Goal: Task Accomplishment & Management: Complete application form

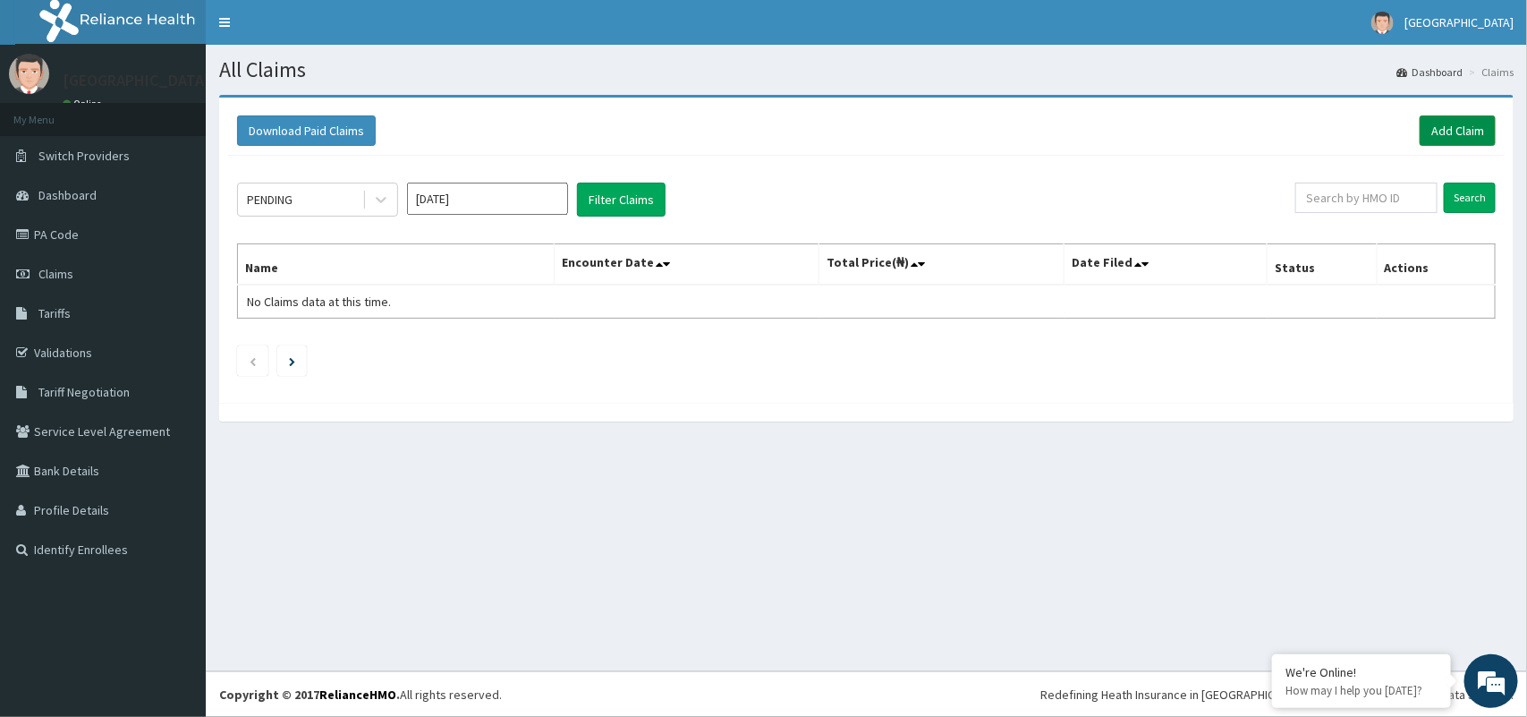
click at [1446, 125] on link "Add Claim" at bounding box center [1458, 130] width 76 height 30
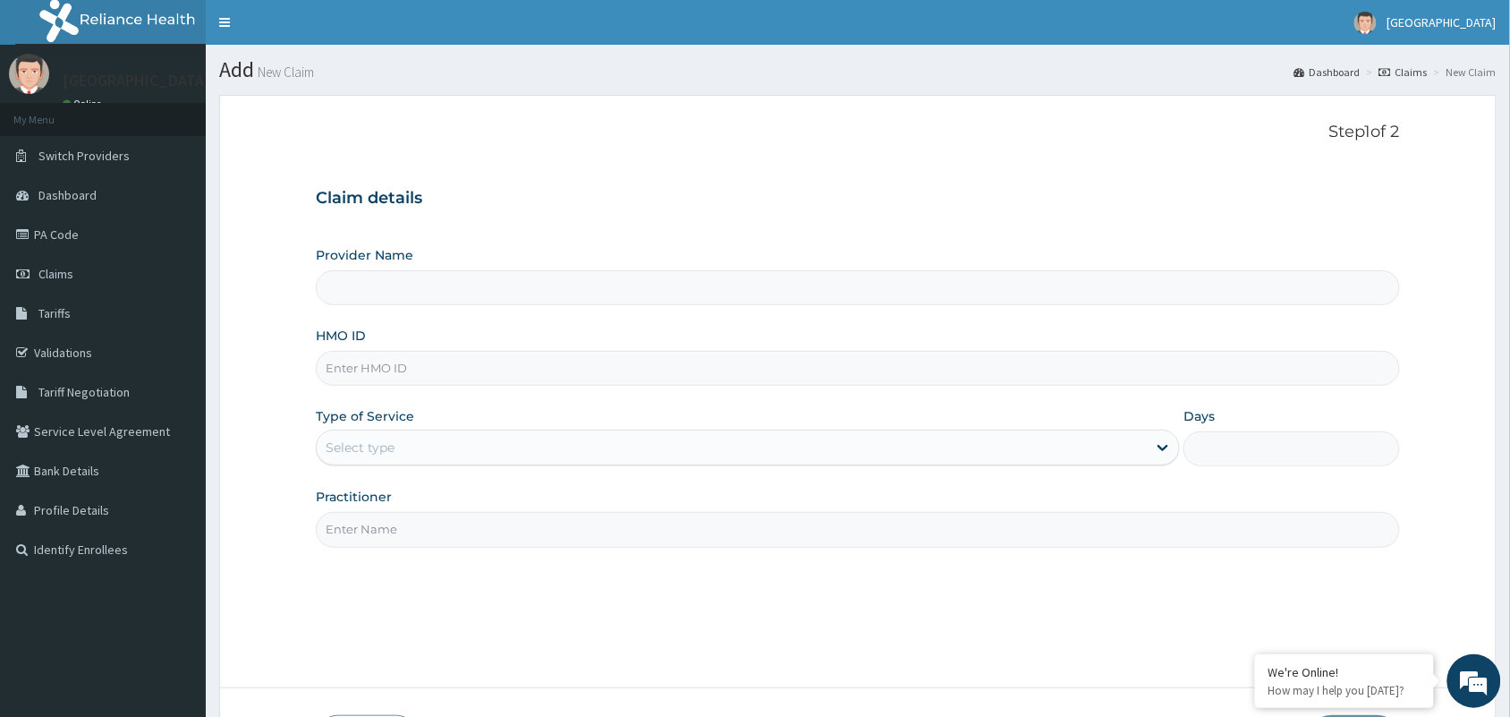
type input "[GEOGRAPHIC_DATA]"
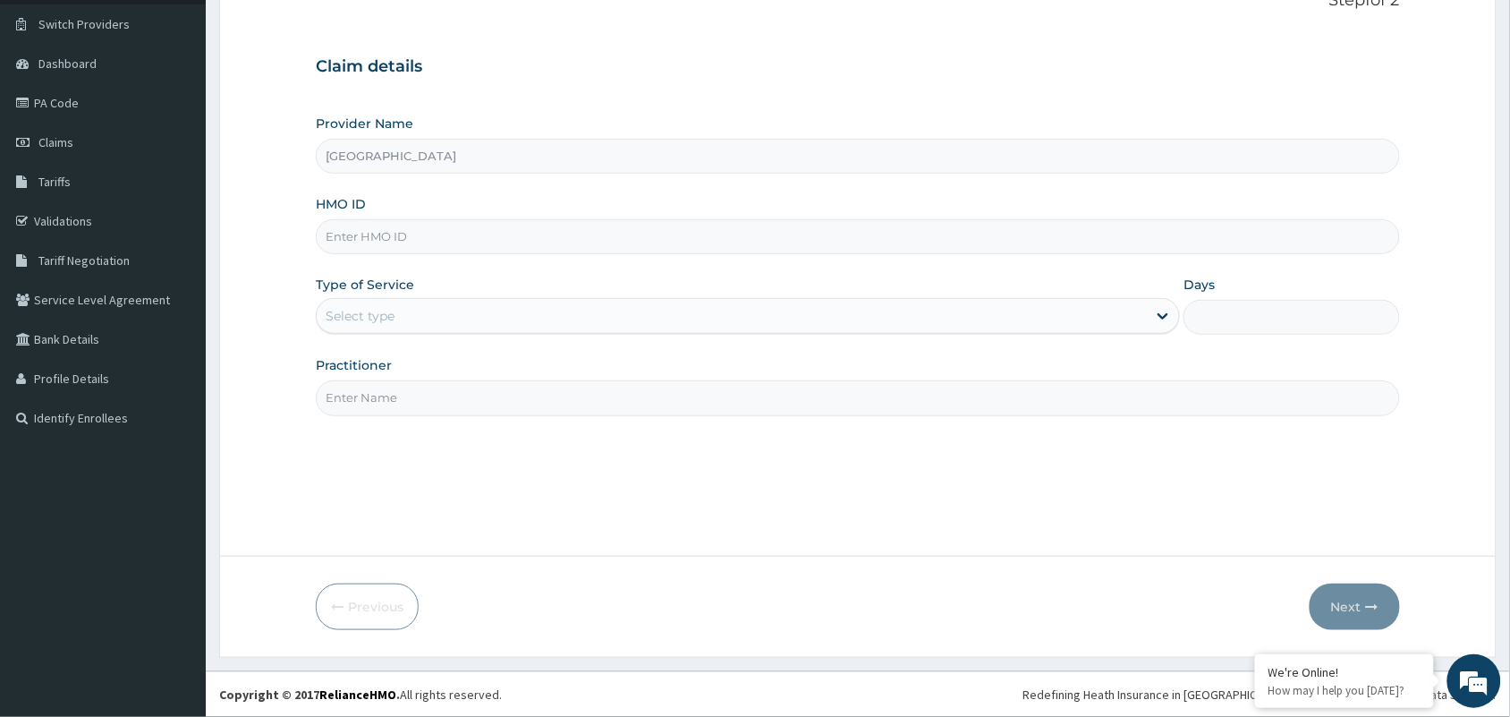
click at [1096, 238] on input "HMO ID" at bounding box center [858, 236] width 1084 height 35
type input "APO/10016/A"
click at [533, 325] on div "Select type" at bounding box center [732, 316] width 830 height 29
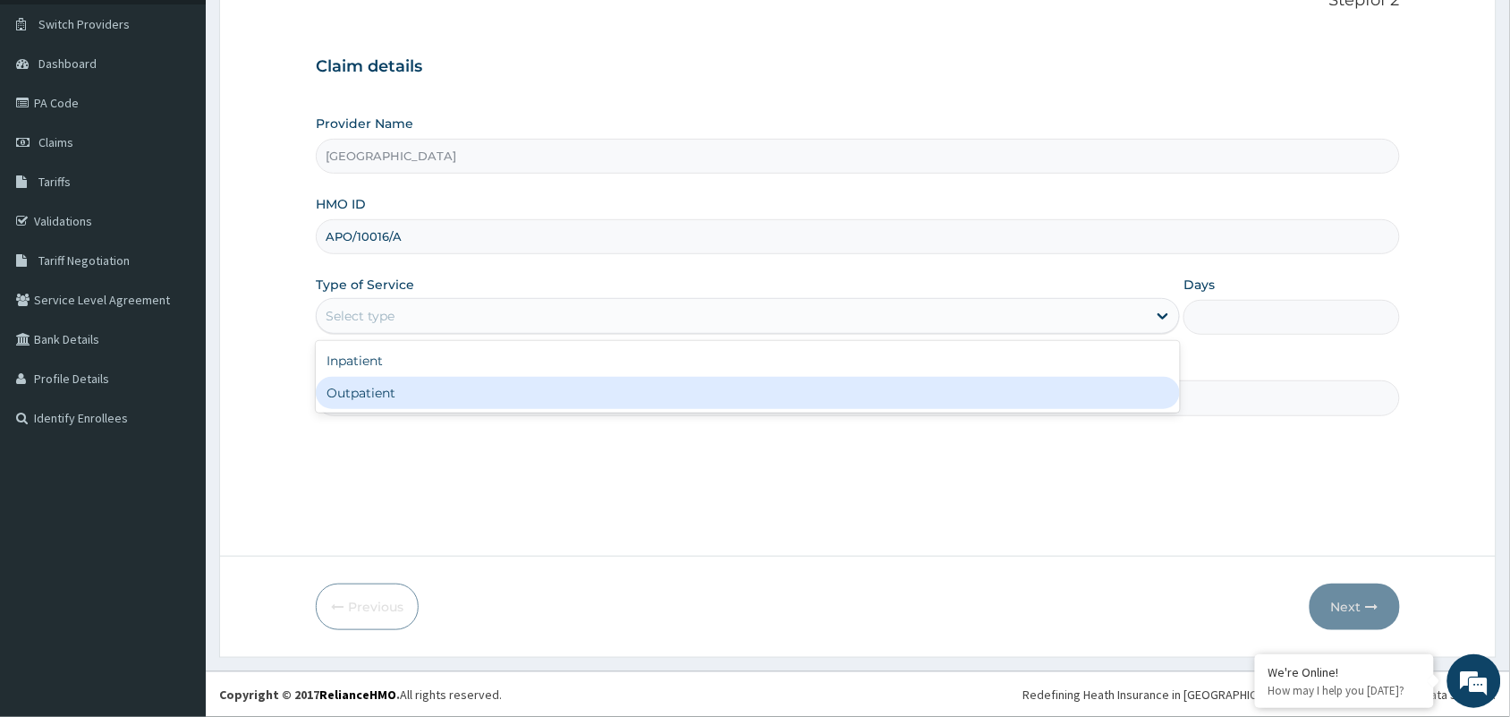
click at [533, 394] on div "Outpatient" at bounding box center [748, 393] width 864 height 32
type input "1"
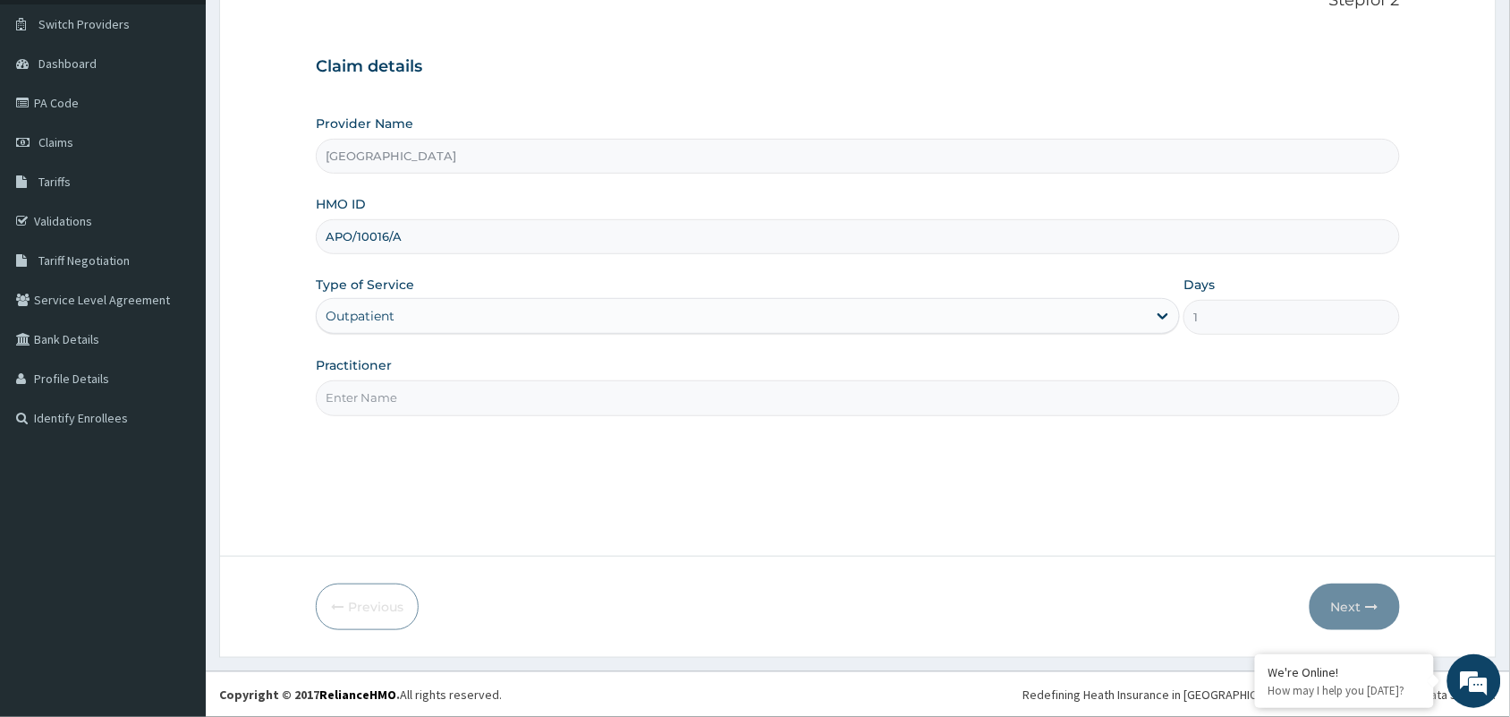
click at [533, 394] on input "Practitioner" at bounding box center [858, 397] width 1084 height 35
type input "DR MAJOROH"
click at [1363, 640] on form "Step 1 of 2 Claim details Provider Name Majoroh Medical centre HMO ID APO/10016…" at bounding box center [858, 310] width 1278 height 694
click at [1358, 607] on button "Next" at bounding box center [1355, 606] width 90 height 47
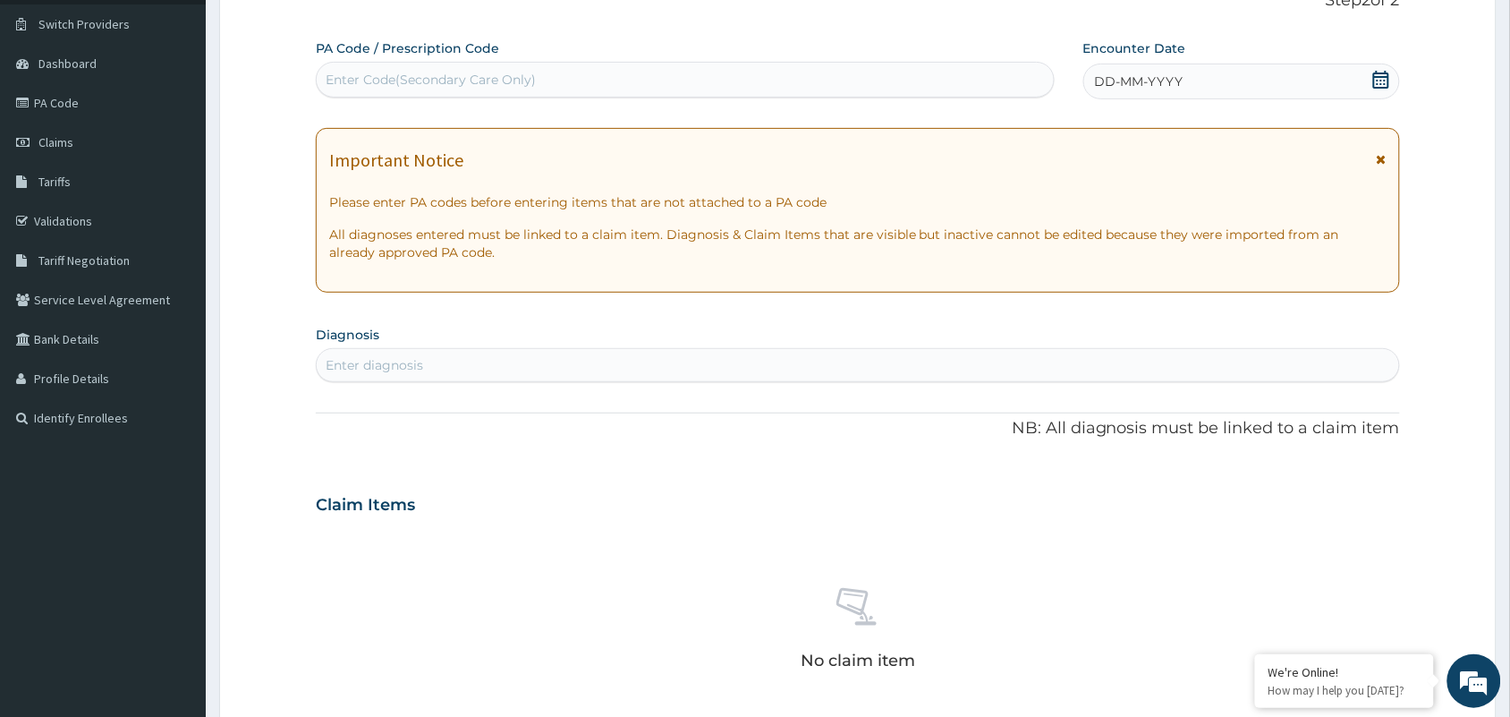
click at [1012, 358] on div "Enter diagnosis" at bounding box center [858, 365] width 1083 height 29
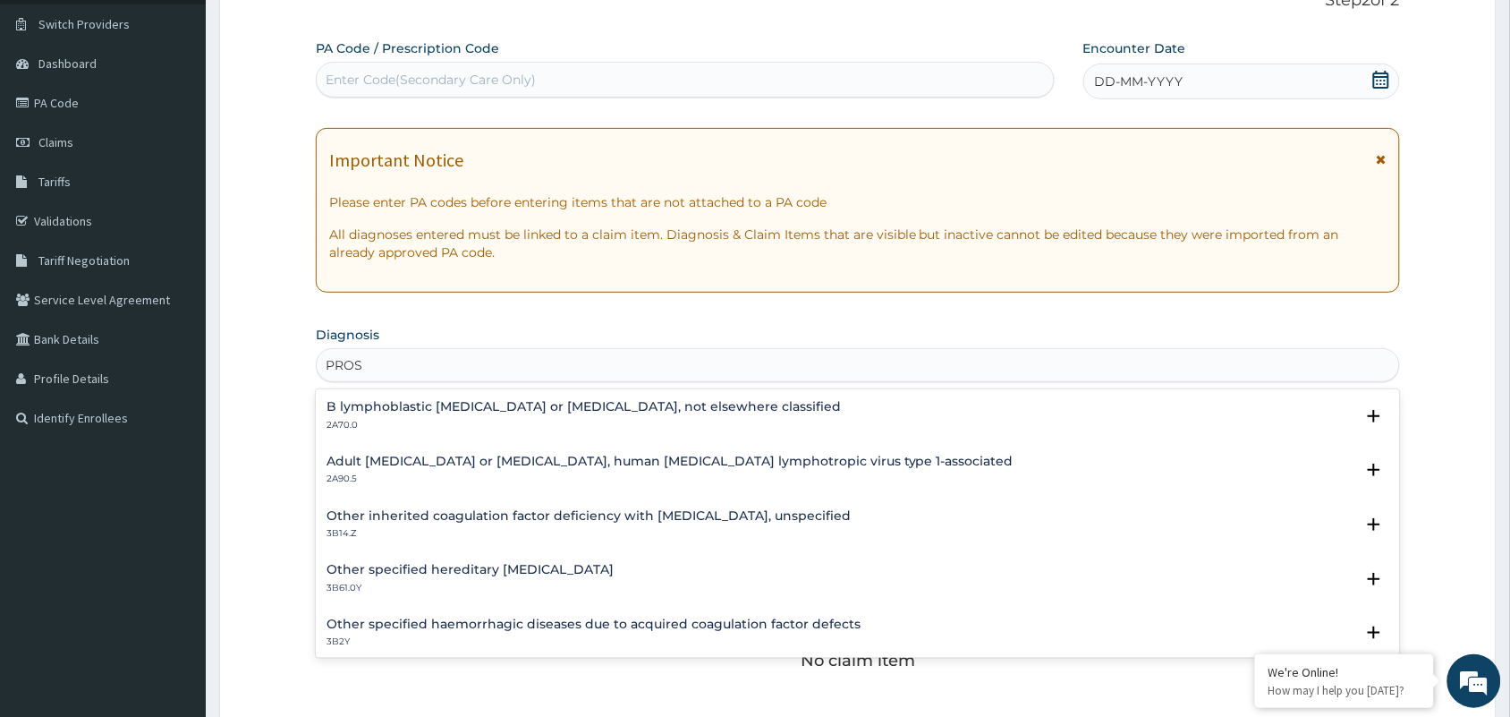
type input "PROS"
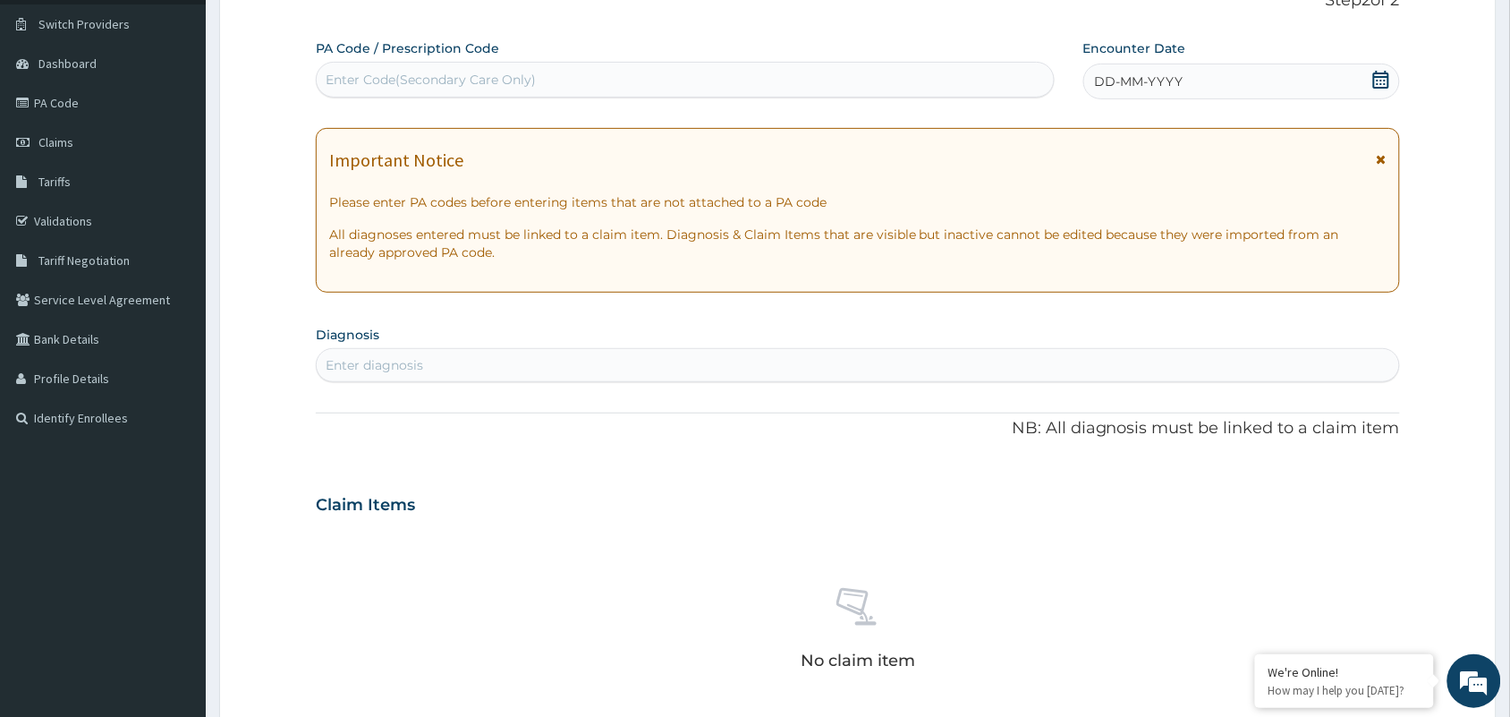
paste input "V"
type input "V"
type input "PROSTATITIS"
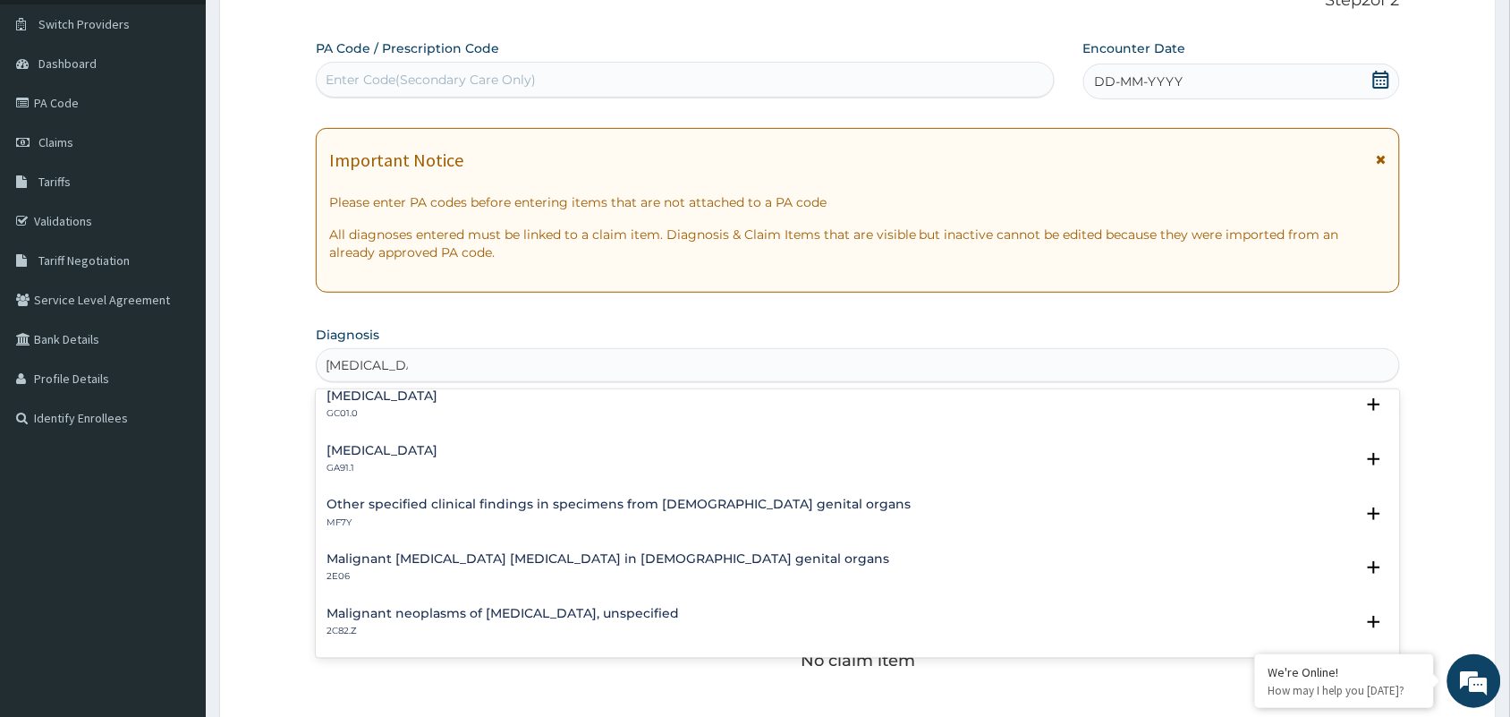
scroll to position [895, 0]
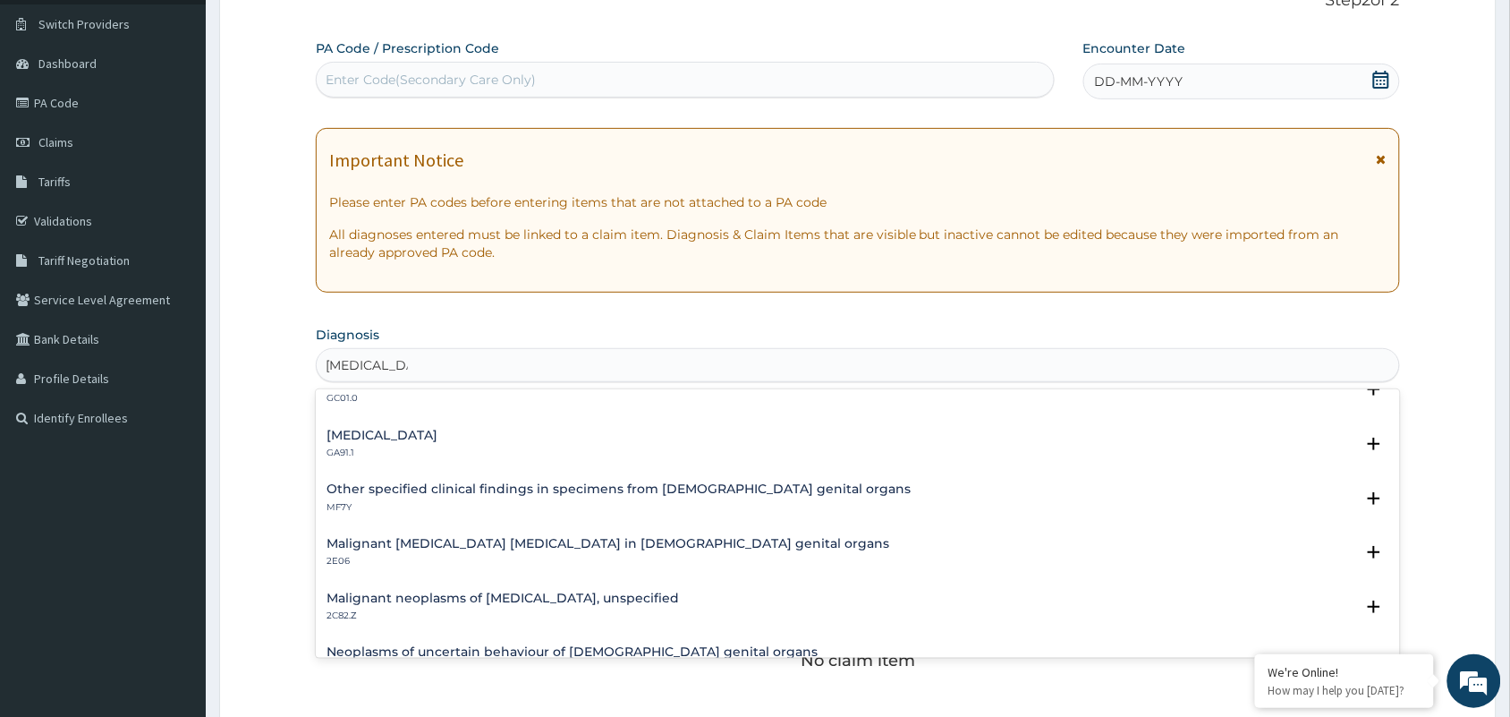
click at [1382, 400] on div "Bladder neck obstruction GC01.0 Select Status Query Query covers suspected (?),…" at bounding box center [858, 394] width 1084 height 55
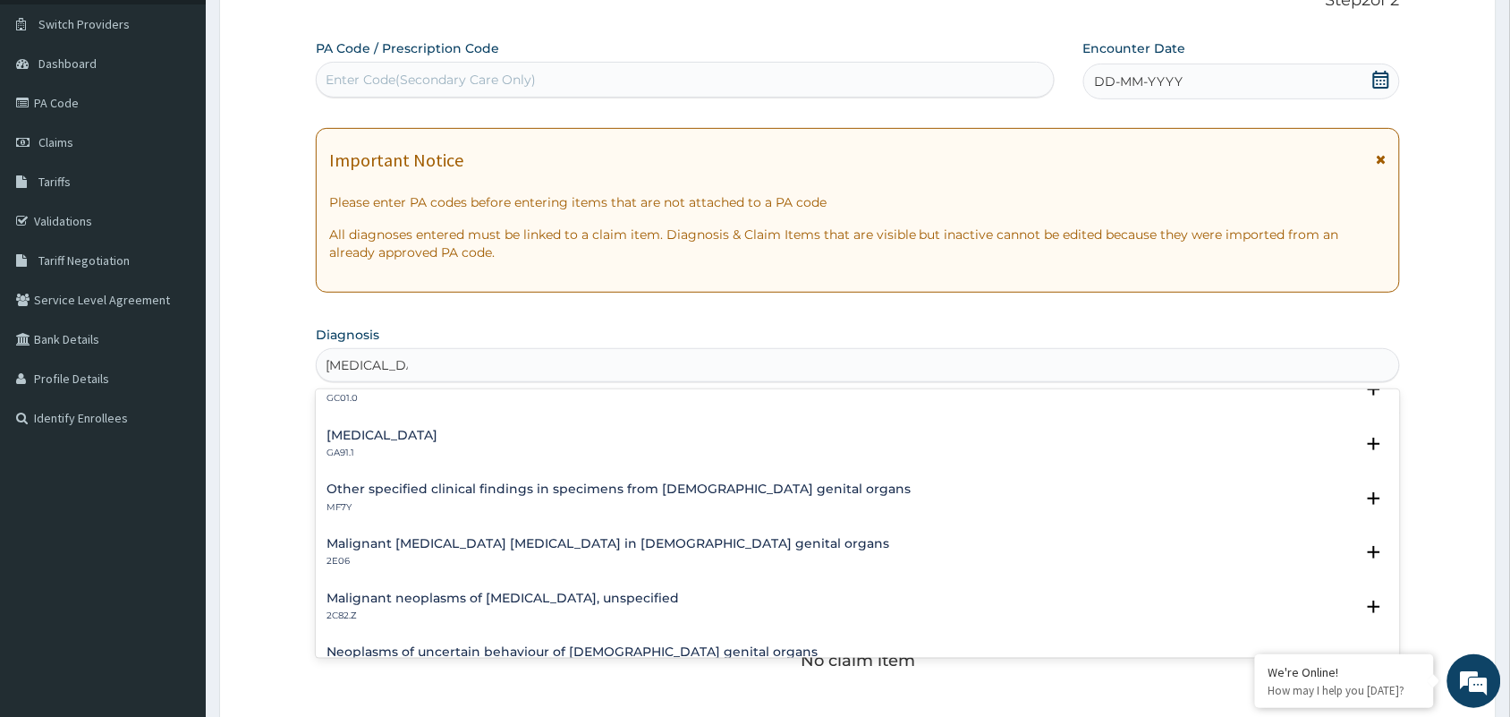
click at [1382, 400] on div "Bladder neck obstruction GC01.0 Select Status Query Query covers suspected (?),…" at bounding box center [858, 394] width 1084 height 55
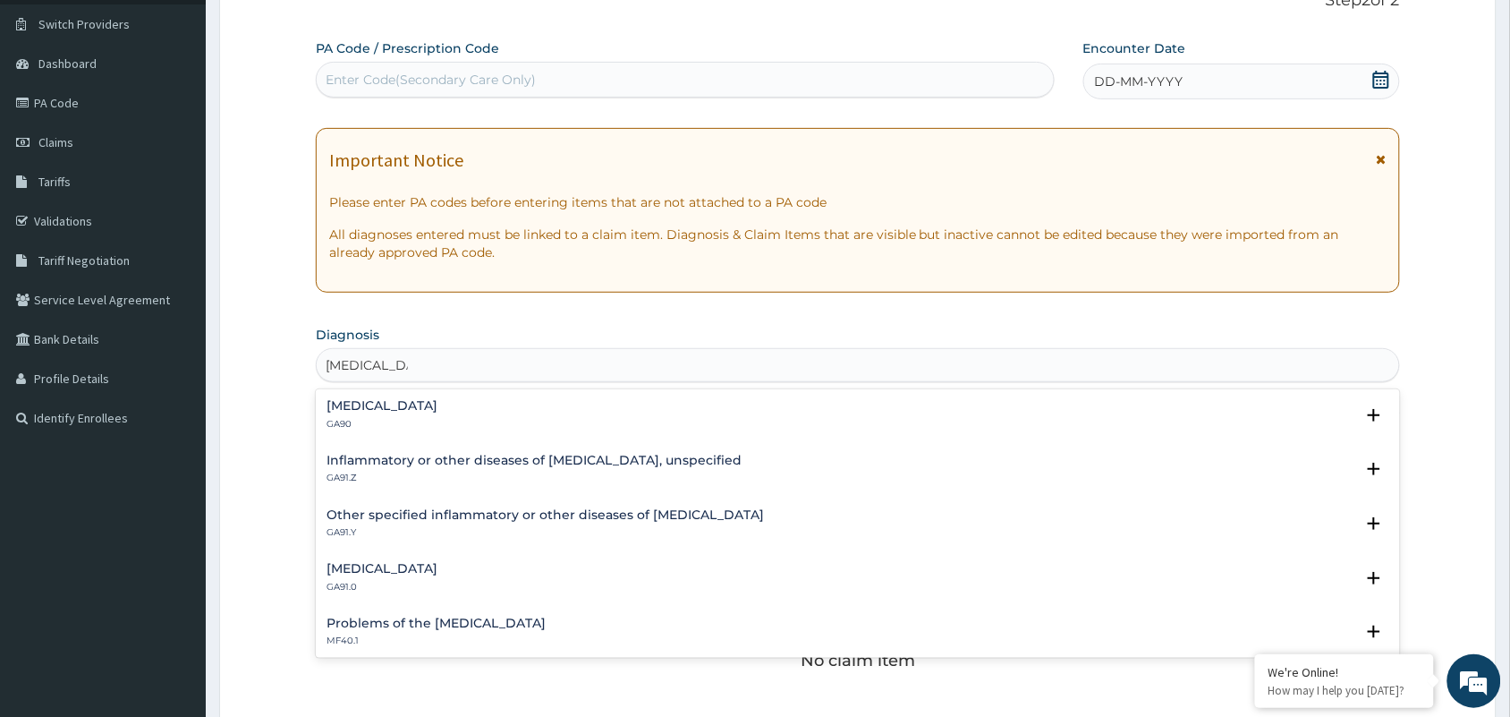
scroll to position [0, 0]
click at [459, 577] on div "Chronic prostatitis GA91.0" at bounding box center [858, 578] width 1063 height 31
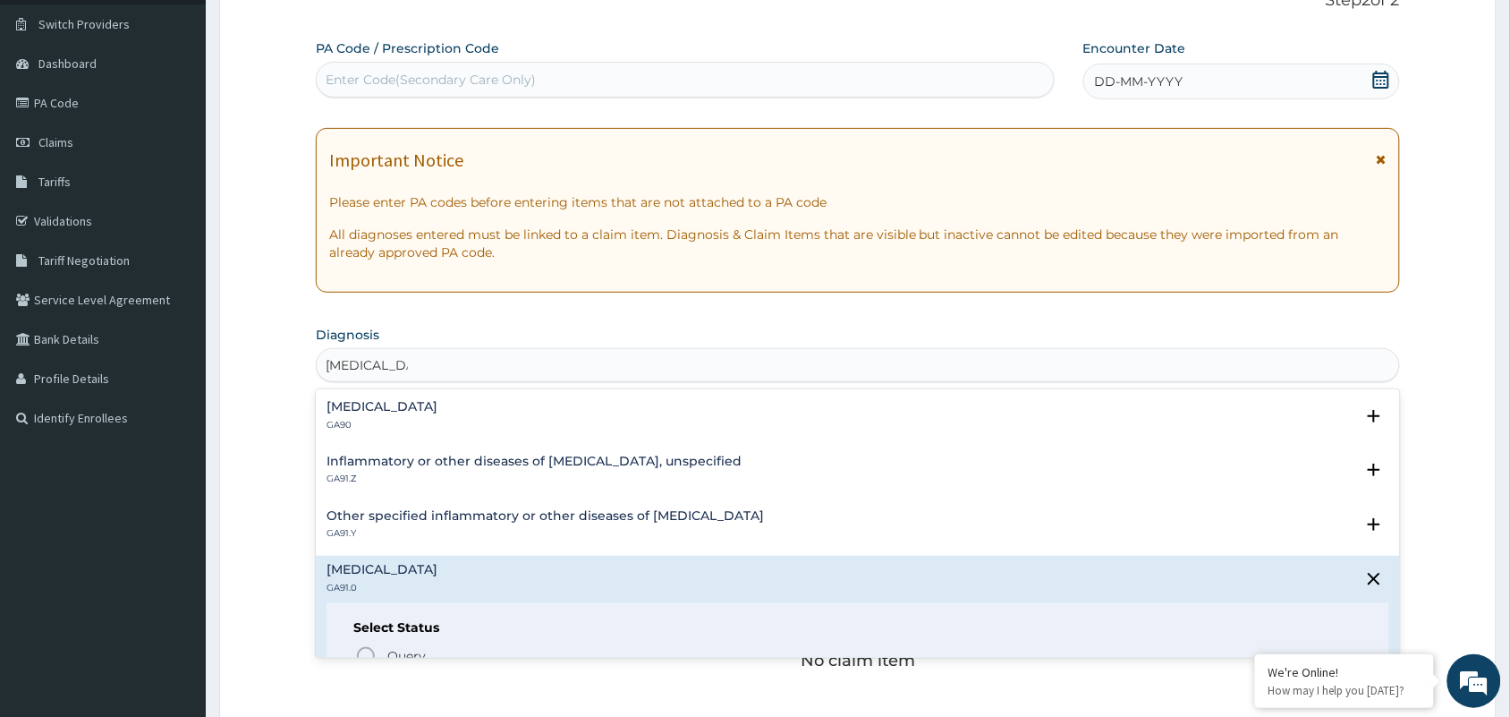
click at [459, 577] on div "Chronic prostatitis GA91.0" at bounding box center [858, 578] width 1063 height 31
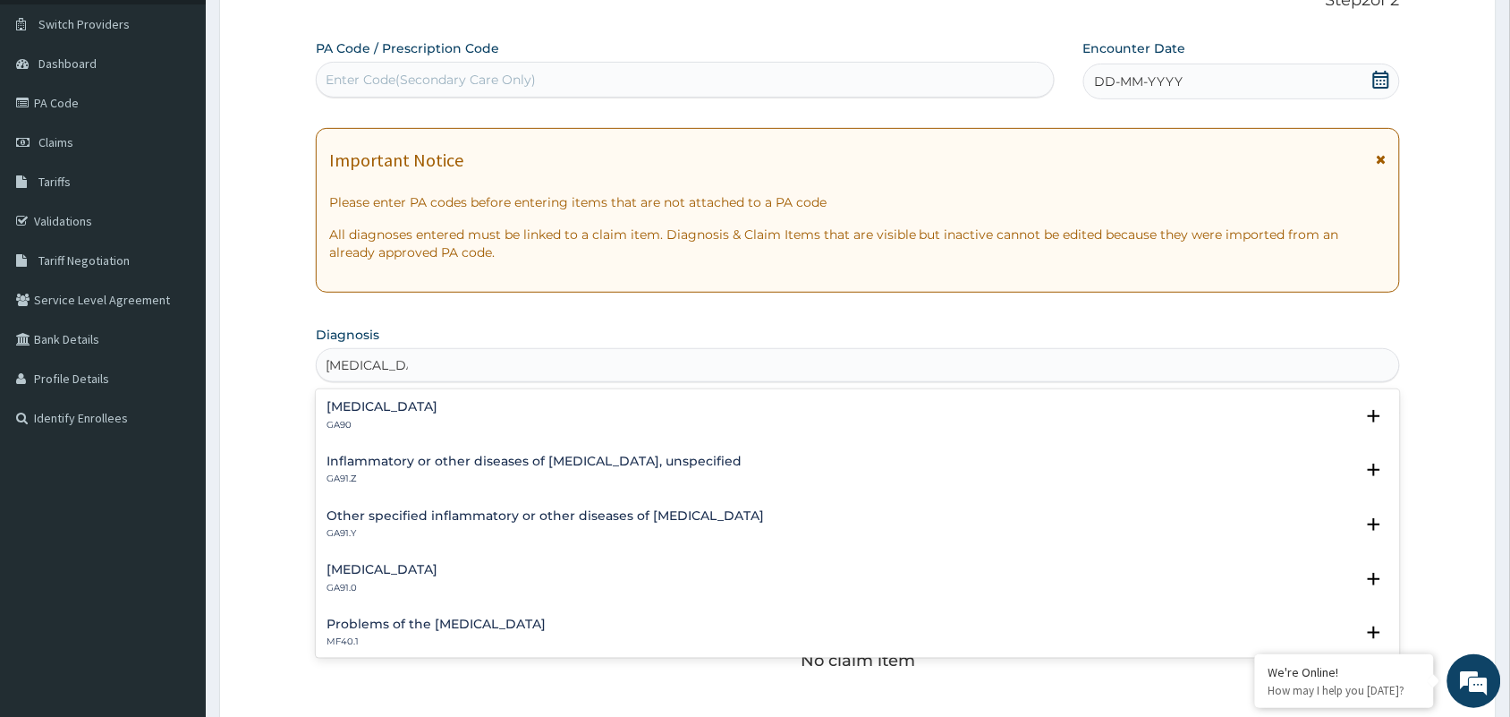
click at [421, 574] on h4 "Chronic prostatitis" at bounding box center [382, 569] width 111 height 13
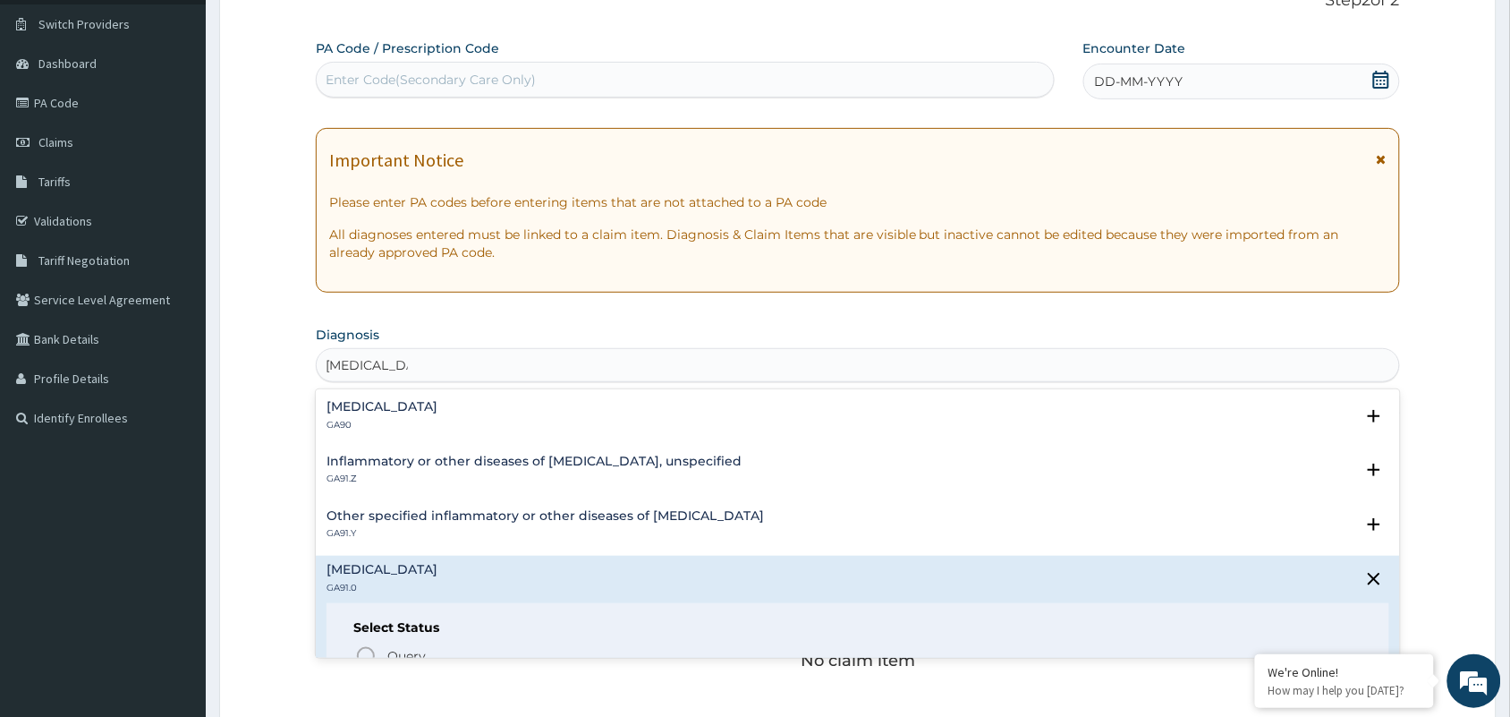
click at [421, 574] on h4 "Chronic prostatitis" at bounding box center [382, 569] width 111 height 13
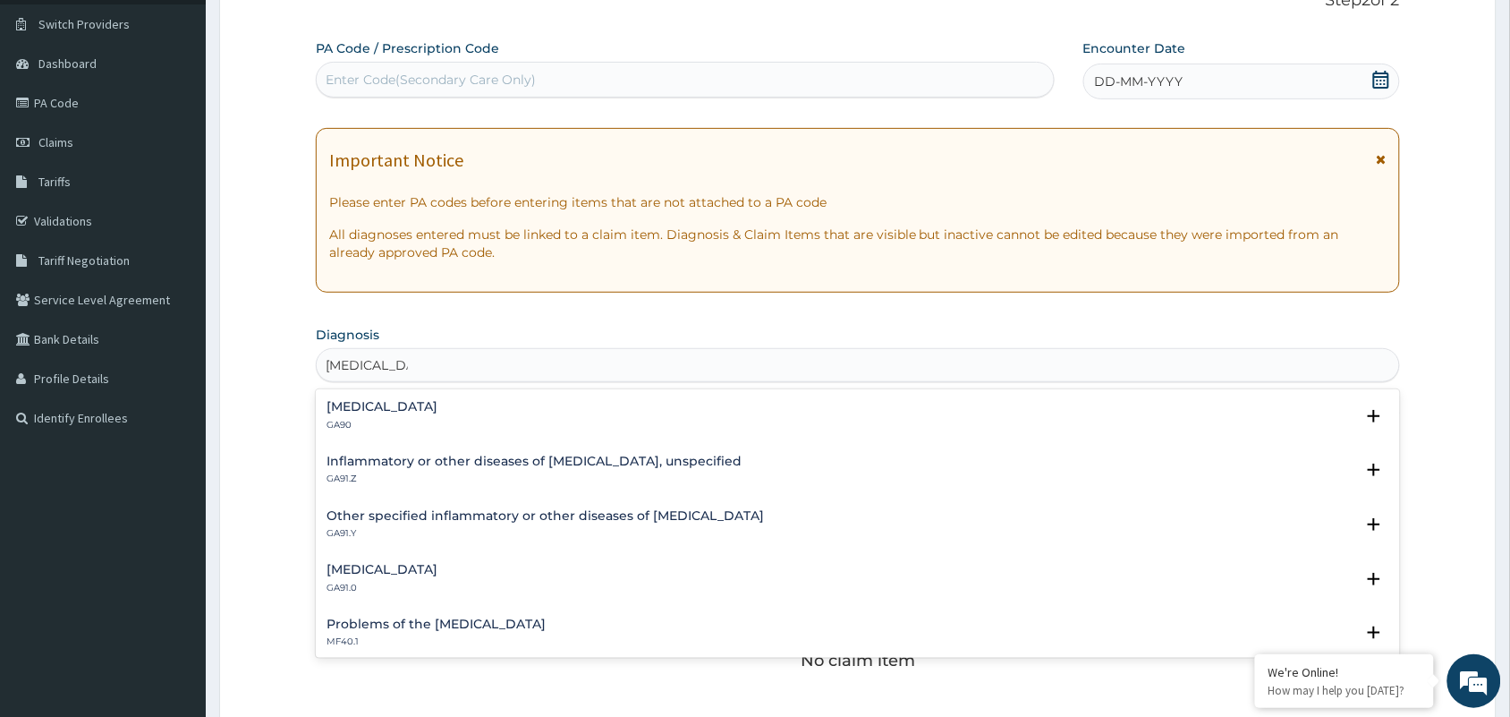
click at [421, 574] on h4 "Chronic prostatitis" at bounding box center [382, 569] width 111 height 13
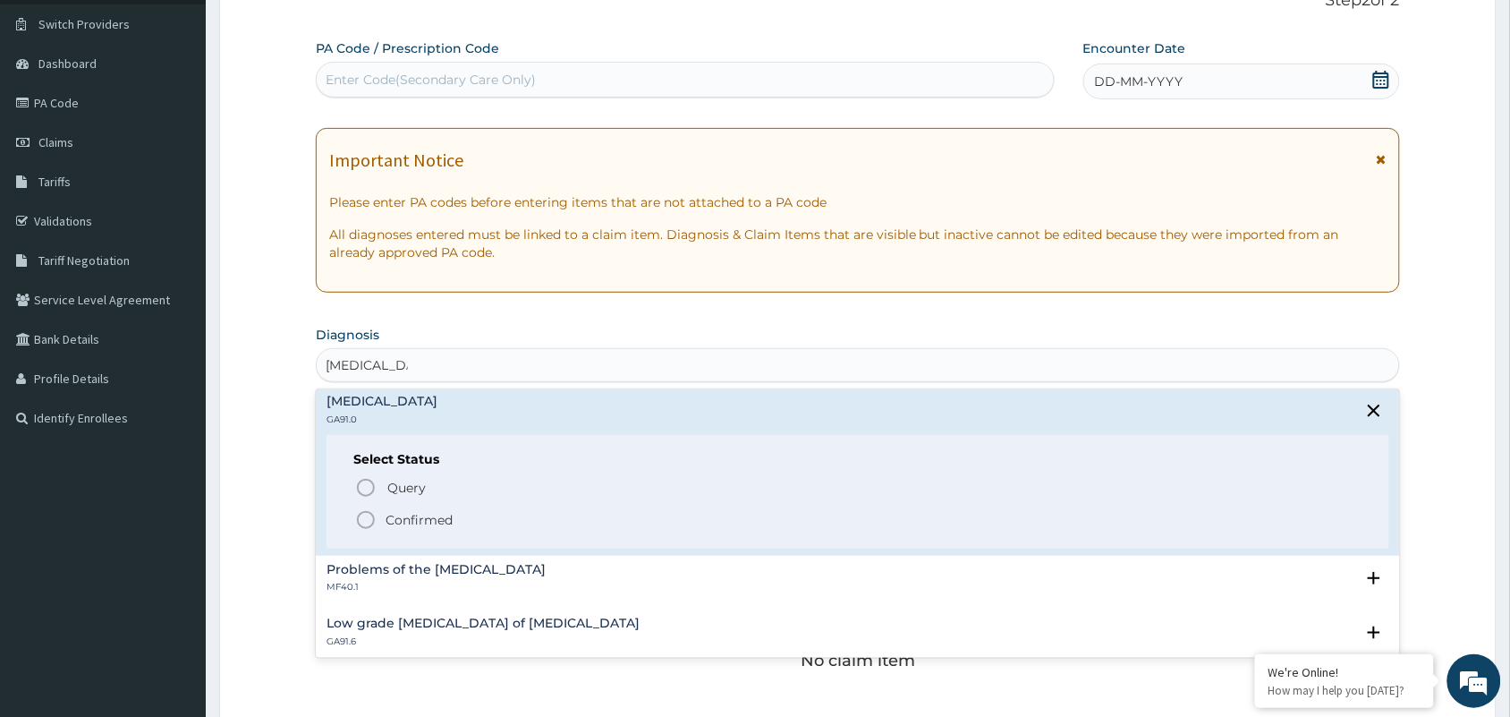
scroll to position [179, 0]
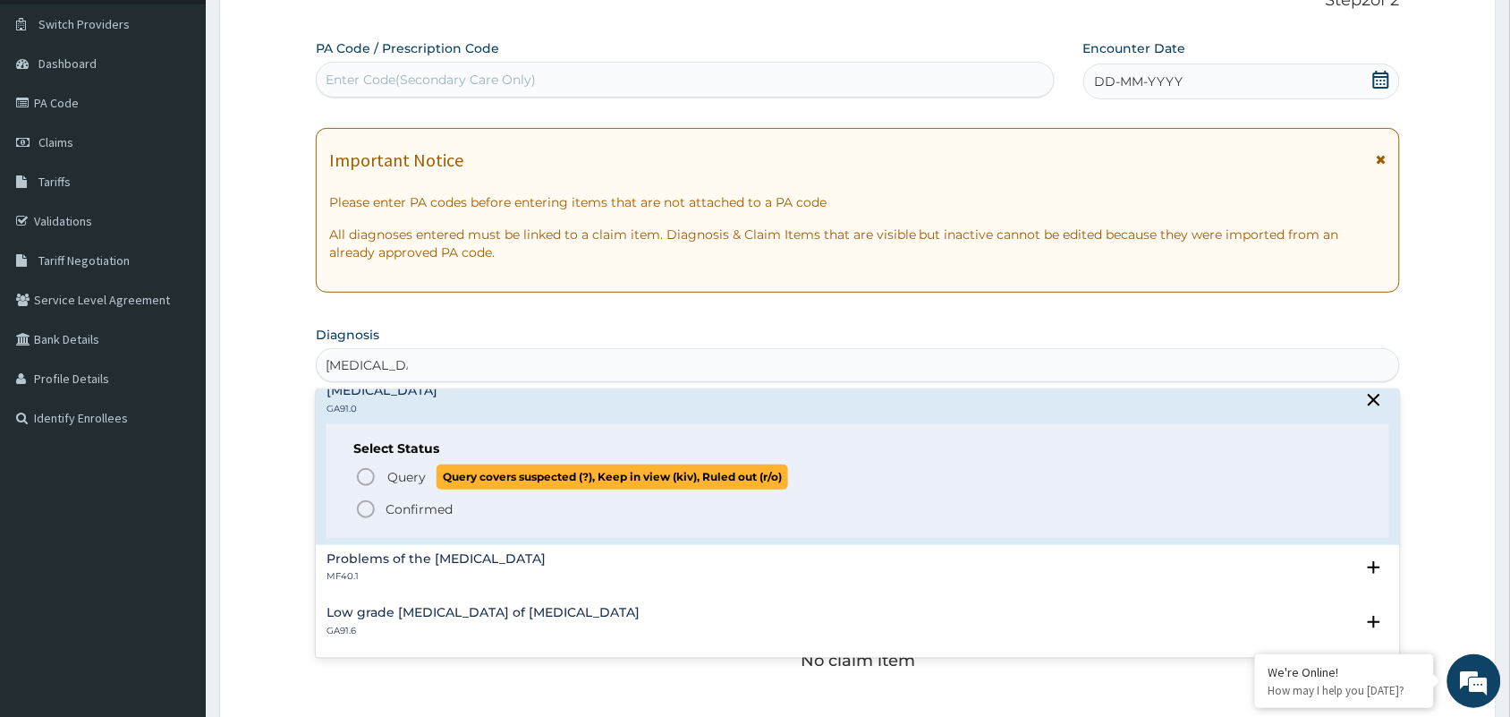
click at [369, 474] on icon "status option query" at bounding box center [365, 476] width 21 height 21
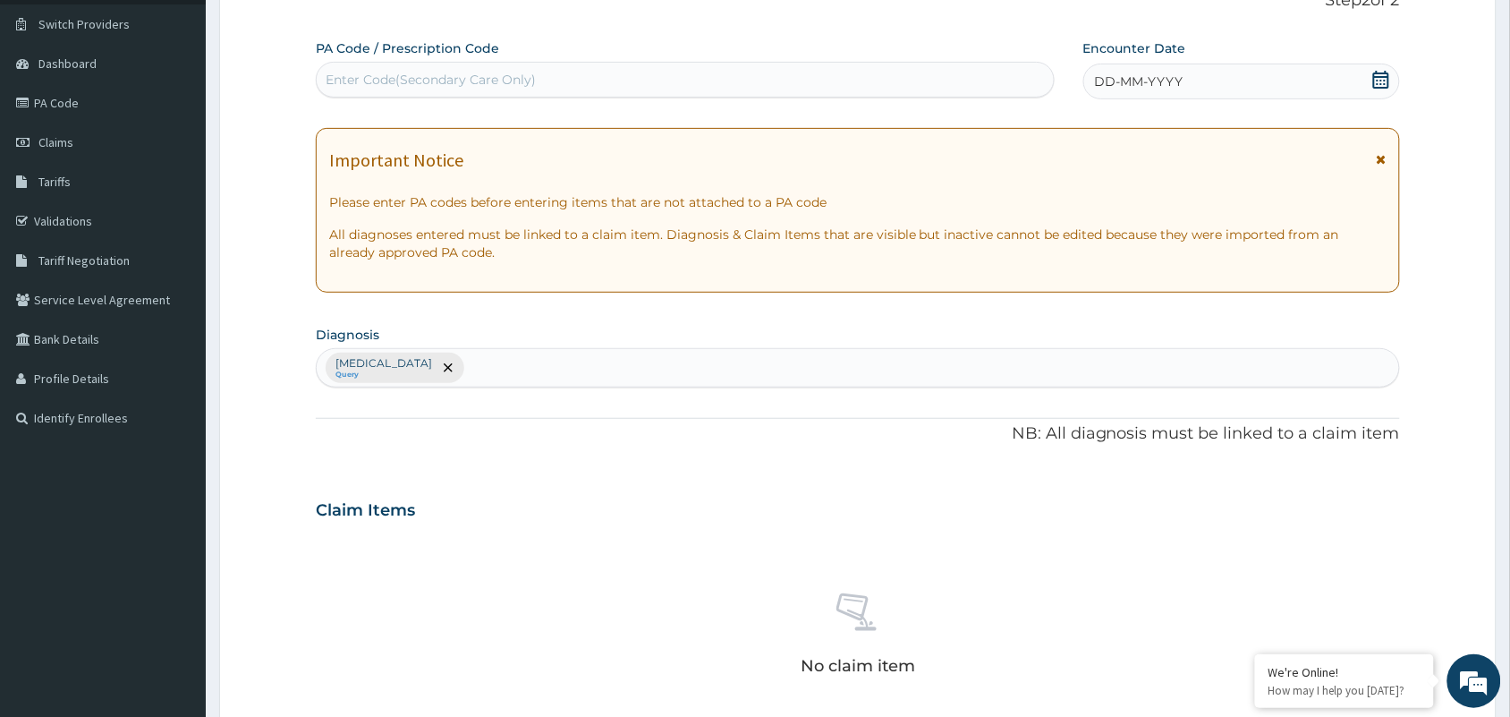
click at [1267, 82] on div "DD-MM-YYYY" at bounding box center [1241, 82] width 317 height 36
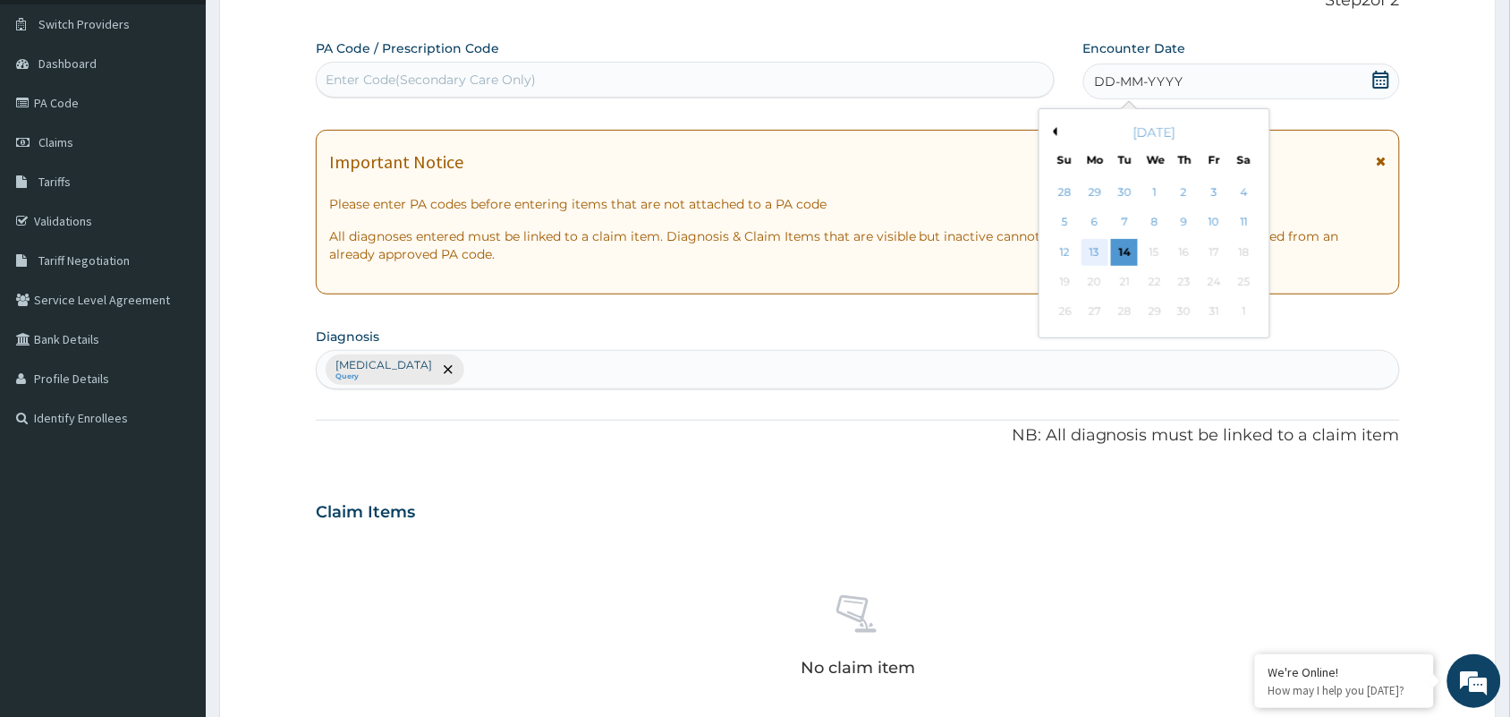
click at [1098, 242] on div "13" at bounding box center [1095, 252] width 27 height 27
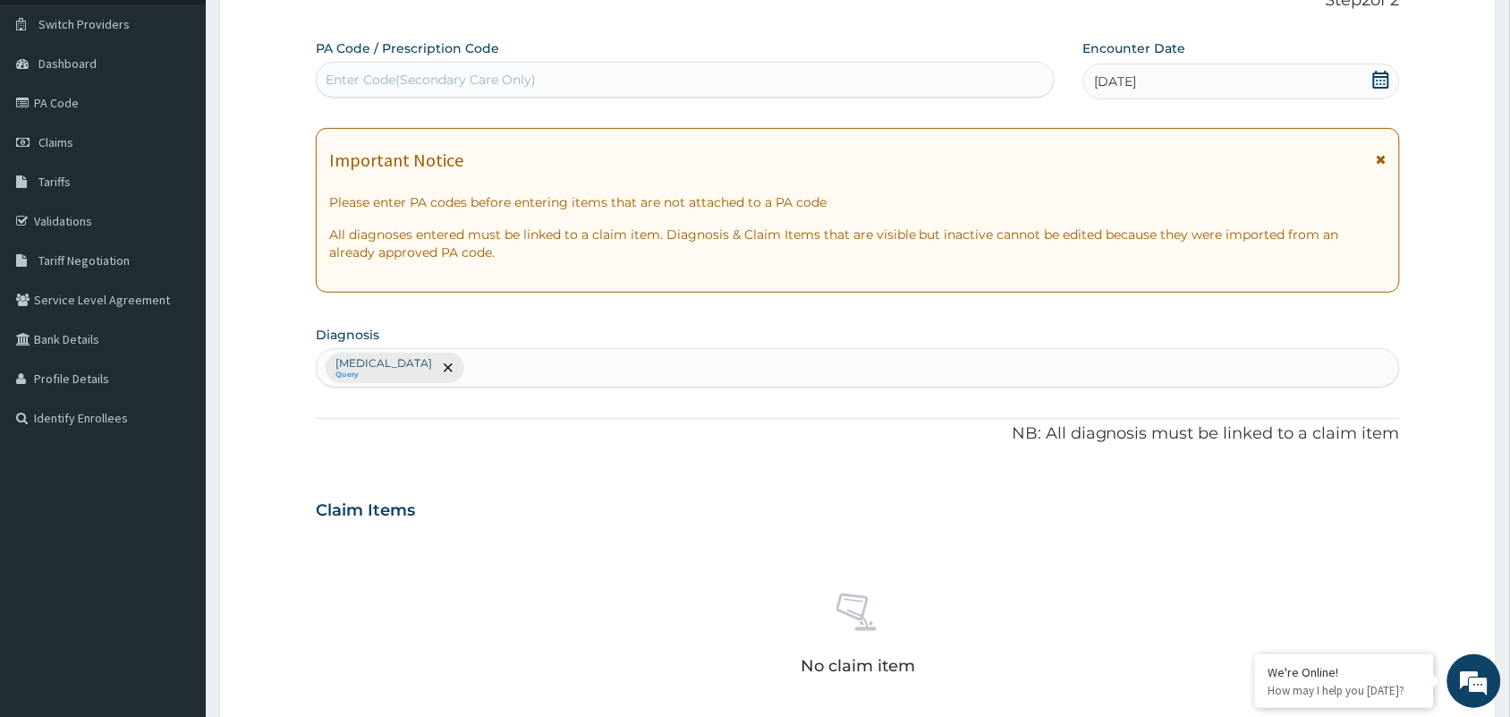
scroll to position [574, 0]
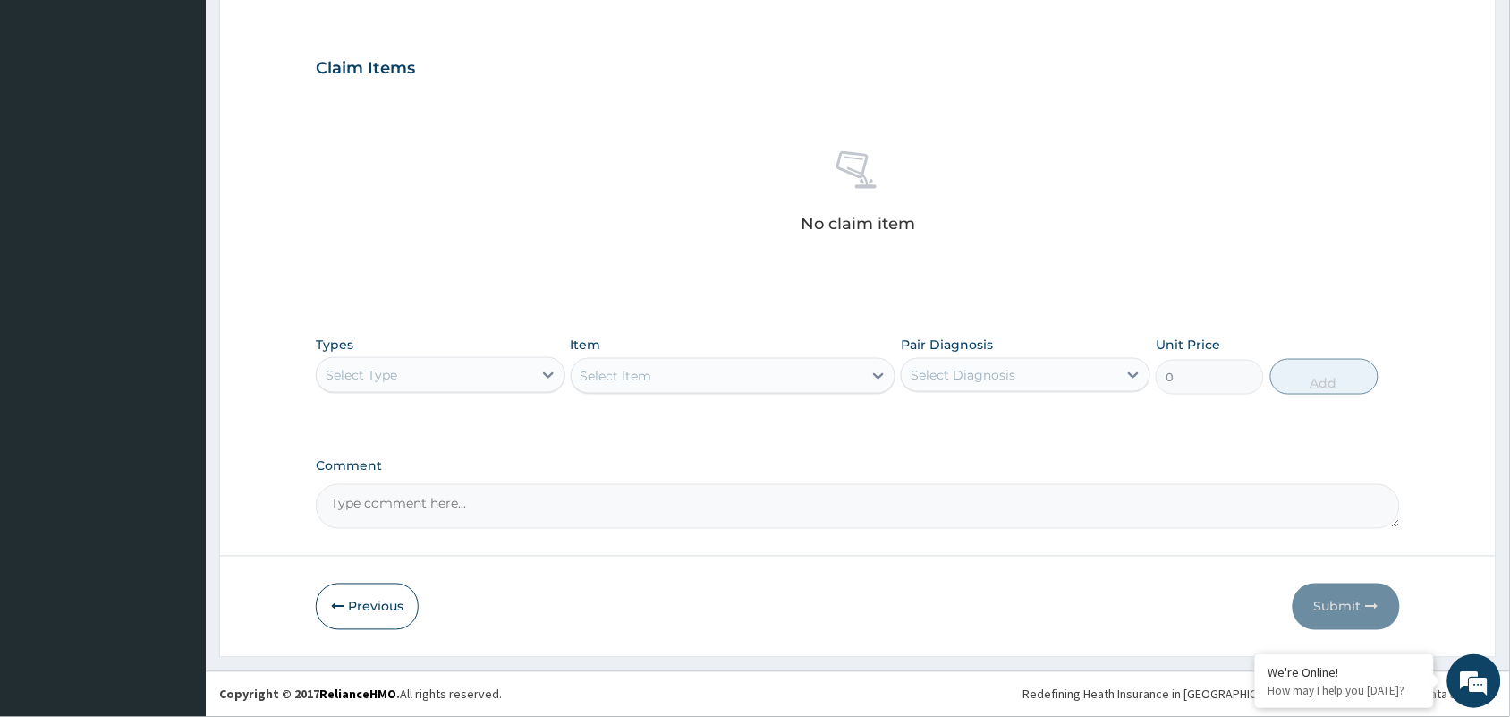
click at [480, 361] on div "Select Type" at bounding box center [425, 375] width 216 height 29
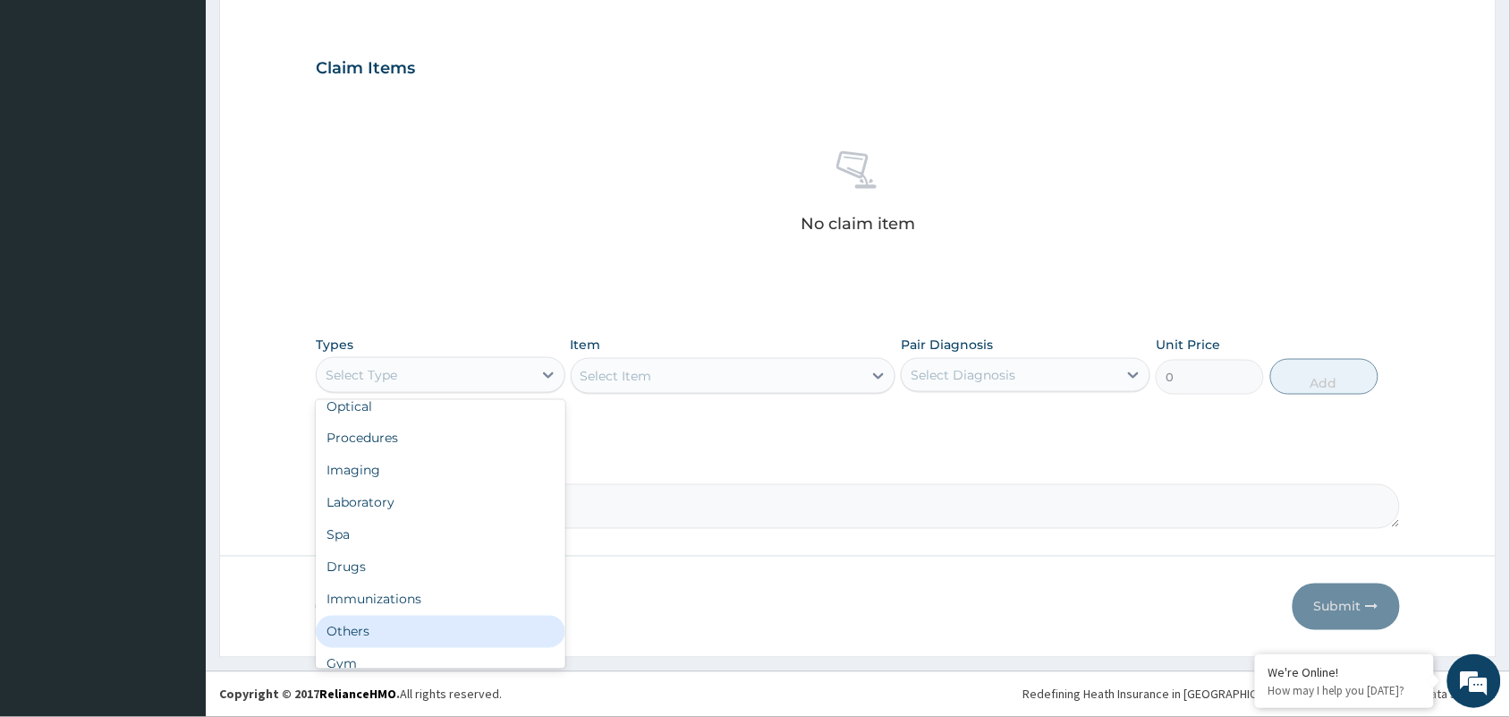
scroll to position [60, 0]
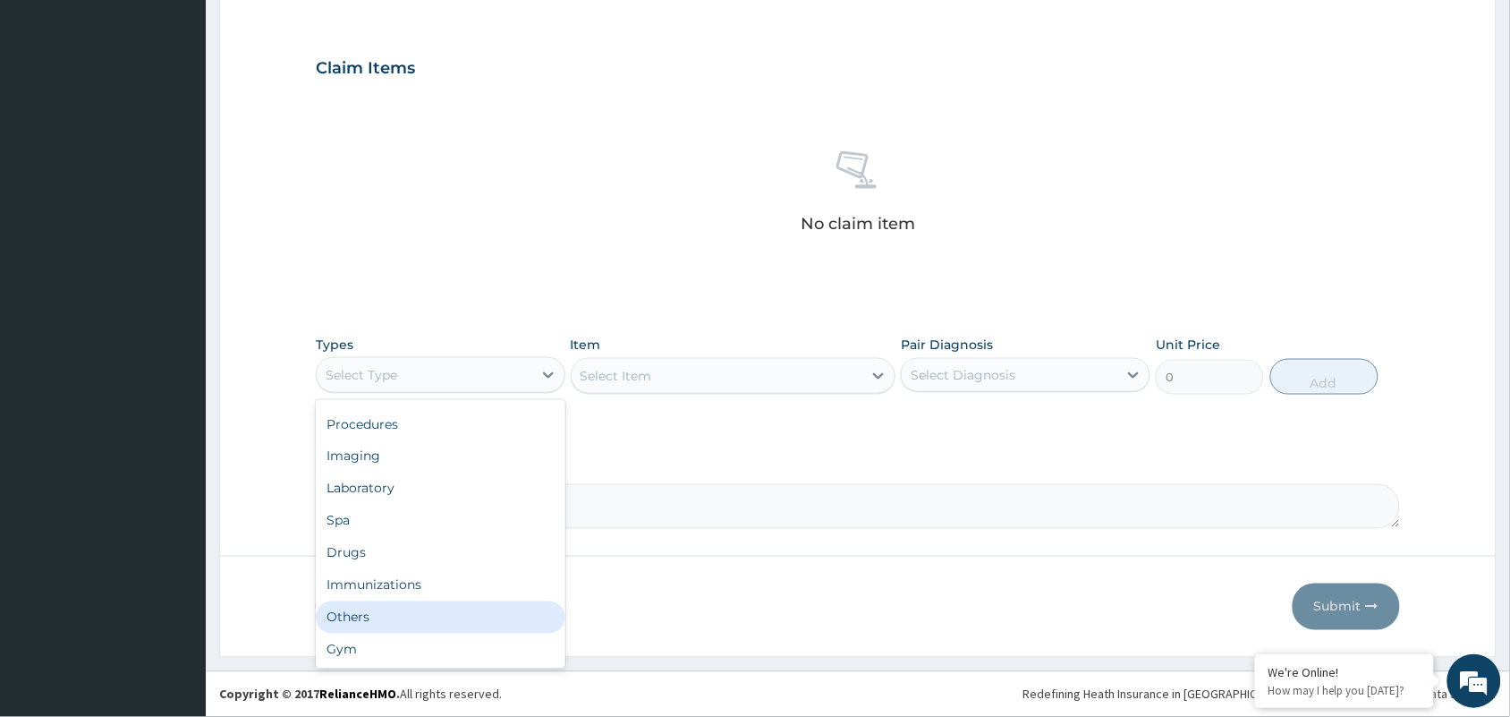
click at [489, 627] on div "Others" at bounding box center [441, 617] width 250 height 32
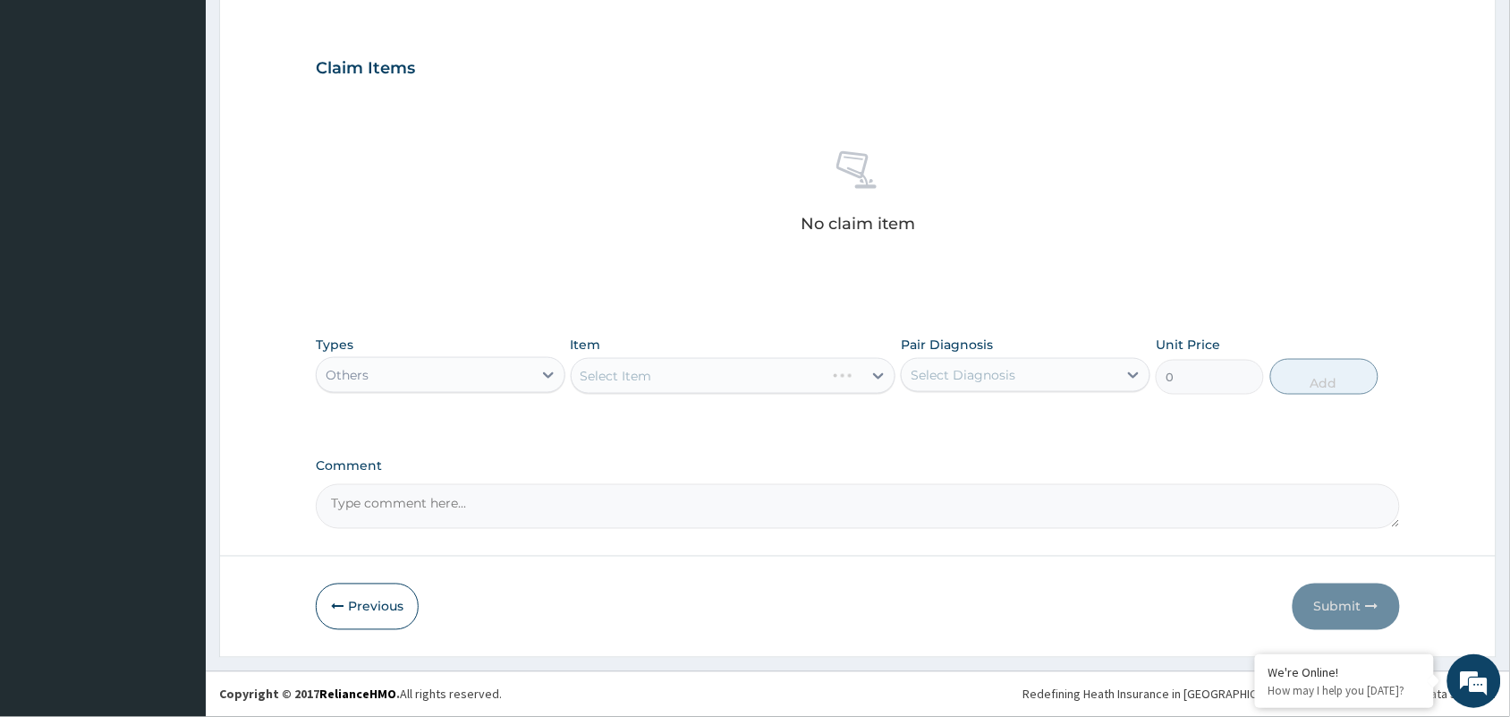
click at [667, 380] on div "Select Item" at bounding box center [734, 376] width 326 height 36
click at [667, 380] on div "Select Item" at bounding box center [718, 375] width 292 height 29
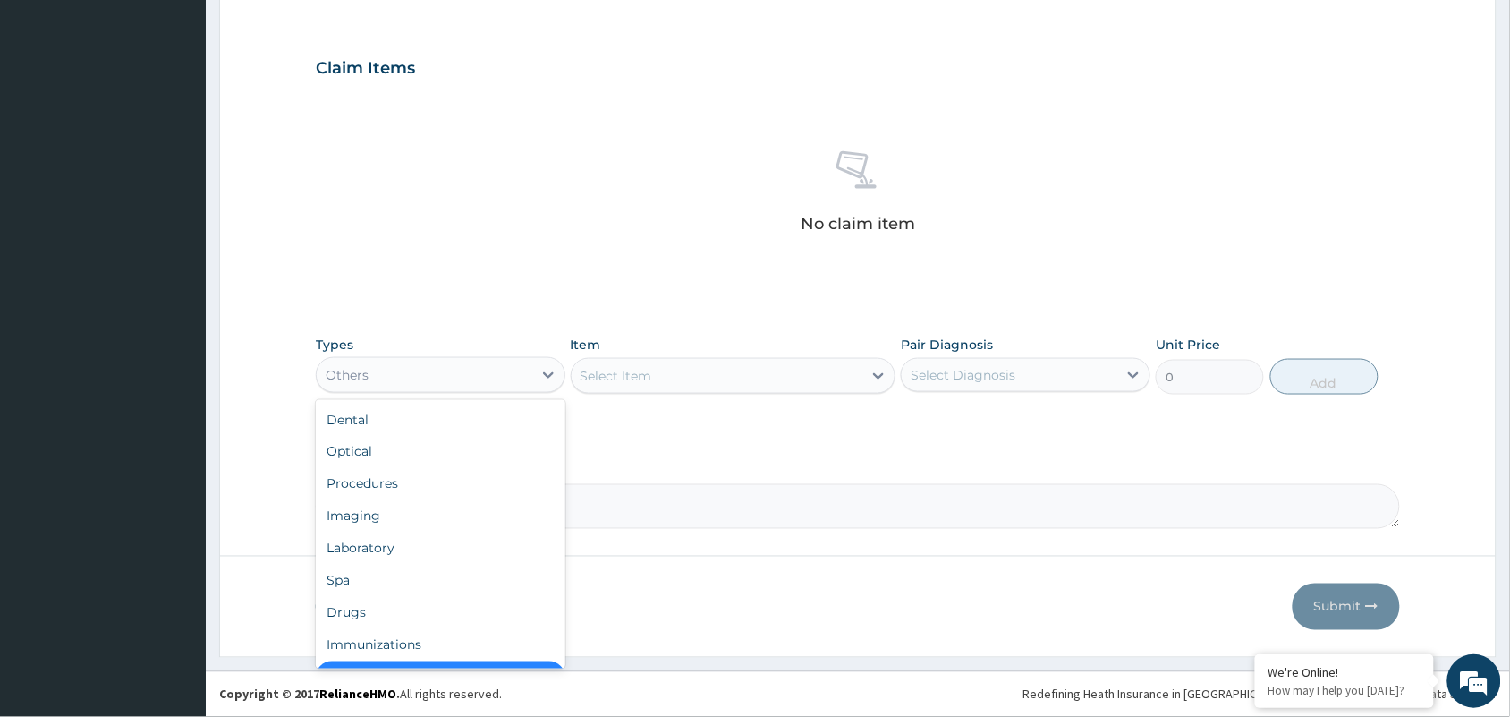
click at [445, 361] on div "Others" at bounding box center [425, 375] width 216 height 29
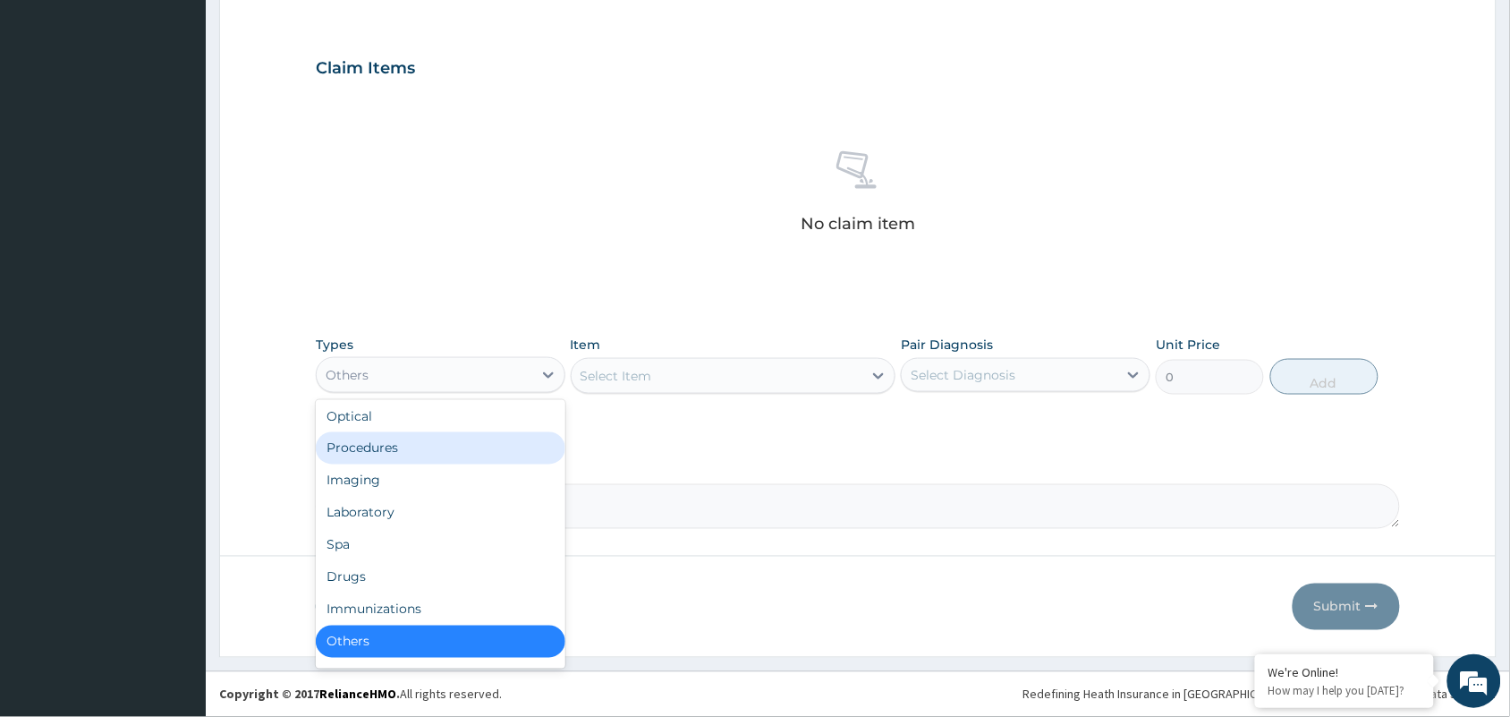
click at [399, 444] on div "Procedures" at bounding box center [441, 448] width 250 height 32
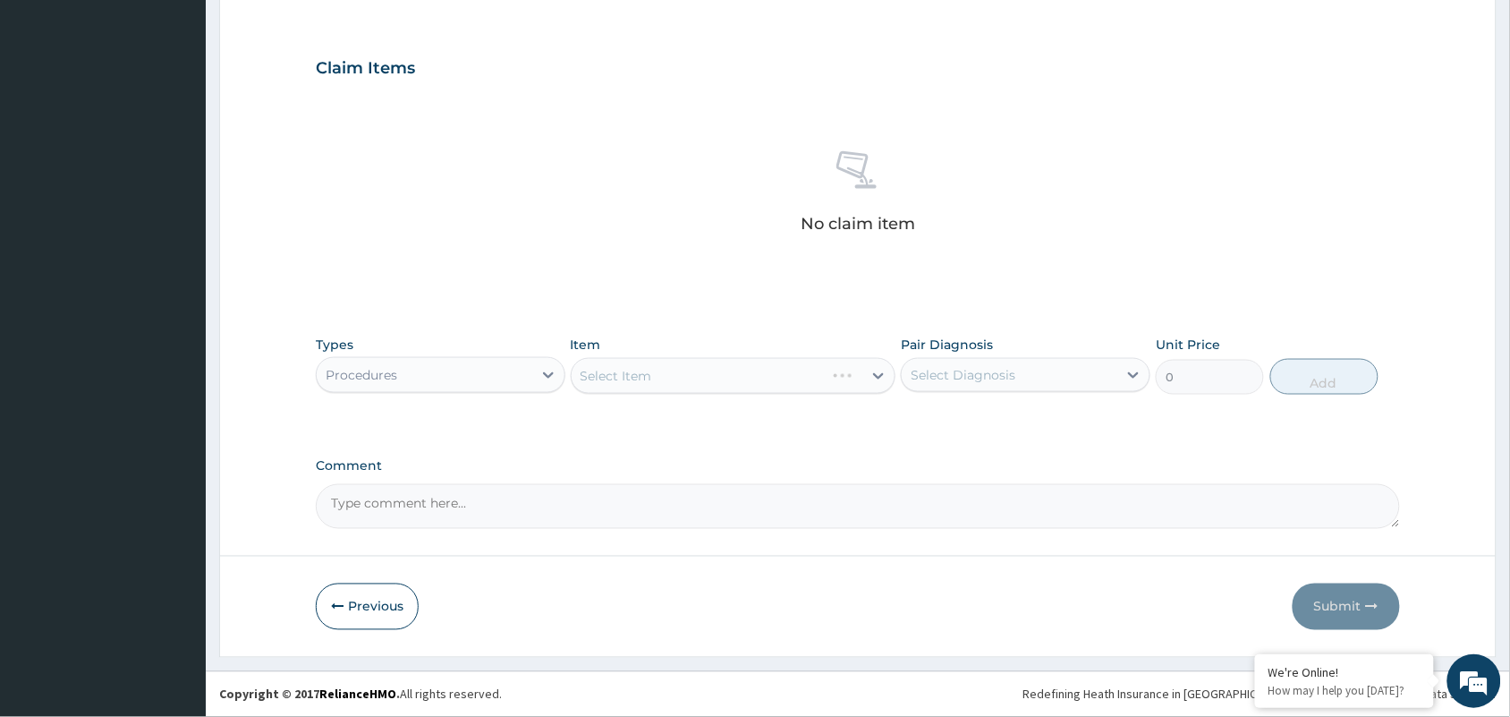
click at [616, 371] on div "Select Item" at bounding box center [734, 376] width 326 height 36
click at [616, 371] on div "Select Item" at bounding box center [617, 376] width 72 height 18
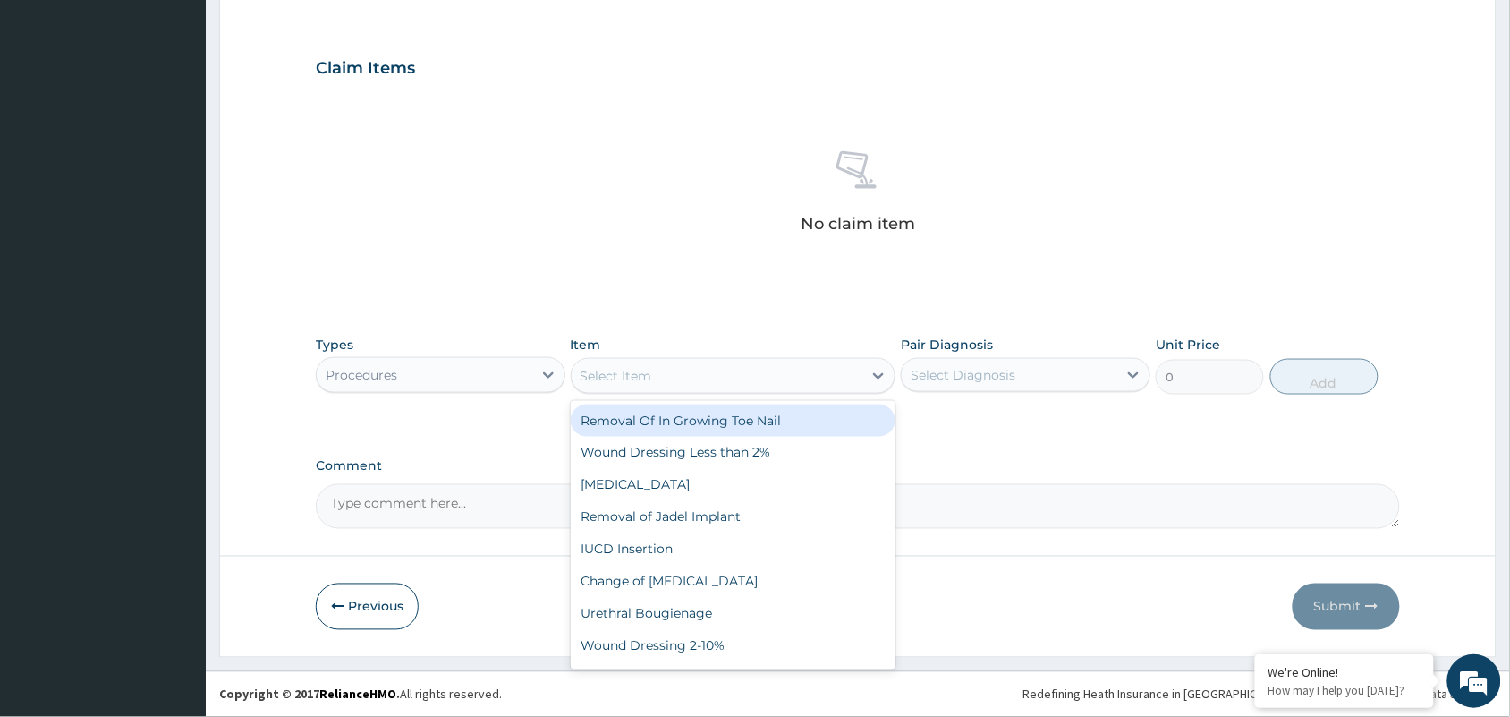
click at [616, 371] on div "Select Item" at bounding box center [617, 376] width 72 height 18
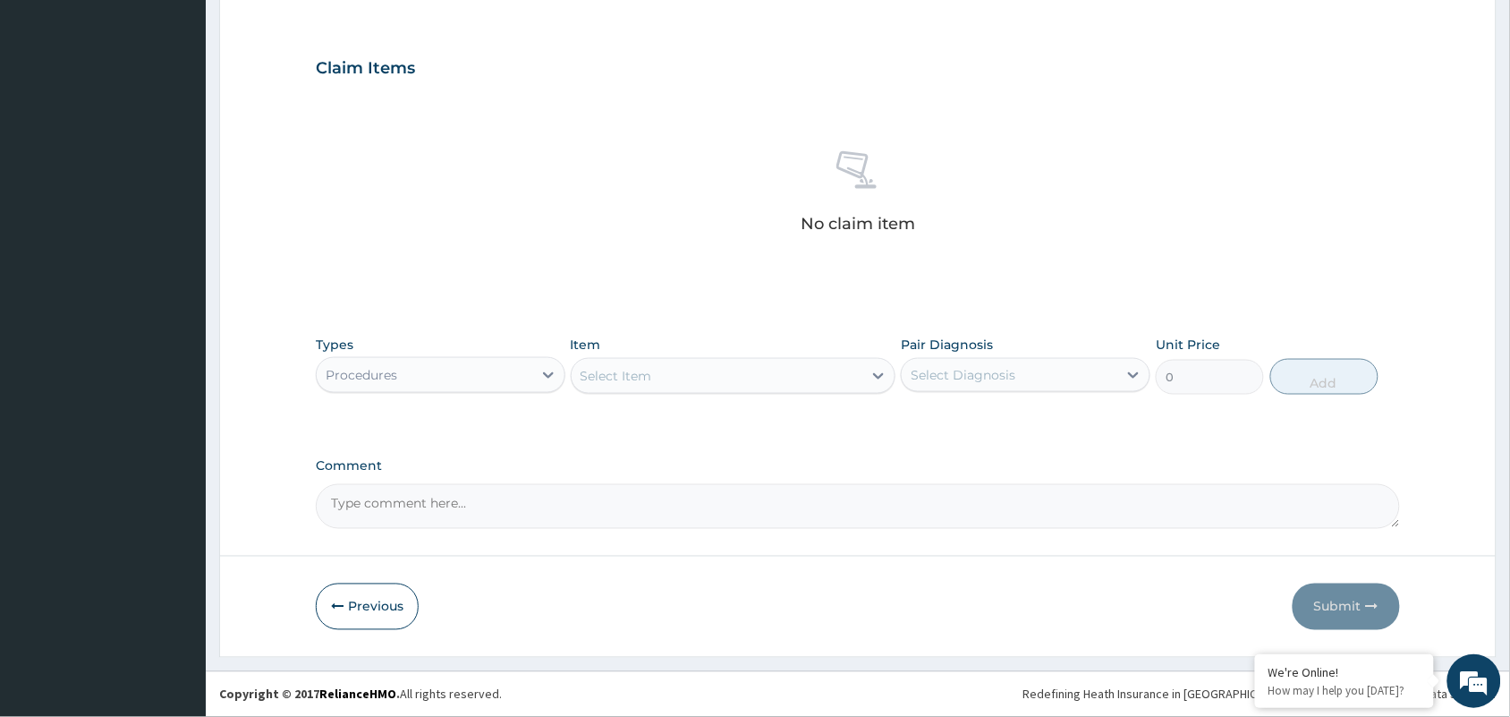
click at [616, 371] on div "Select Item" at bounding box center [617, 376] width 72 height 18
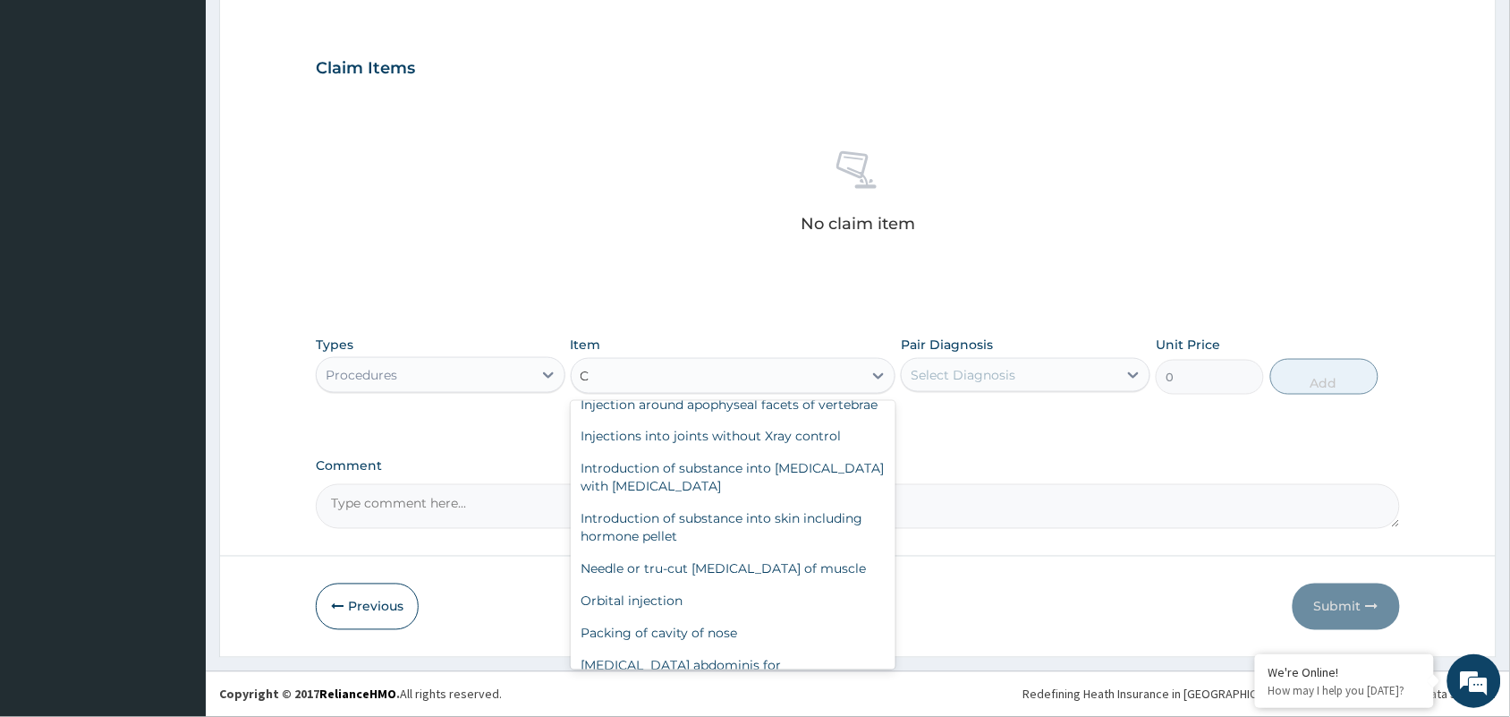
scroll to position [716, 0]
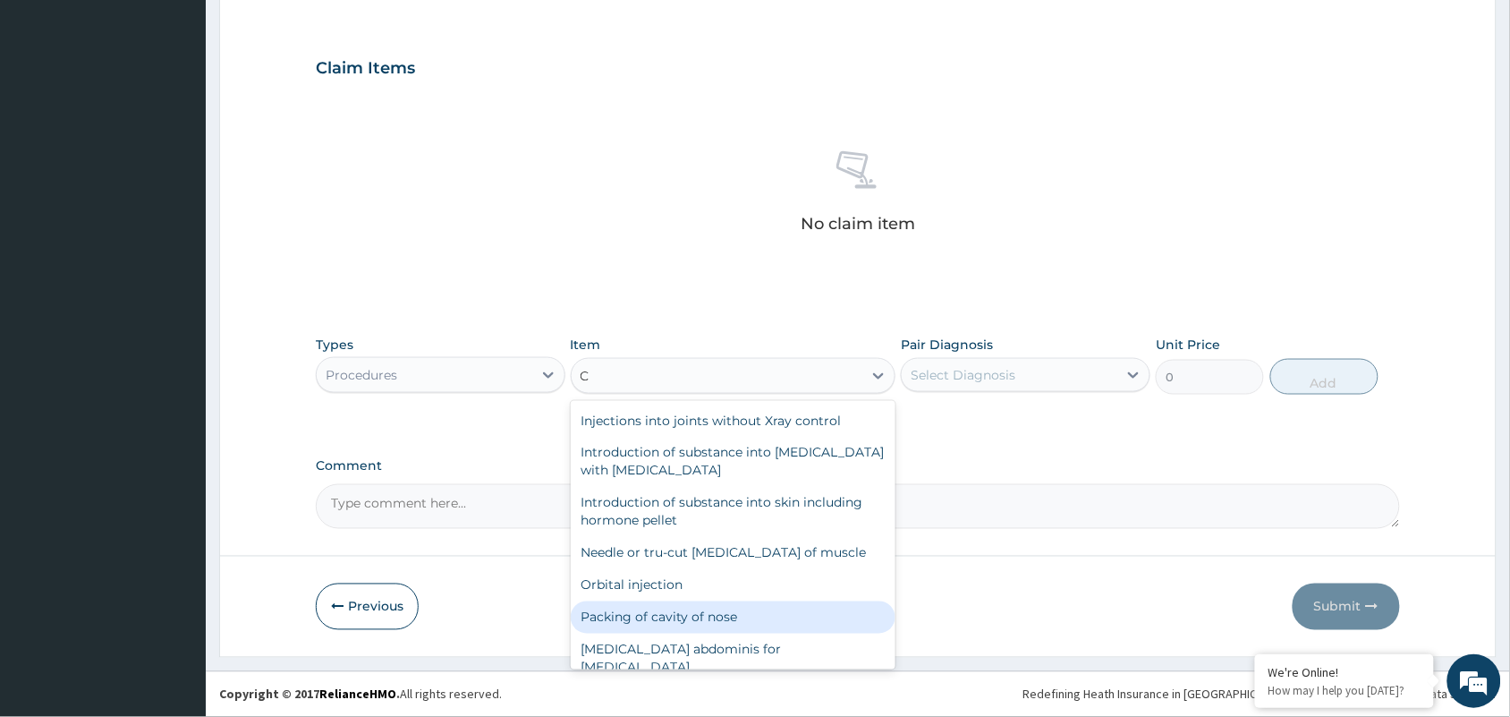
type input "C"
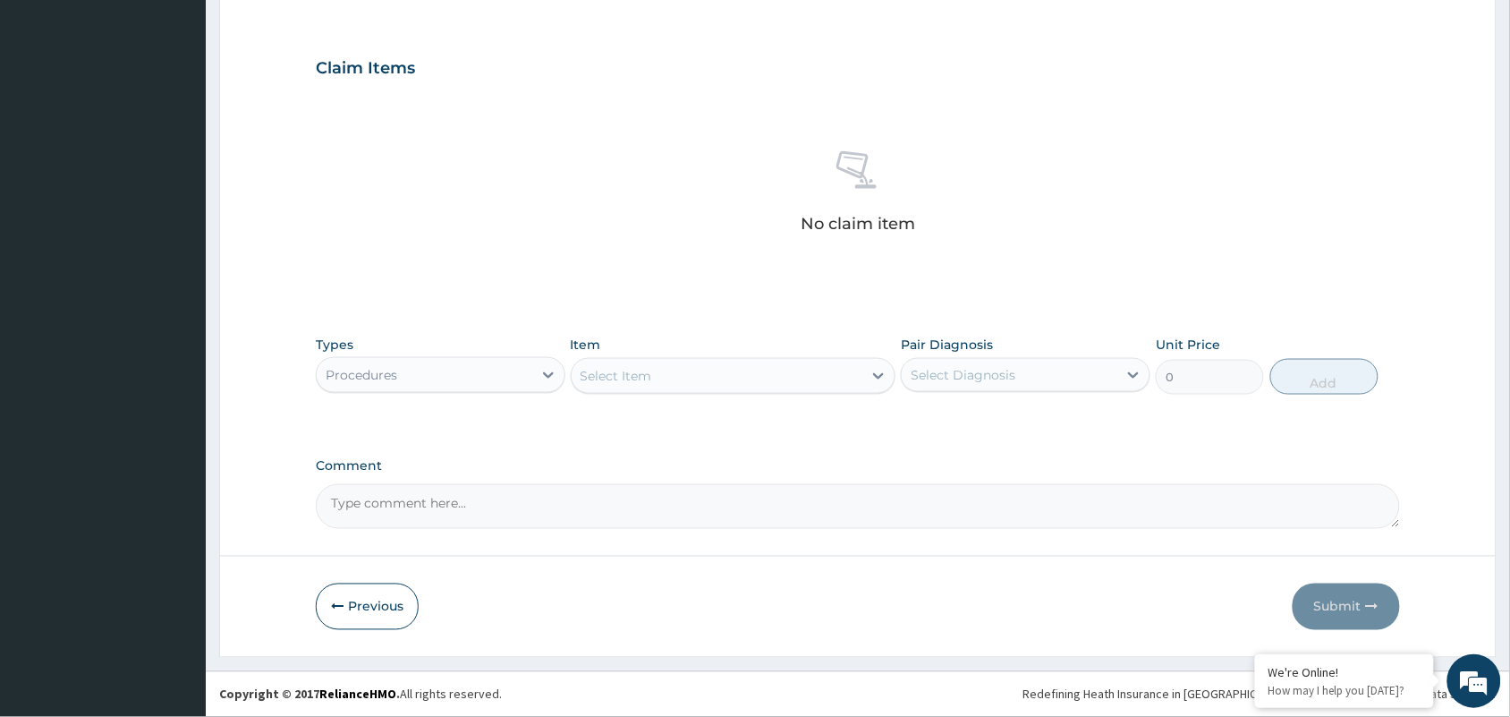
click at [690, 261] on div "No claim item" at bounding box center [858, 195] width 1084 height 206
click at [494, 372] on div "Procedures" at bounding box center [425, 375] width 216 height 29
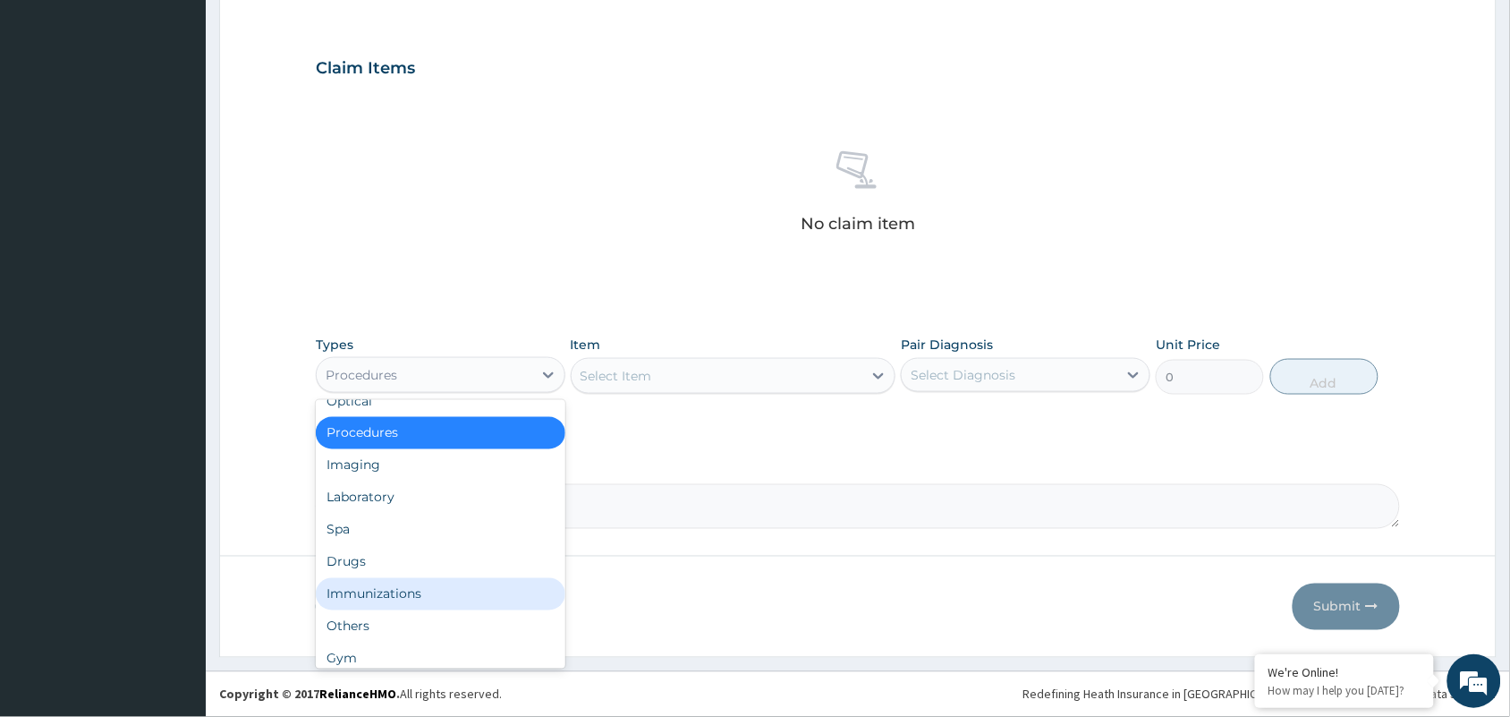
scroll to position [60, 0]
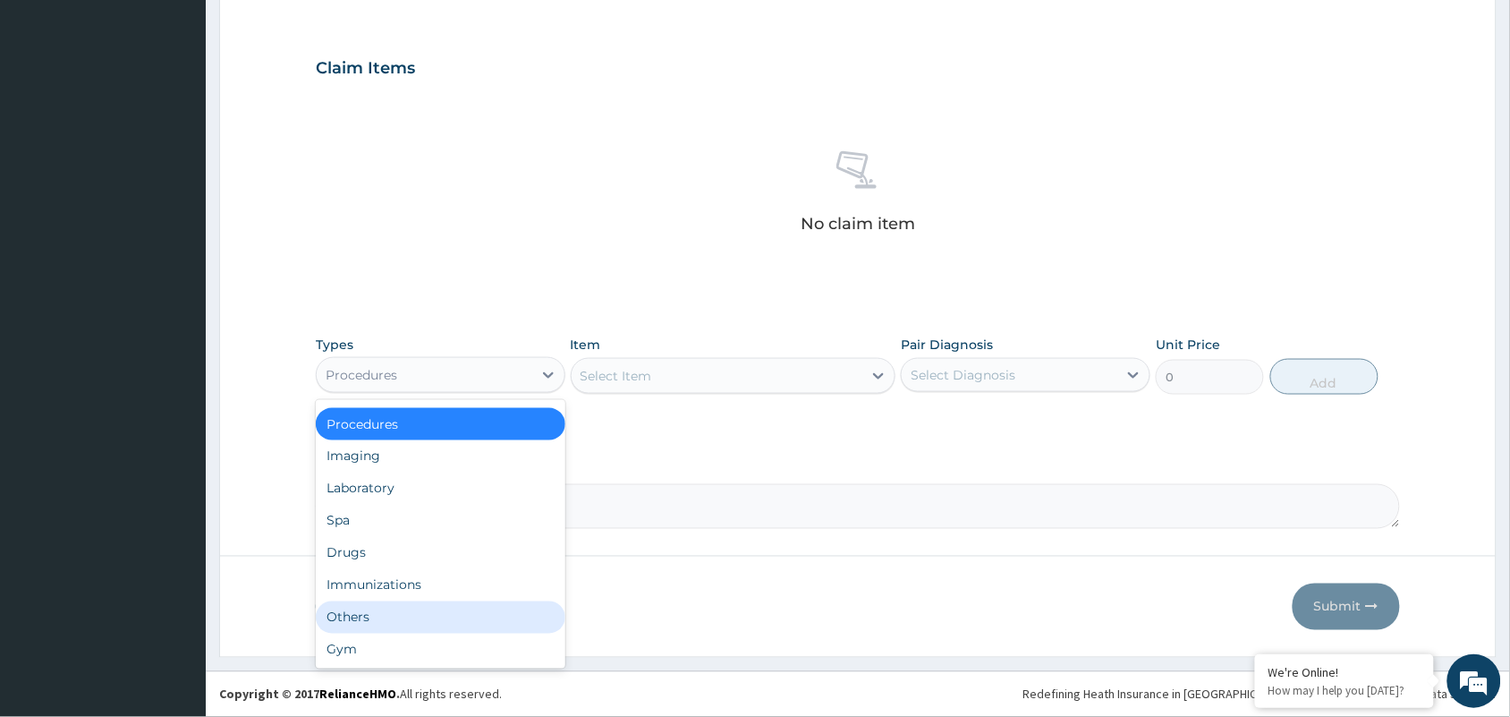
click at [447, 607] on div "Others" at bounding box center [441, 617] width 250 height 32
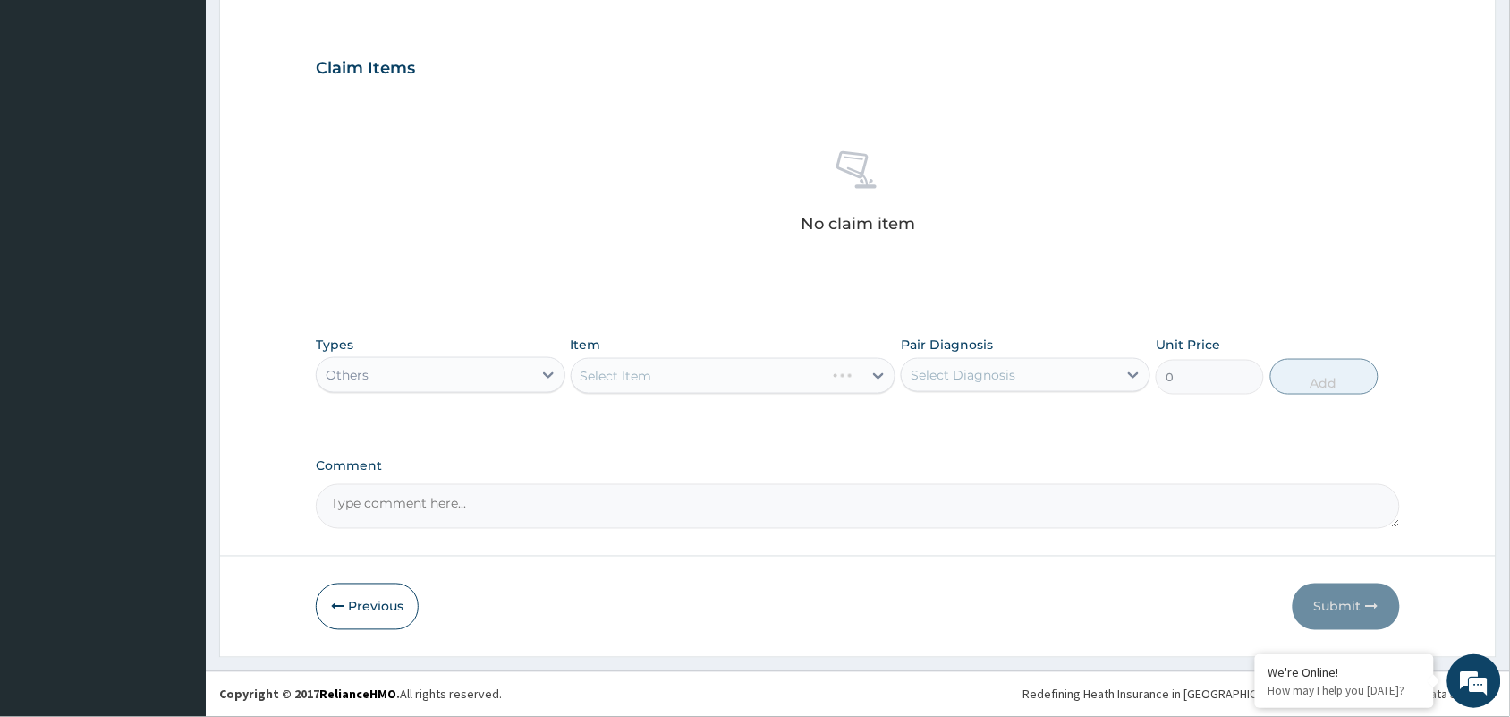
click at [701, 378] on div "Select Item" at bounding box center [734, 376] width 326 height 36
click at [701, 378] on div "Select Item" at bounding box center [718, 375] width 292 height 29
type input "CON"
click at [508, 383] on div "Others" at bounding box center [425, 375] width 216 height 29
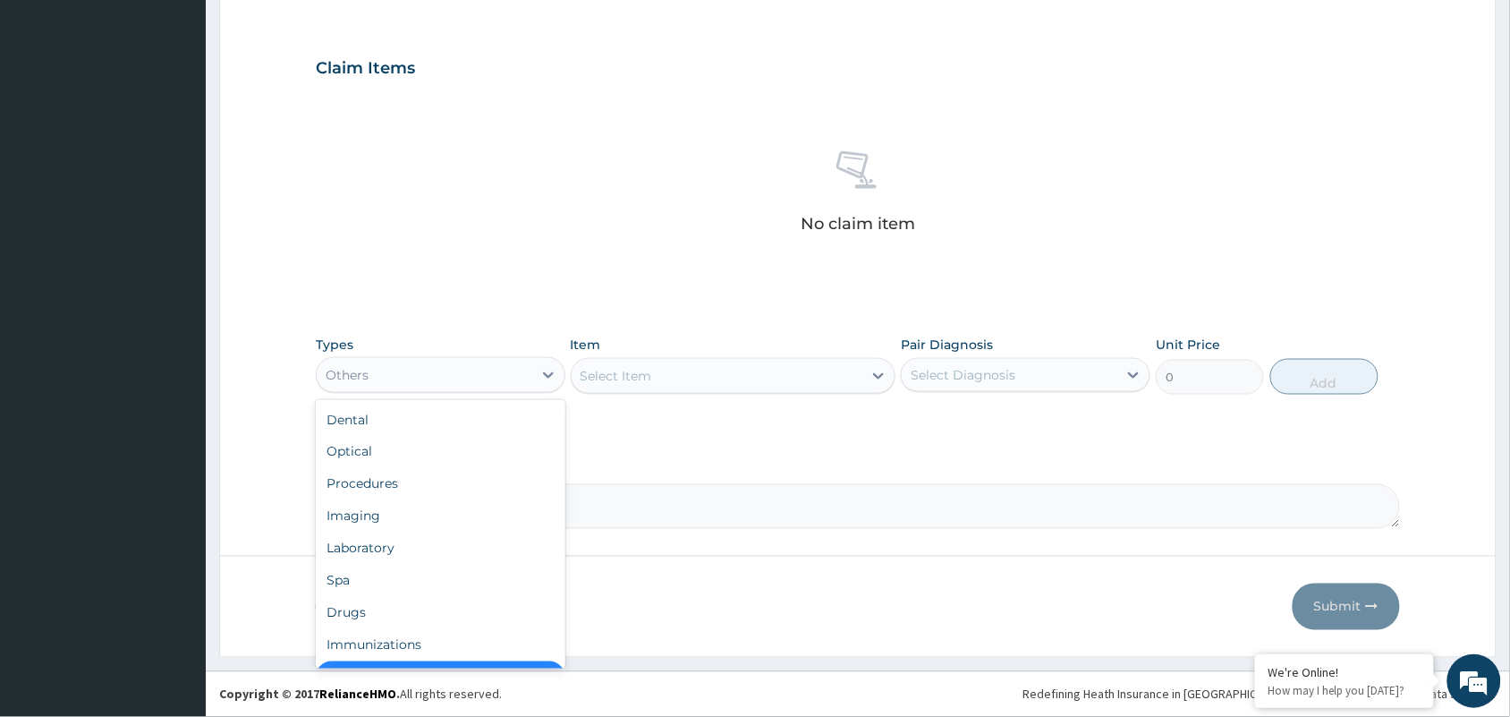
click at [508, 383] on div "Others" at bounding box center [425, 375] width 216 height 29
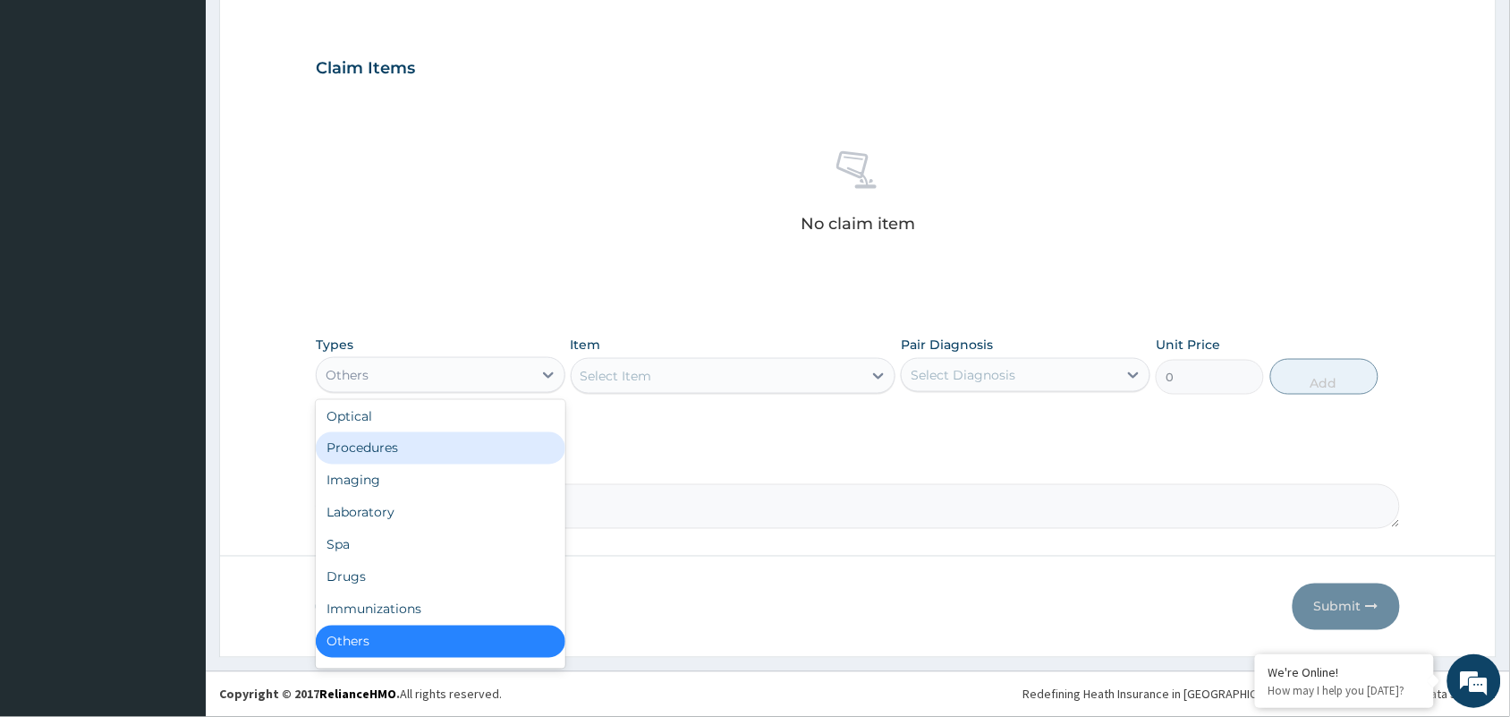
click at [455, 448] on div "Procedures" at bounding box center [441, 448] width 250 height 32
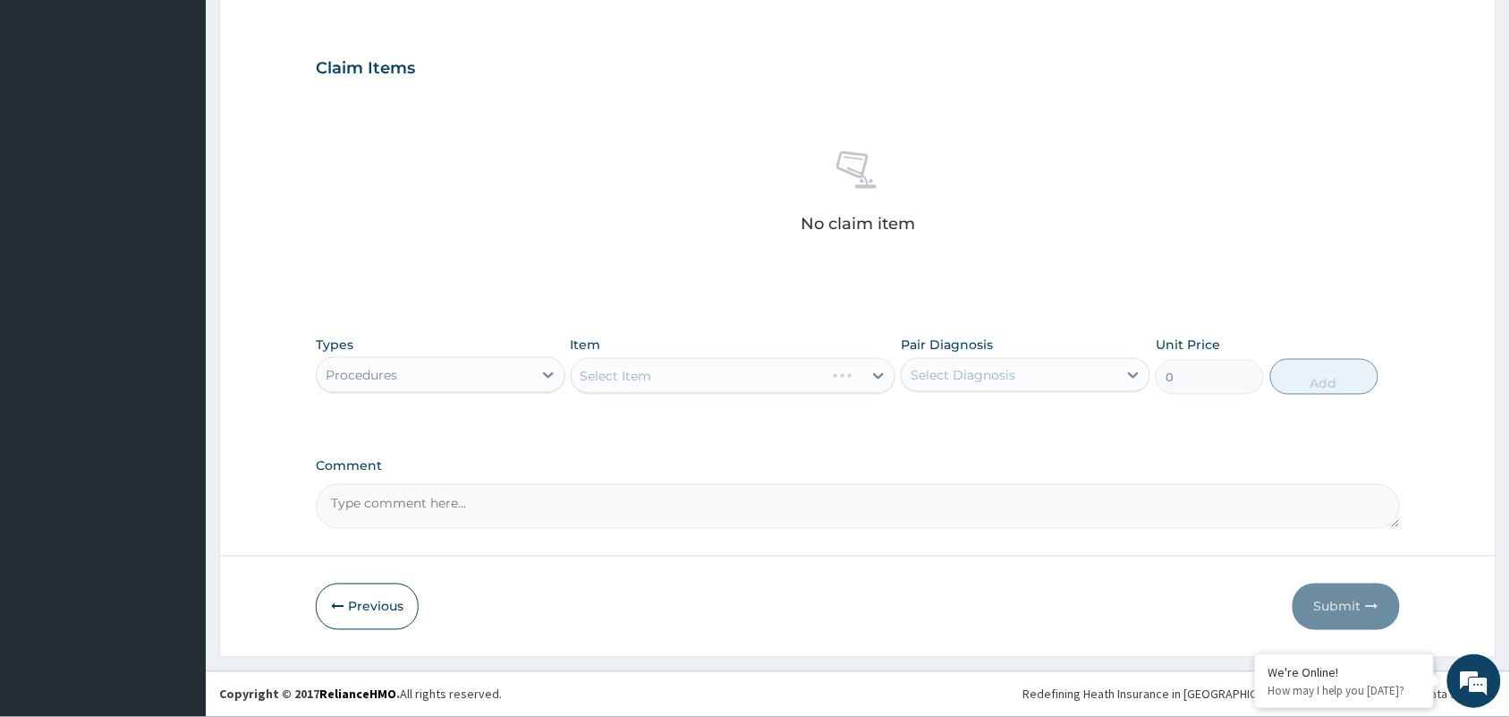
click at [515, 361] on div "Procedures" at bounding box center [425, 375] width 216 height 29
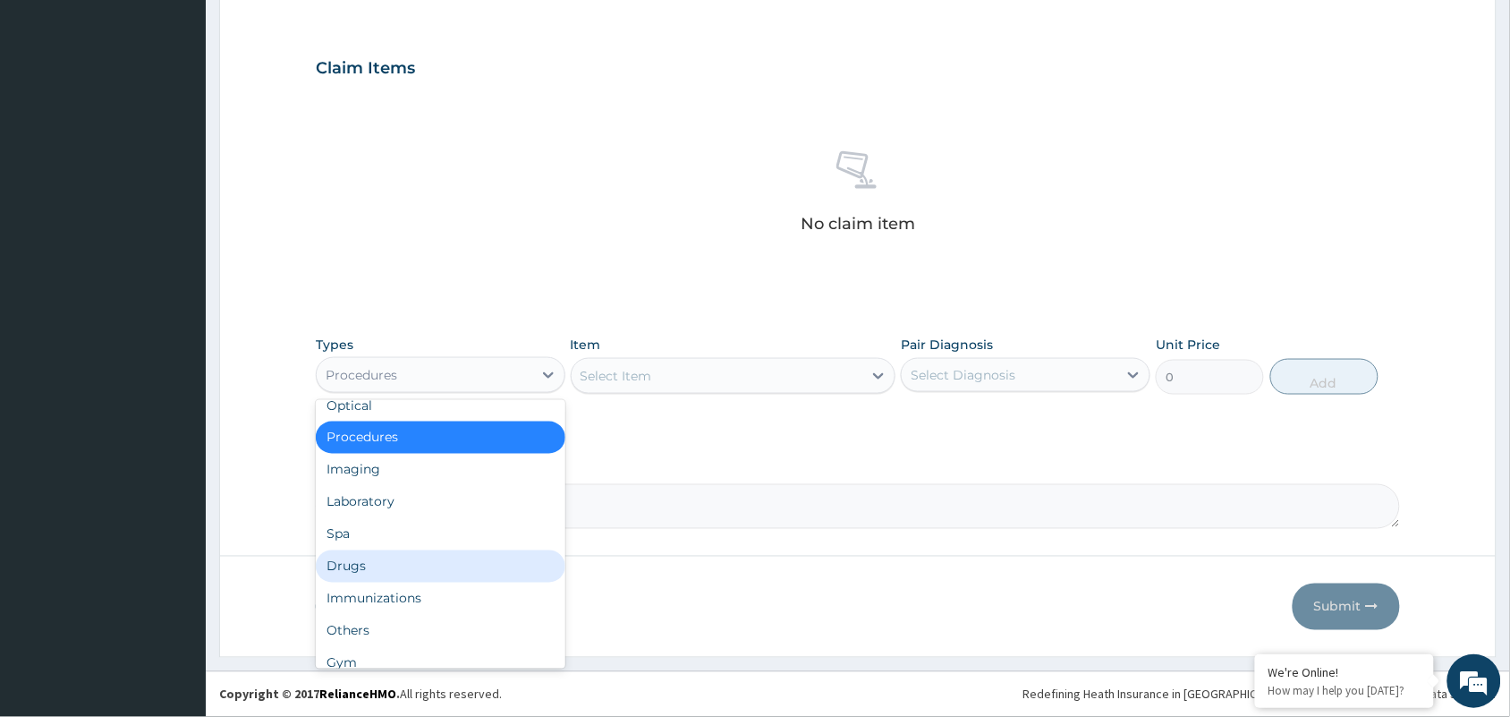
scroll to position [60, 0]
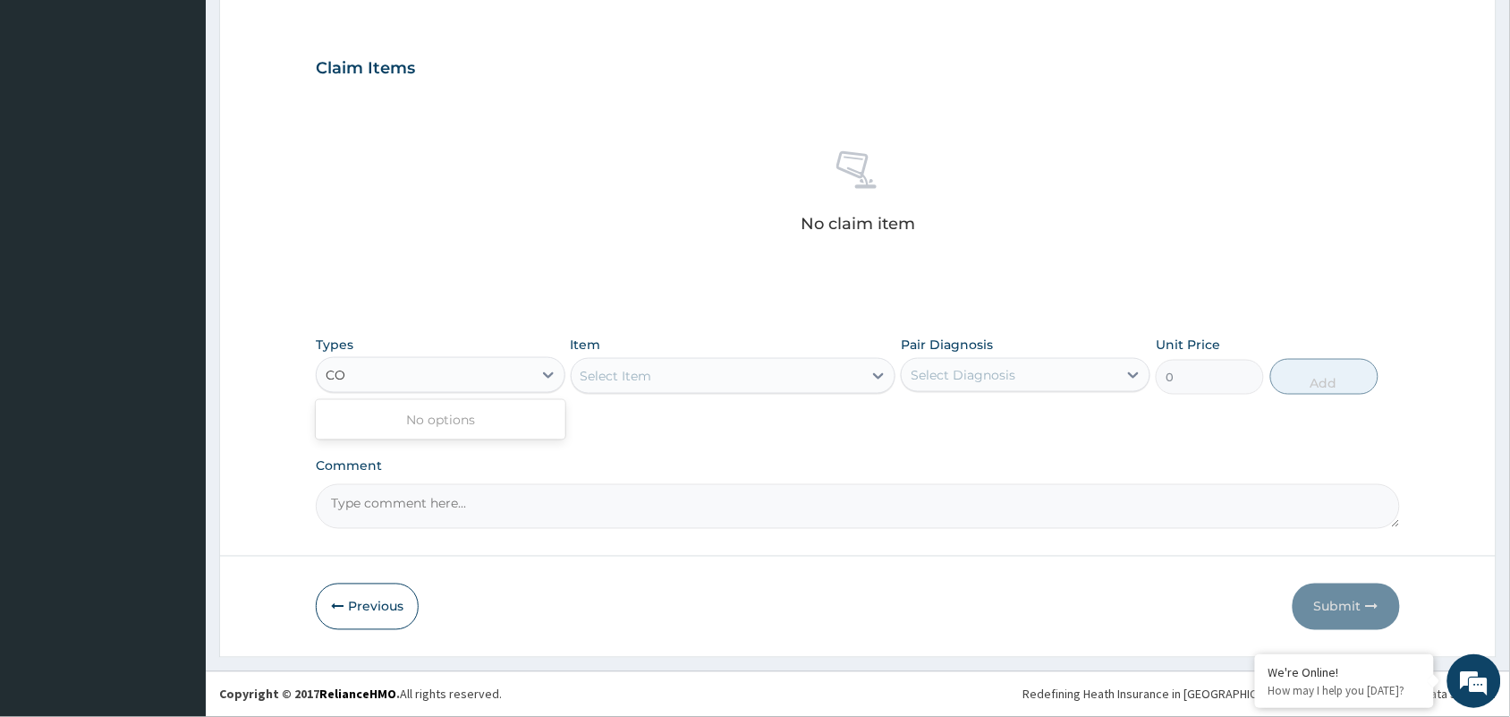
type input "C"
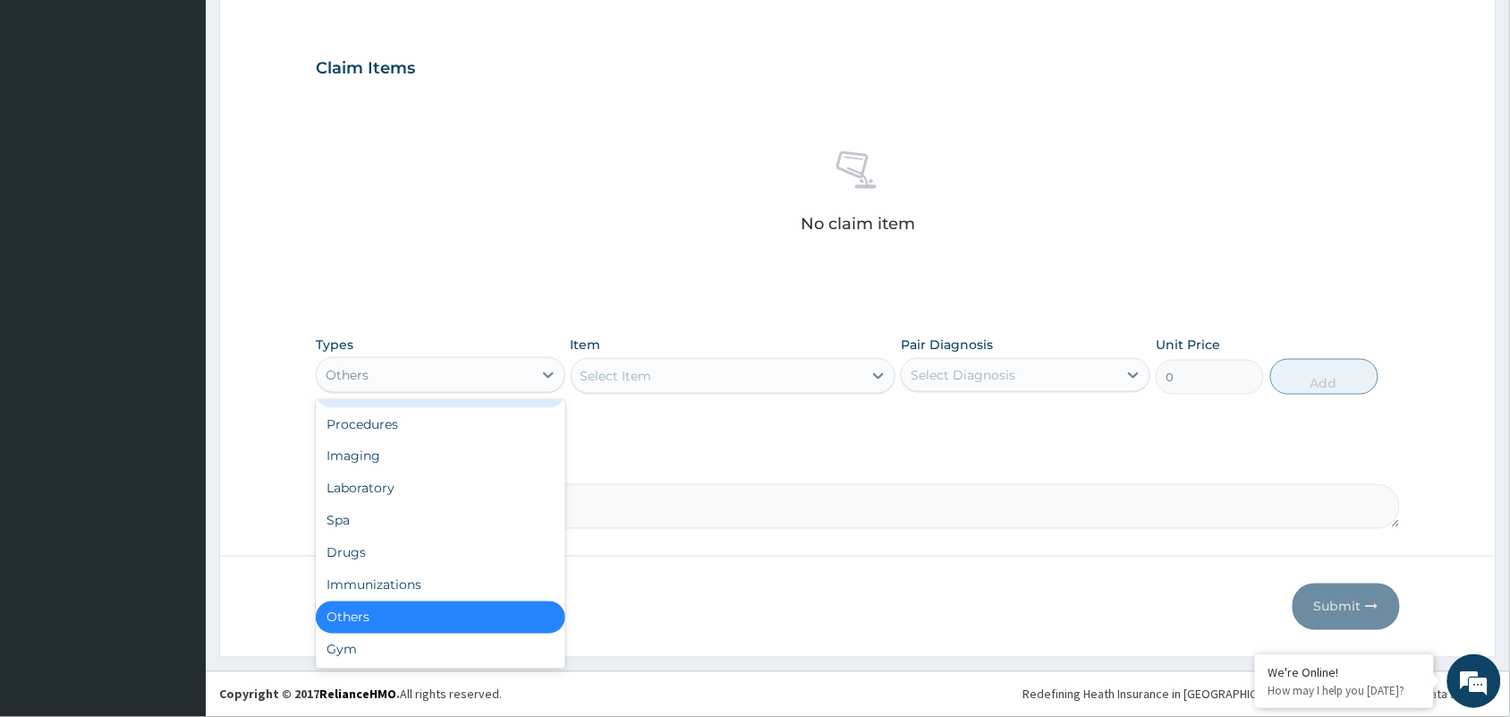
click at [548, 400] on div "Dental Optical Procedures Imaging Laboratory Spa Drugs Immunizations Others Gym" at bounding box center [441, 534] width 250 height 268
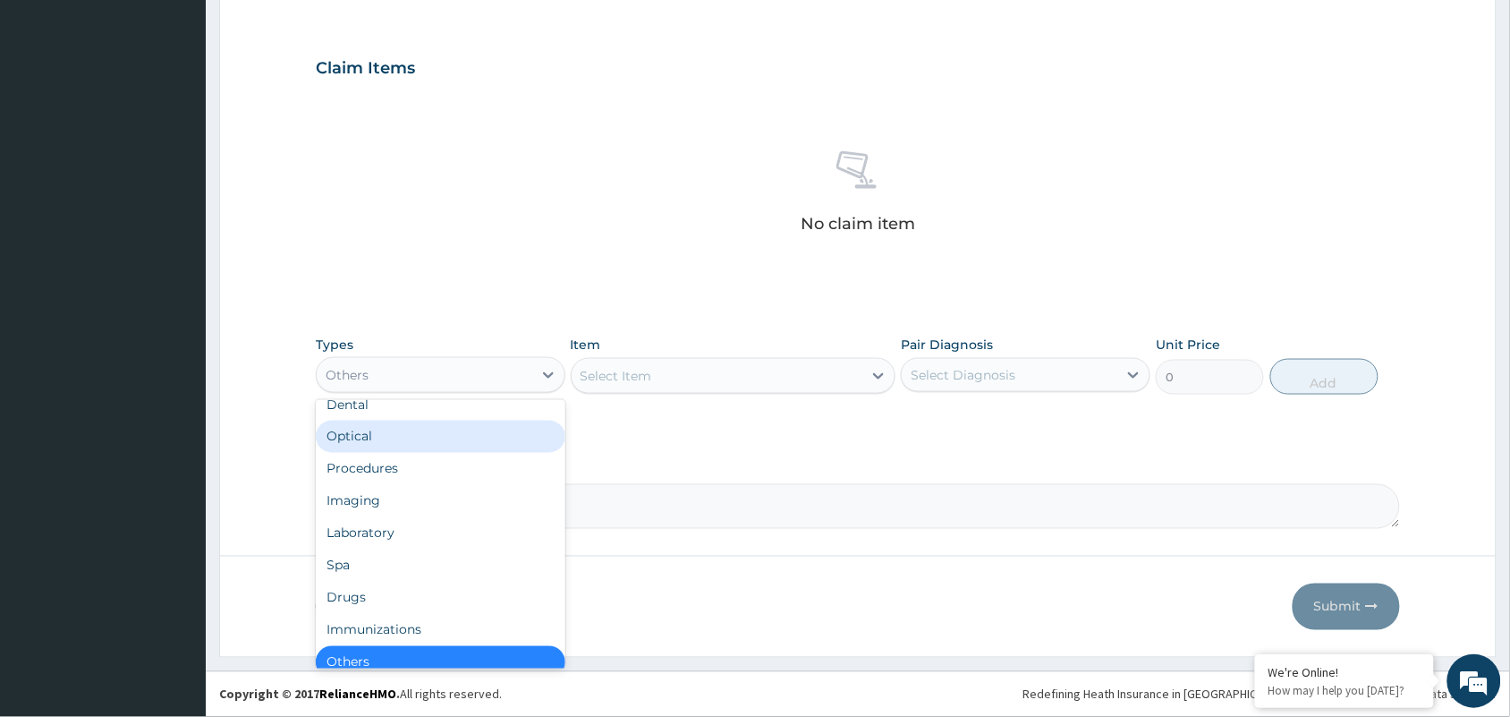
scroll to position [0, 0]
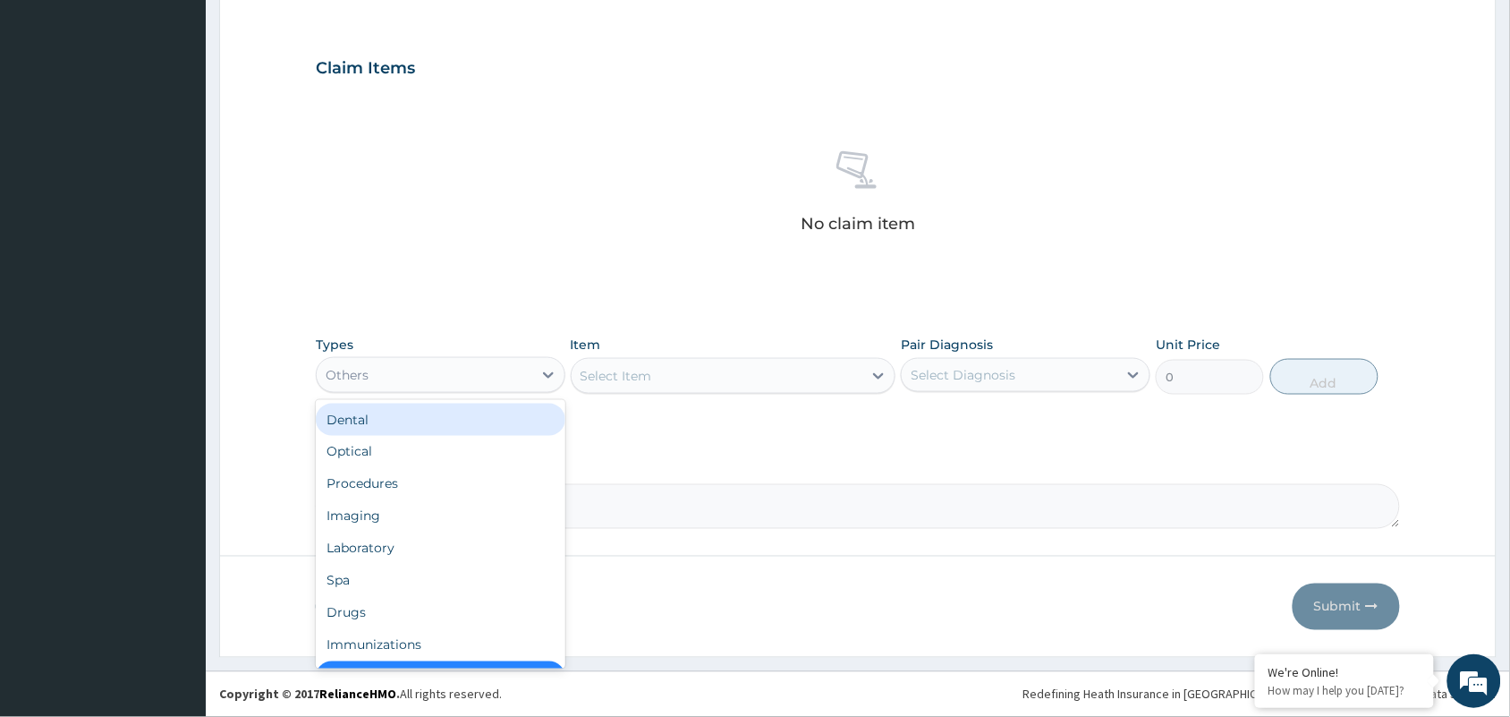
click at [577, 225] on div "No claim item" at bounding box center [858, 195] width 1084 height 206
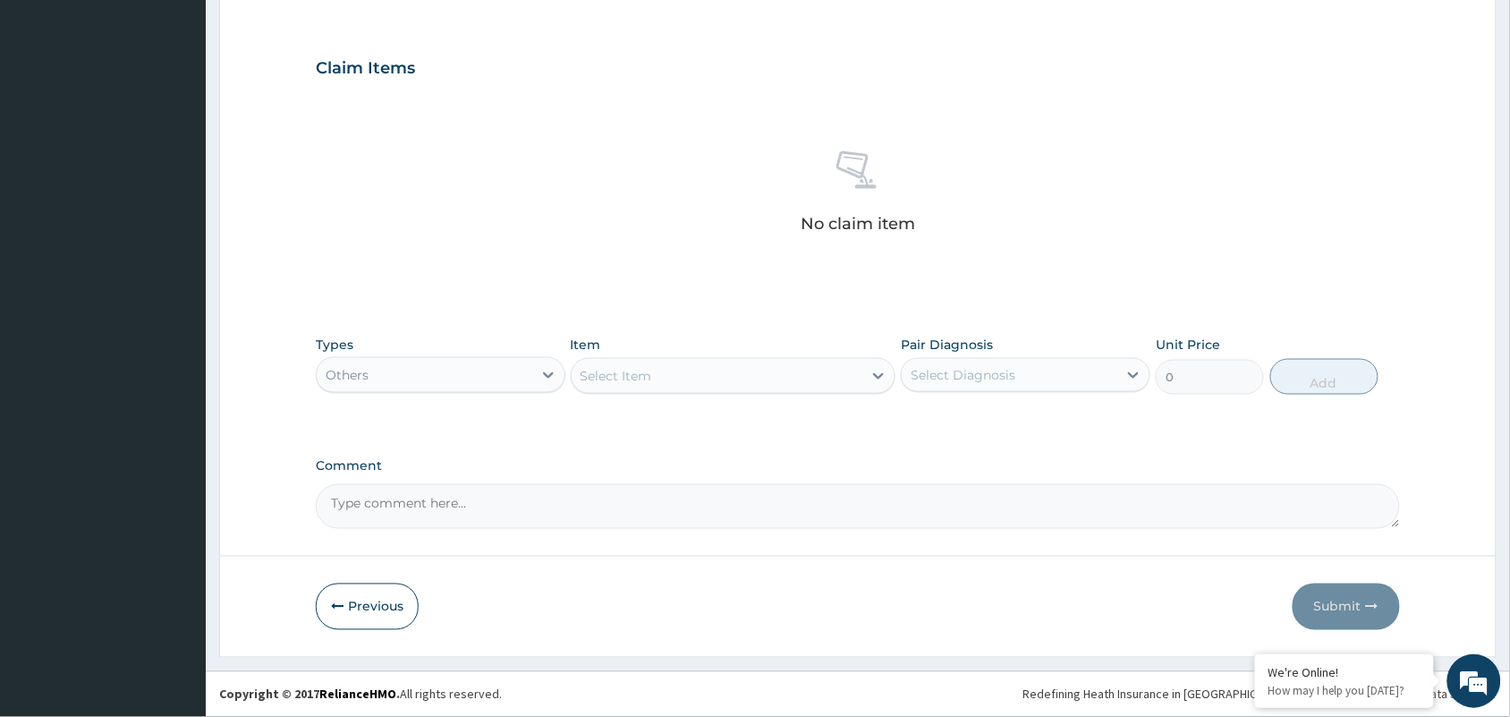
click at [626, 378] on div "Select Item" at bounding box center [617, 376] width 72 height 18
click at [617, 378] on div "Select Item" at bounding box center [617, 376] width 72 height 18
click at [631, 425] on div "No options" at bounding box center [734, 420] width 326 height 32
type input "C"
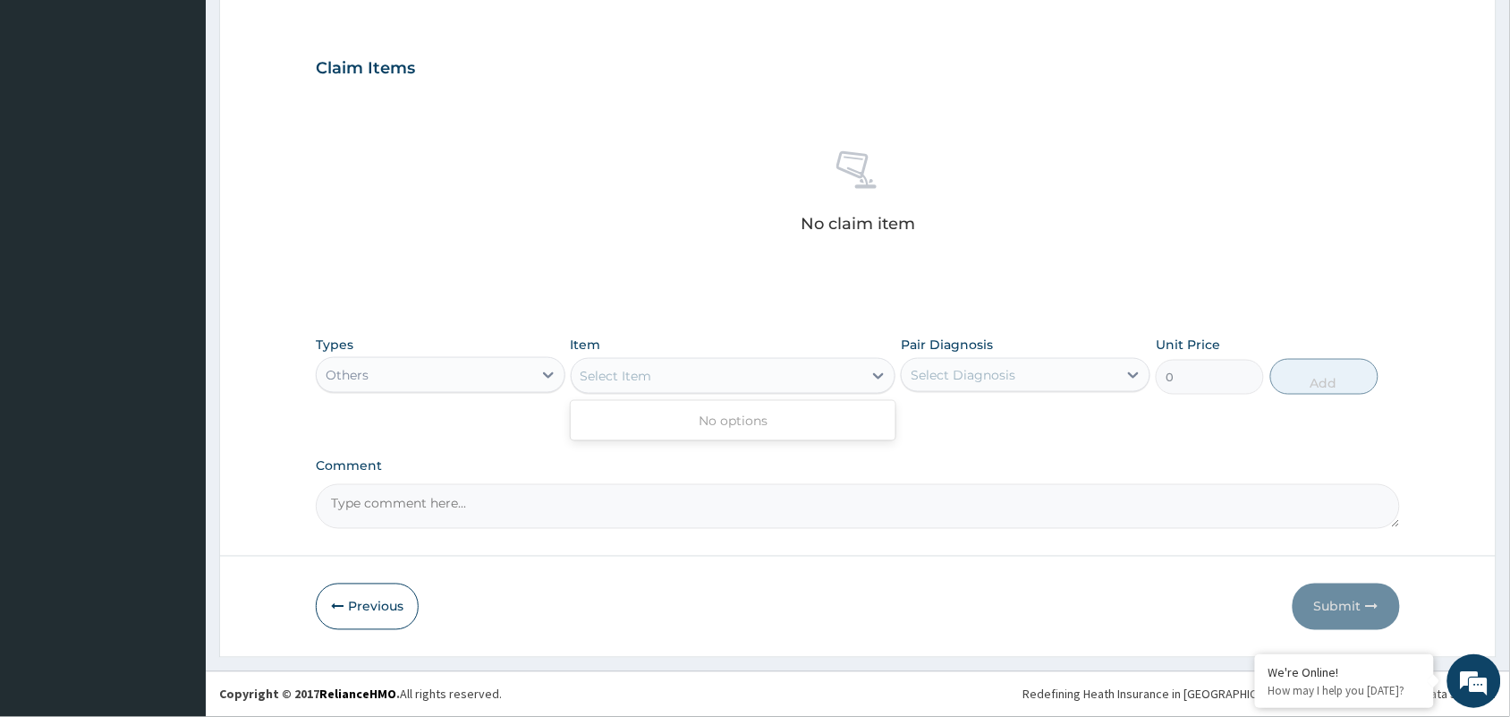
click at [498, 371] on div "Others" at bounding box center [425, 375] width 216 height 29
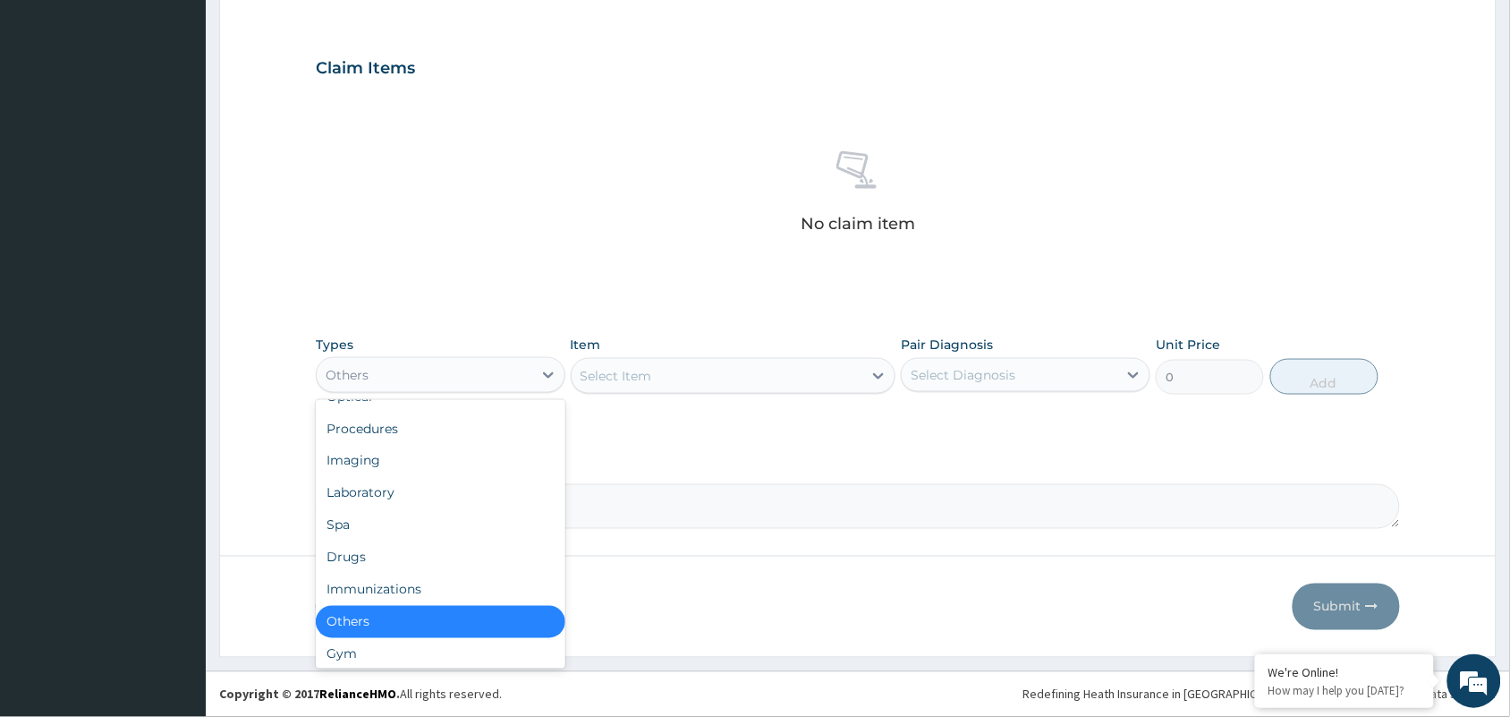
scroll to position [60, 0]
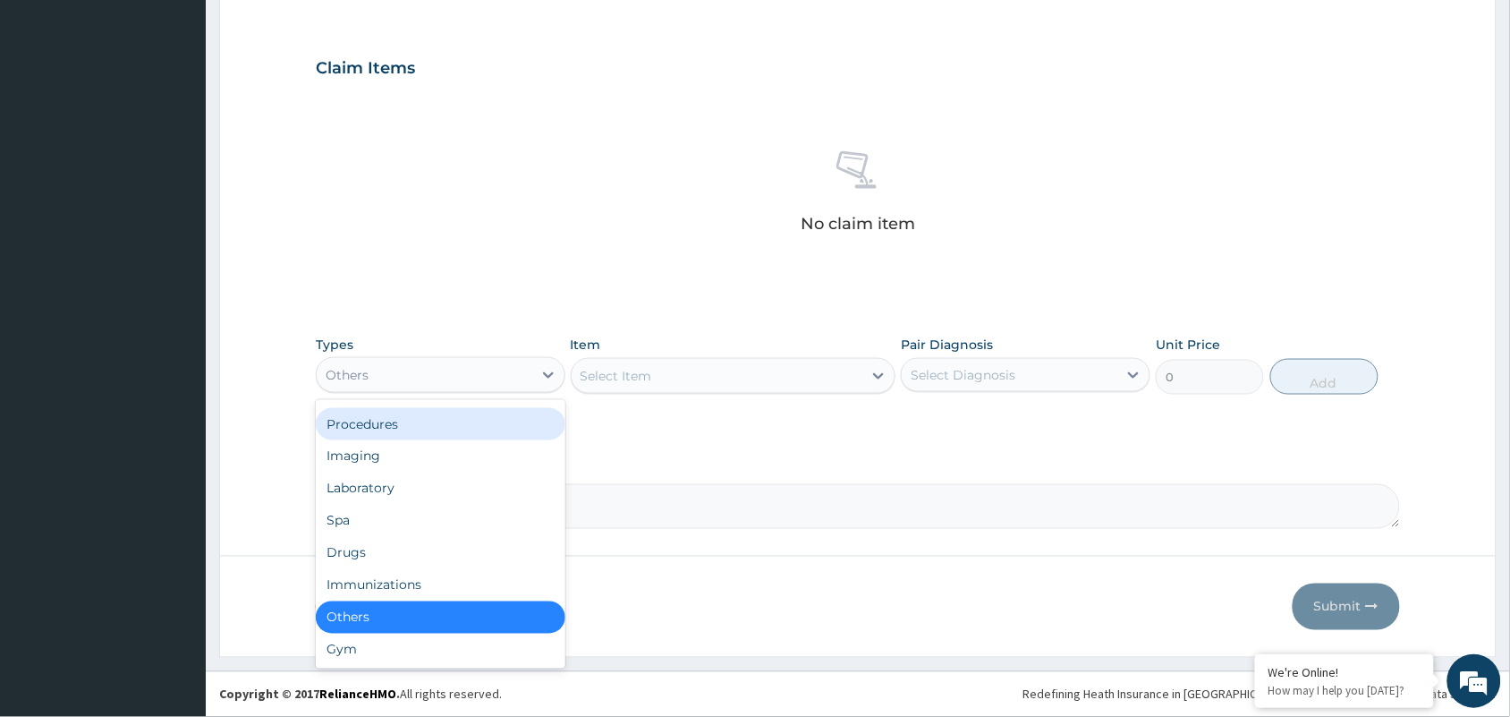
click at [515, 438] on div "Procedures" at bounding box center [441, 424] width 250 height 32
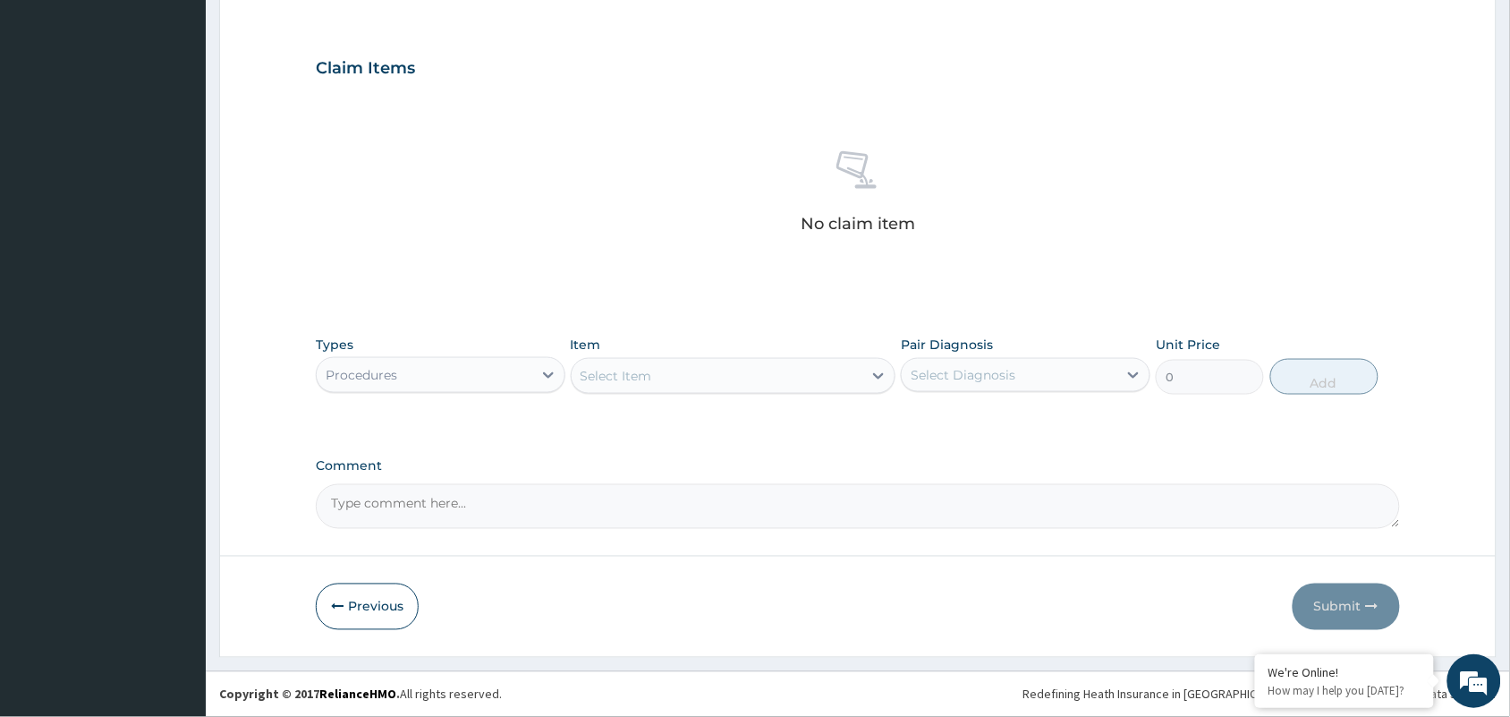
click at [709, 371] on div "Select Item" at bounding box center [718, 375] width 292 height 29
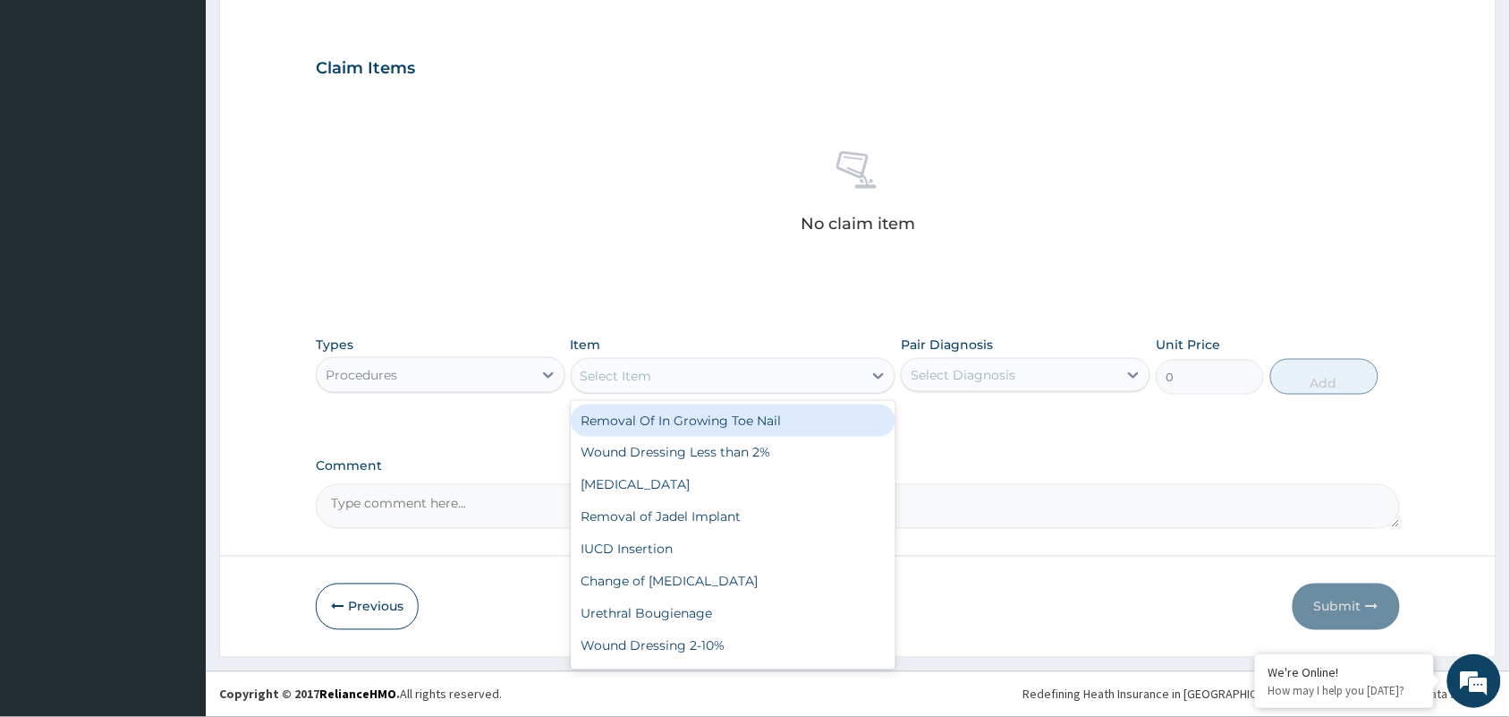
click at [709, 371] on div "Select Item" at bounding box center [718, 375] width 292 height 29
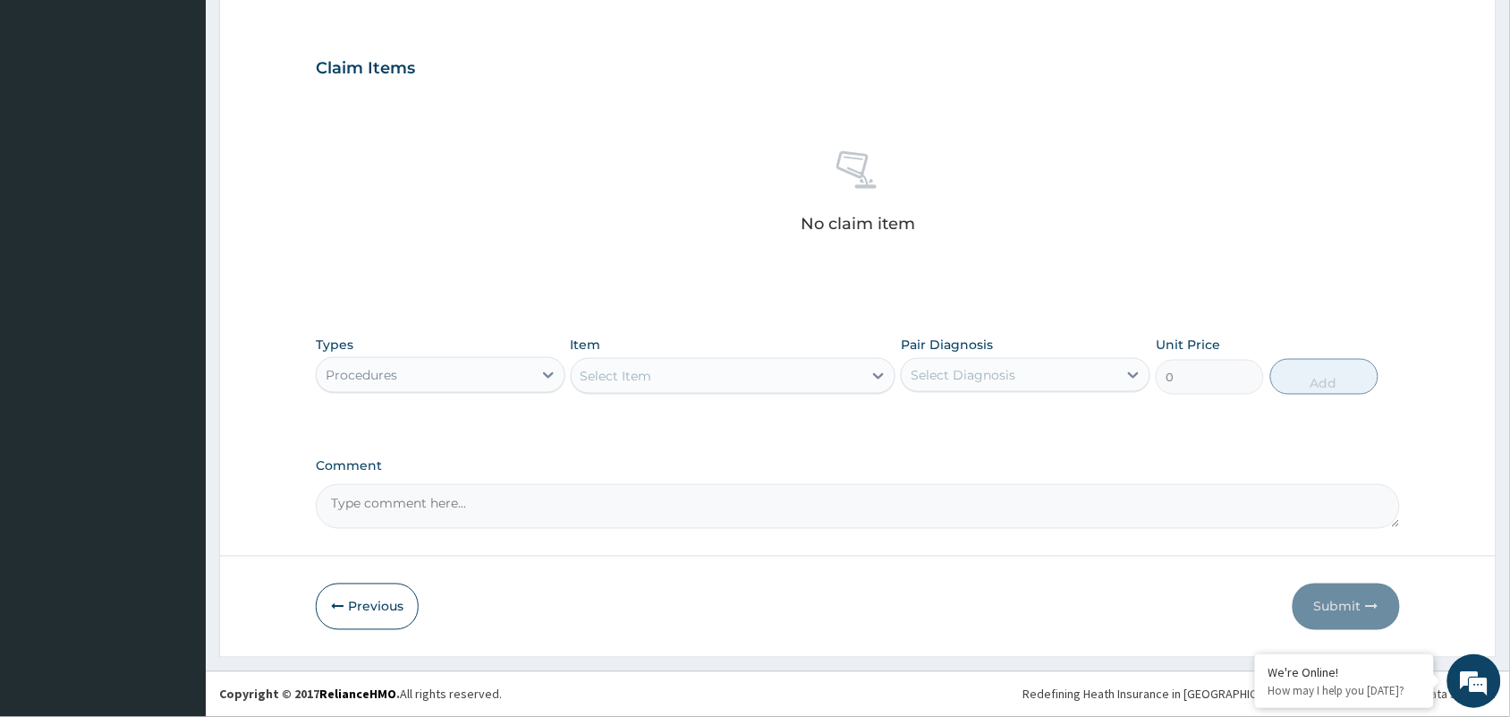
click at [709, 371] on div "Select Item" at bounding box center [718, 375] width 292 height 29
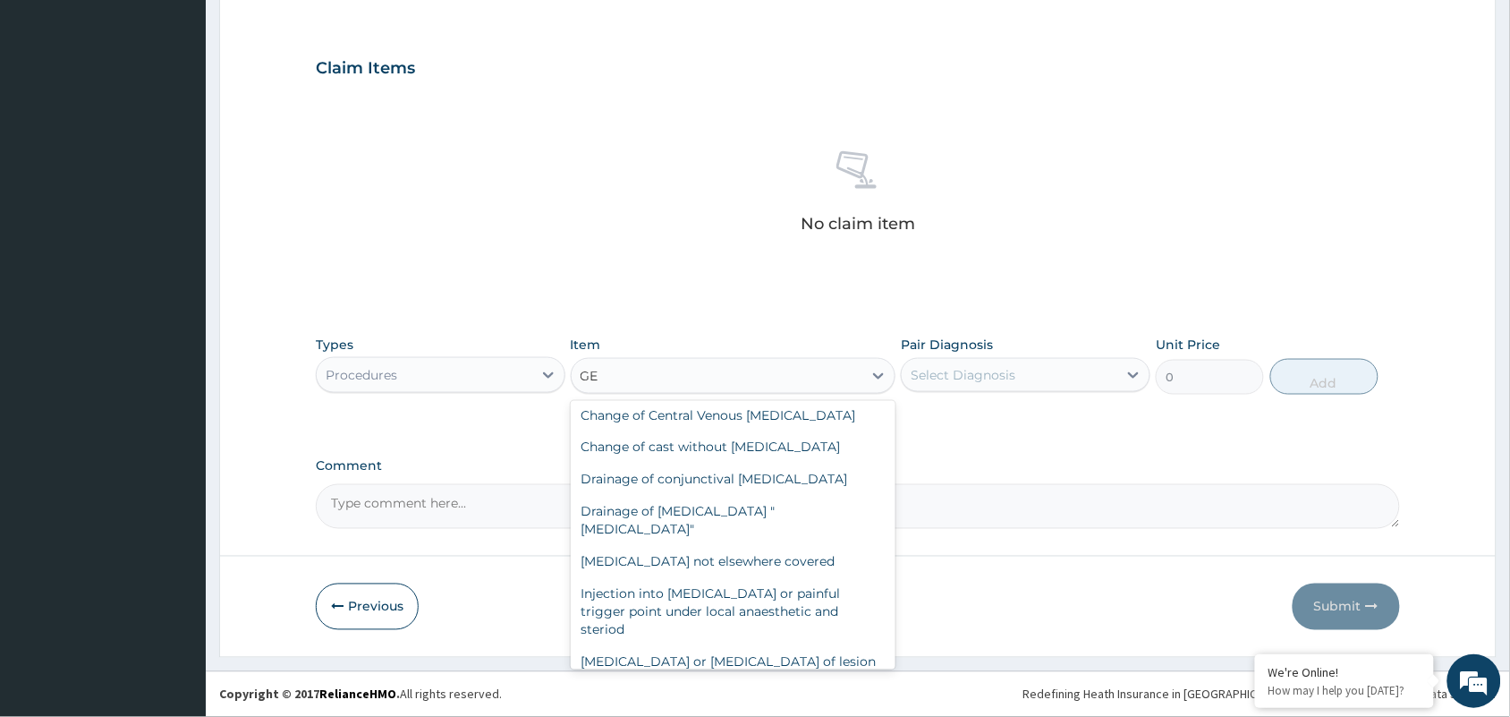
scroll to position [0, 0]
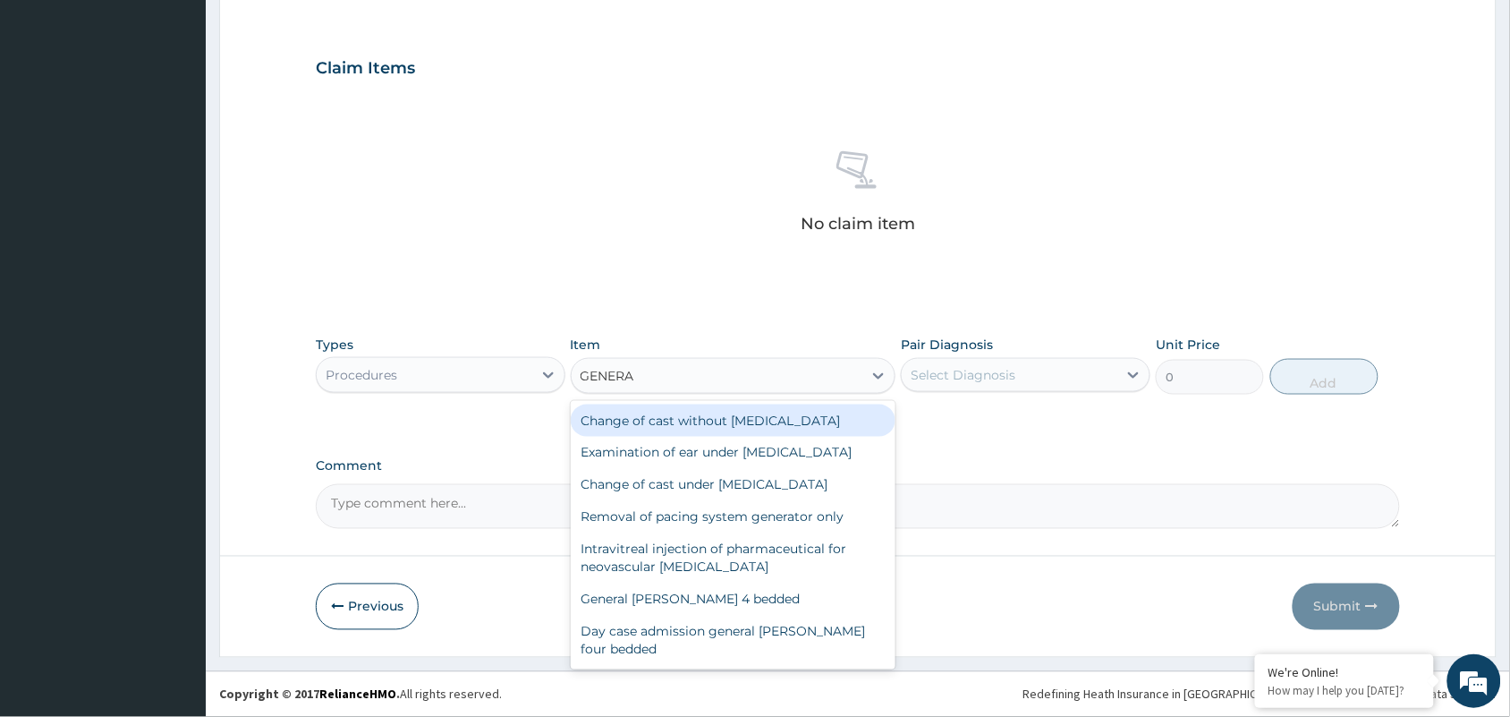
type input "GENERAL"
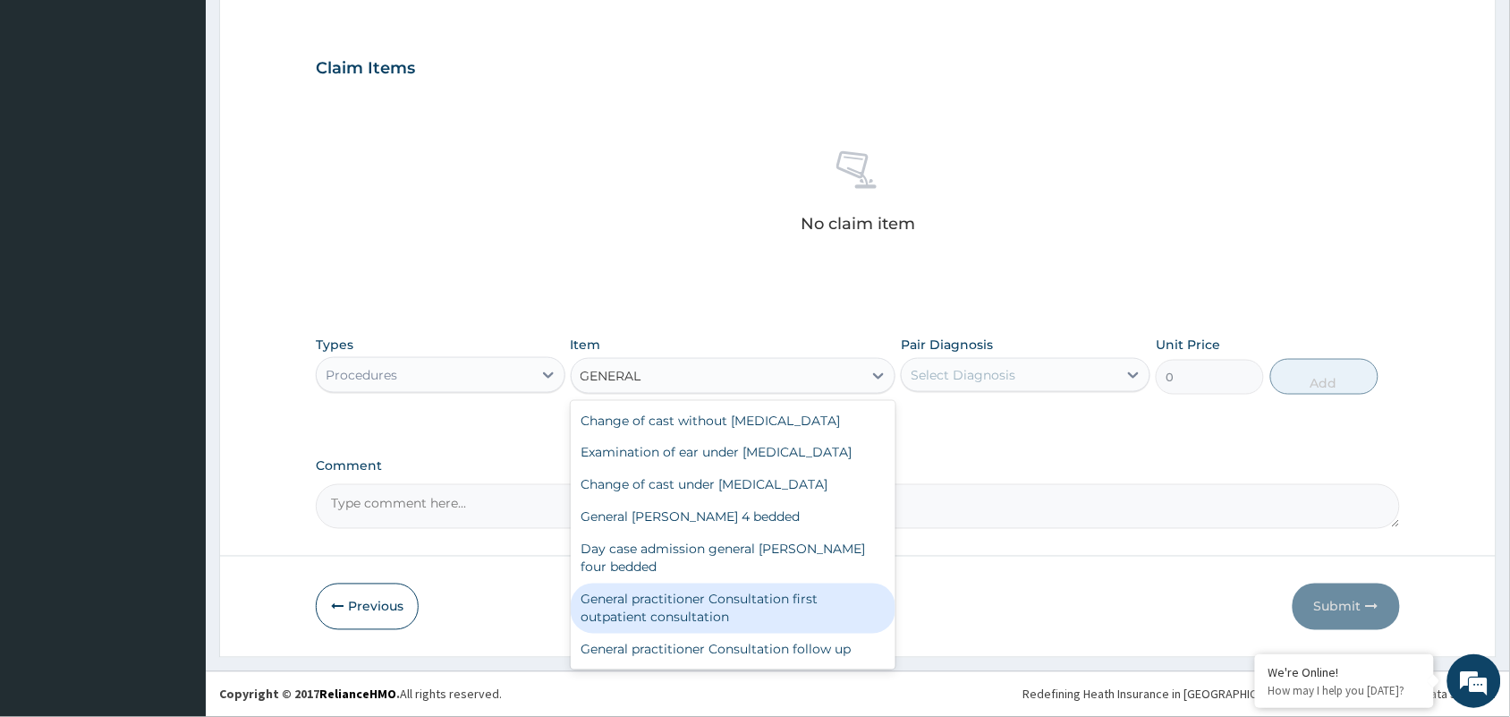
click at [765, 624] on div "General practitioner Consultation first outpatient consultation" at bounding box center [734, 608] width 326 height 50
type input "3000"
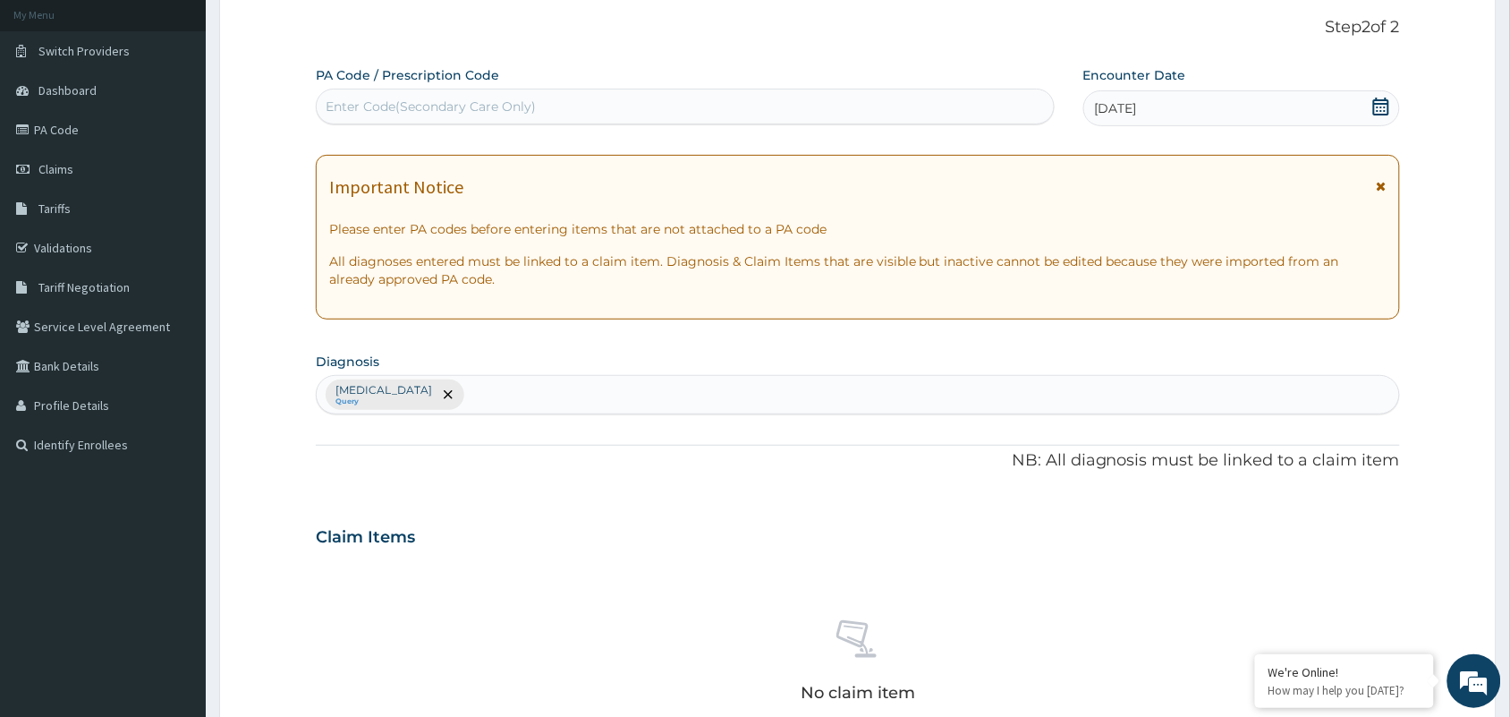
scroll to position [82, 0]
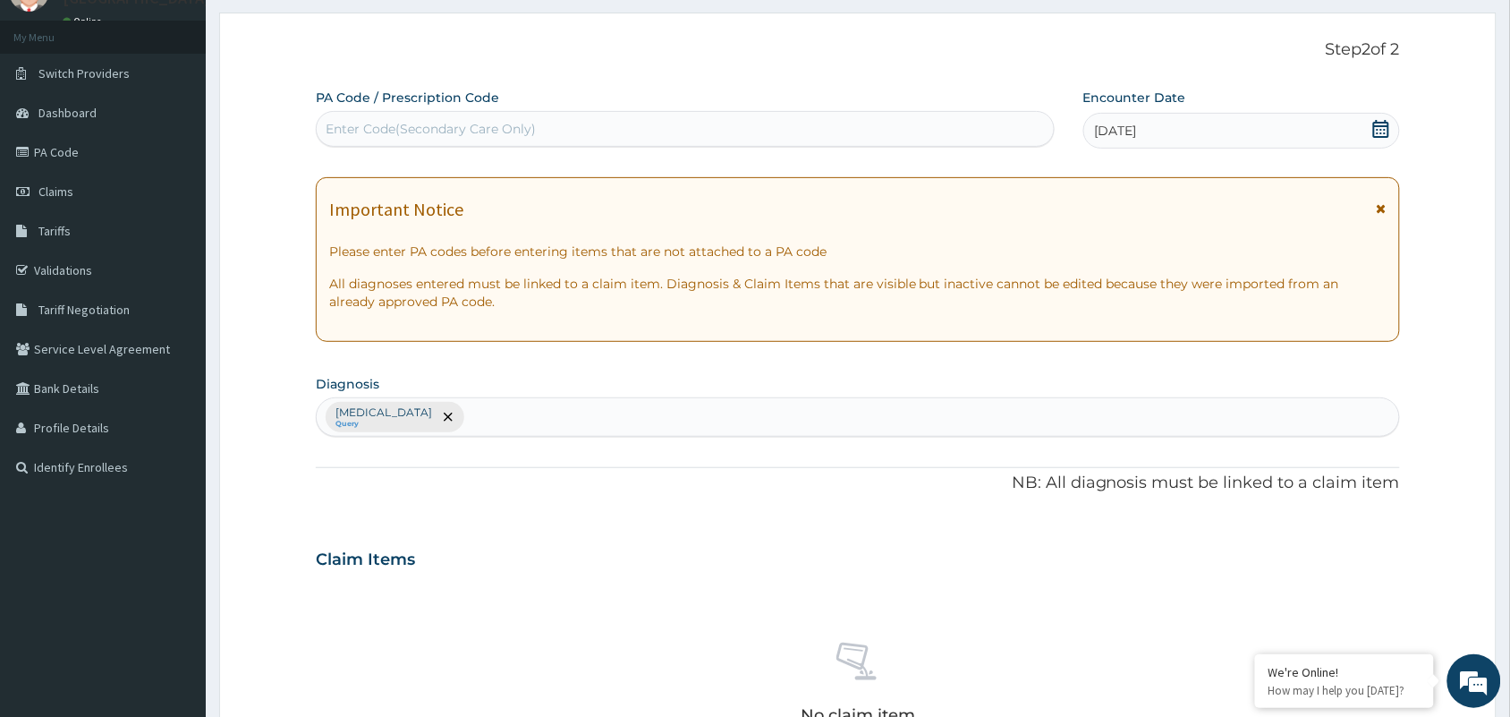
click at [905, 132] on div "Enter Code(Secondary Care Only)" at bounding box center [685, 129] width 737 height 29
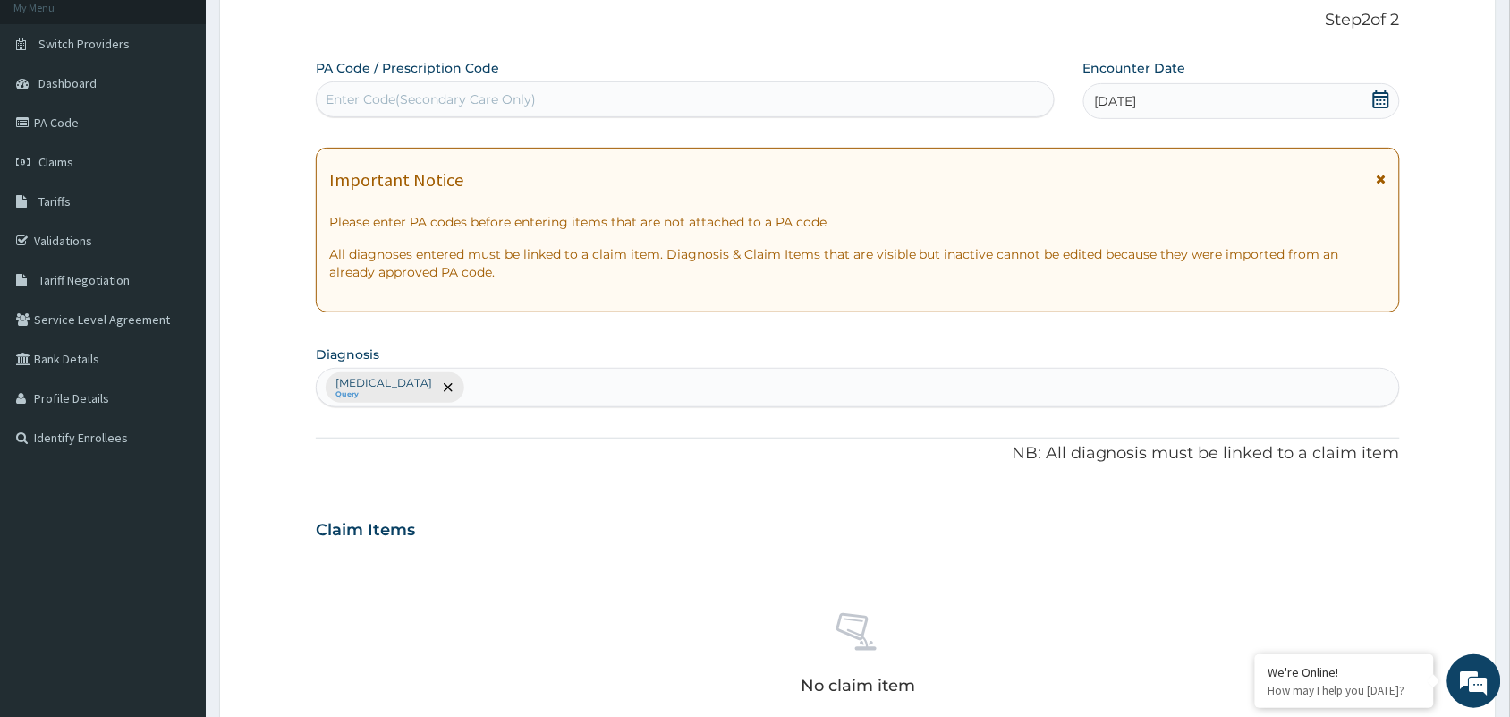
scroll to position [574, 0]
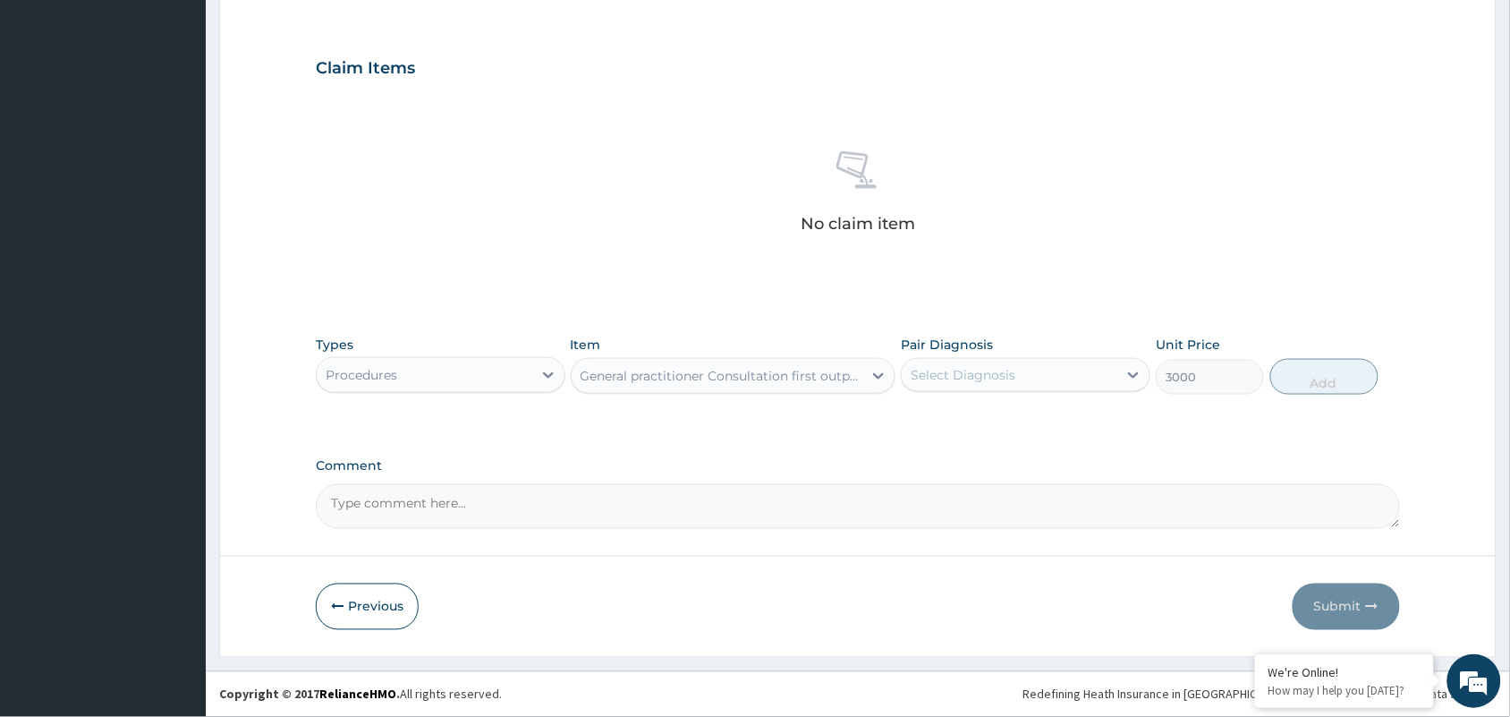
click at [939, 362] on div "Select Diagnosis" at bounding box center [1010, 375] width 216 height 29
click at [944, 412] on label "Chronic prostatitis" at bounding box center [985, 419] width 111 height 18
checkbox input "true"
click at [1338, 389] on button "Add" at bounding box center [1324, 377] width 108 height 36
type input "0"
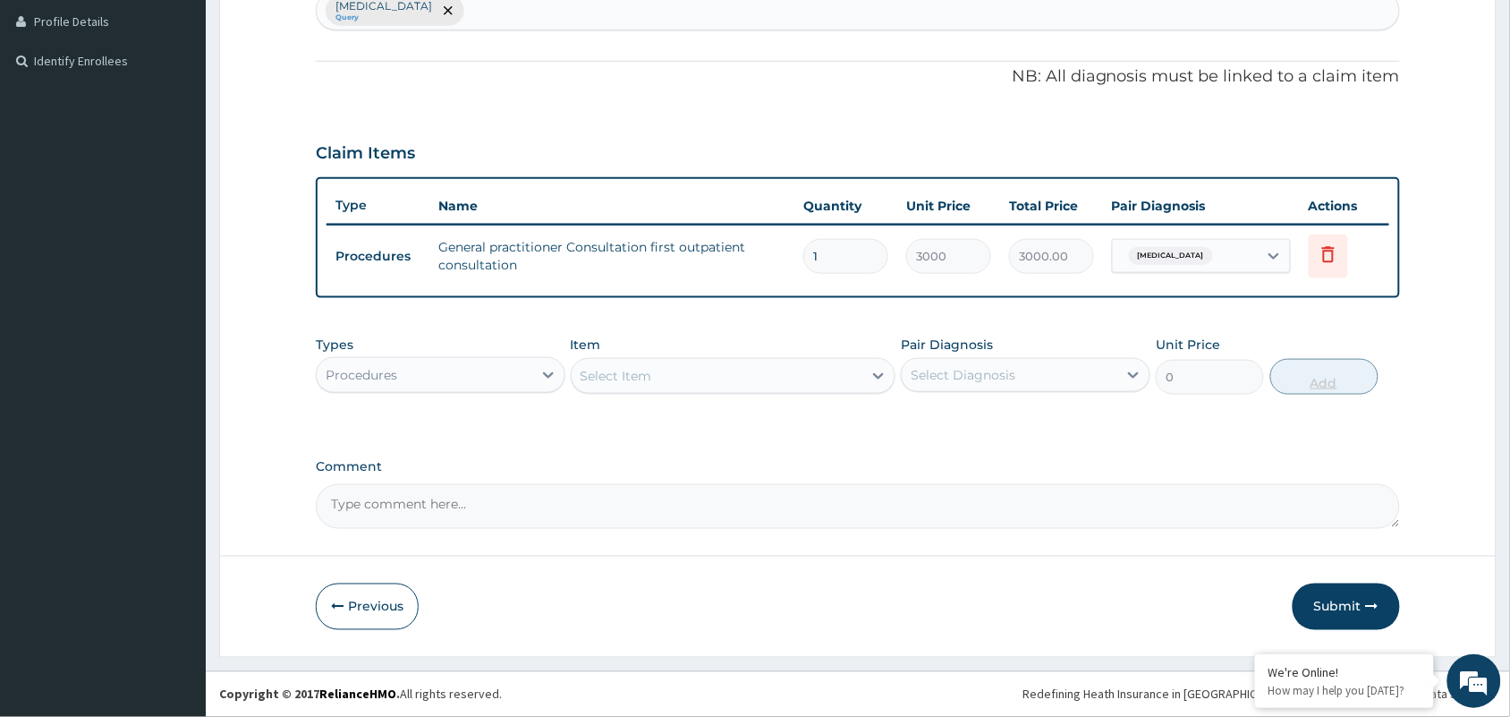
scroll to position [488, 0]
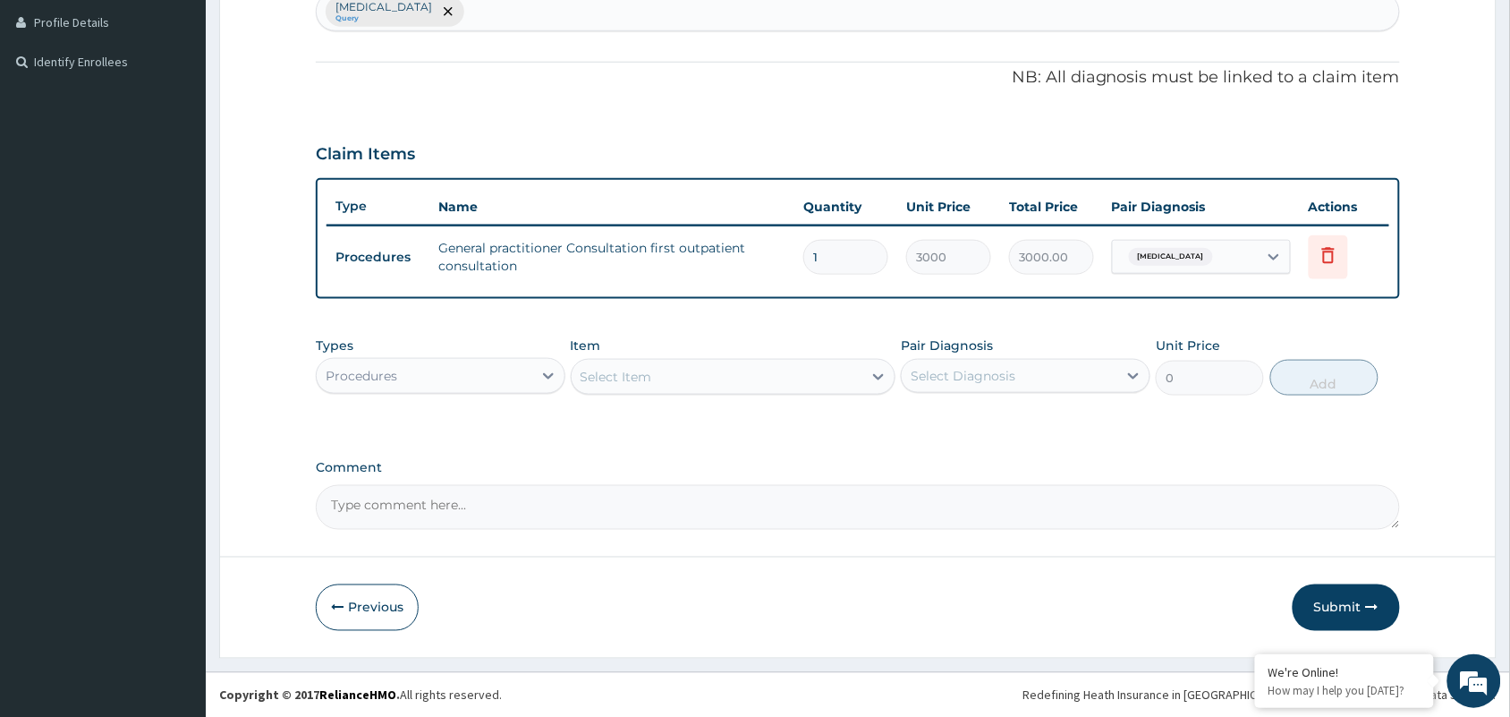
click at [436, 361] on div "Procedures" at bounding box center [425, 375] width 216 height 29
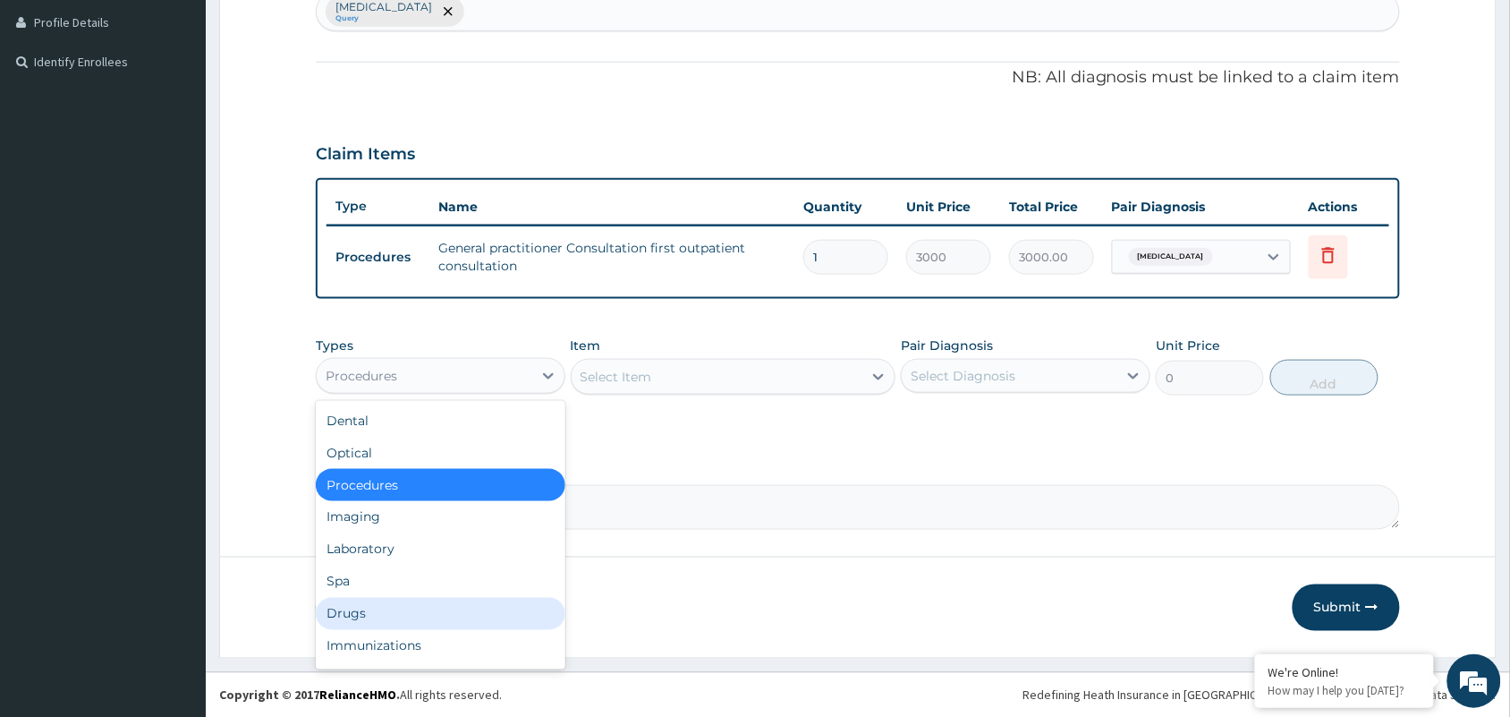
click at [399, 615] on div "Drugs" at bounding box center [441, 614] width 250 height 32
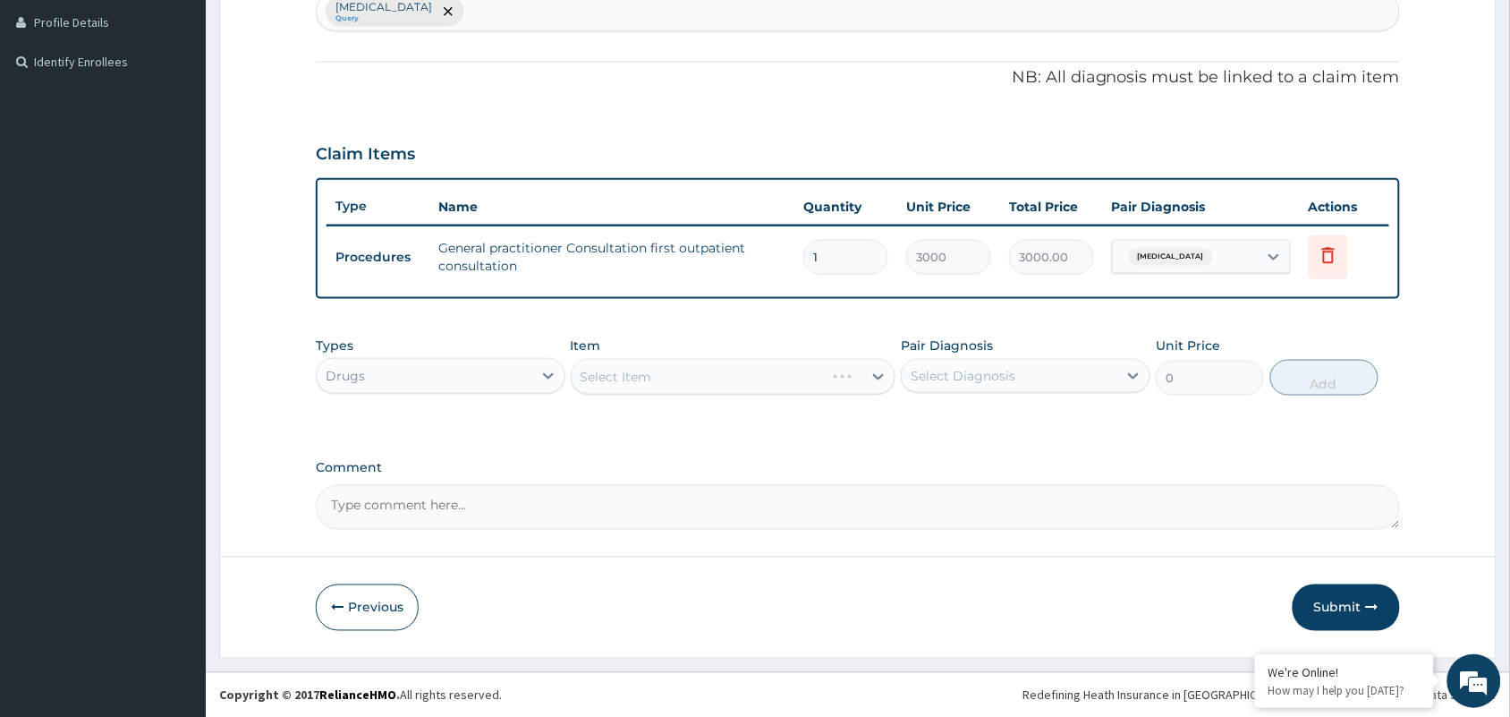
click at [721, 369] on div "Select Item" at bounding box center [699, 376] width 254 height 29
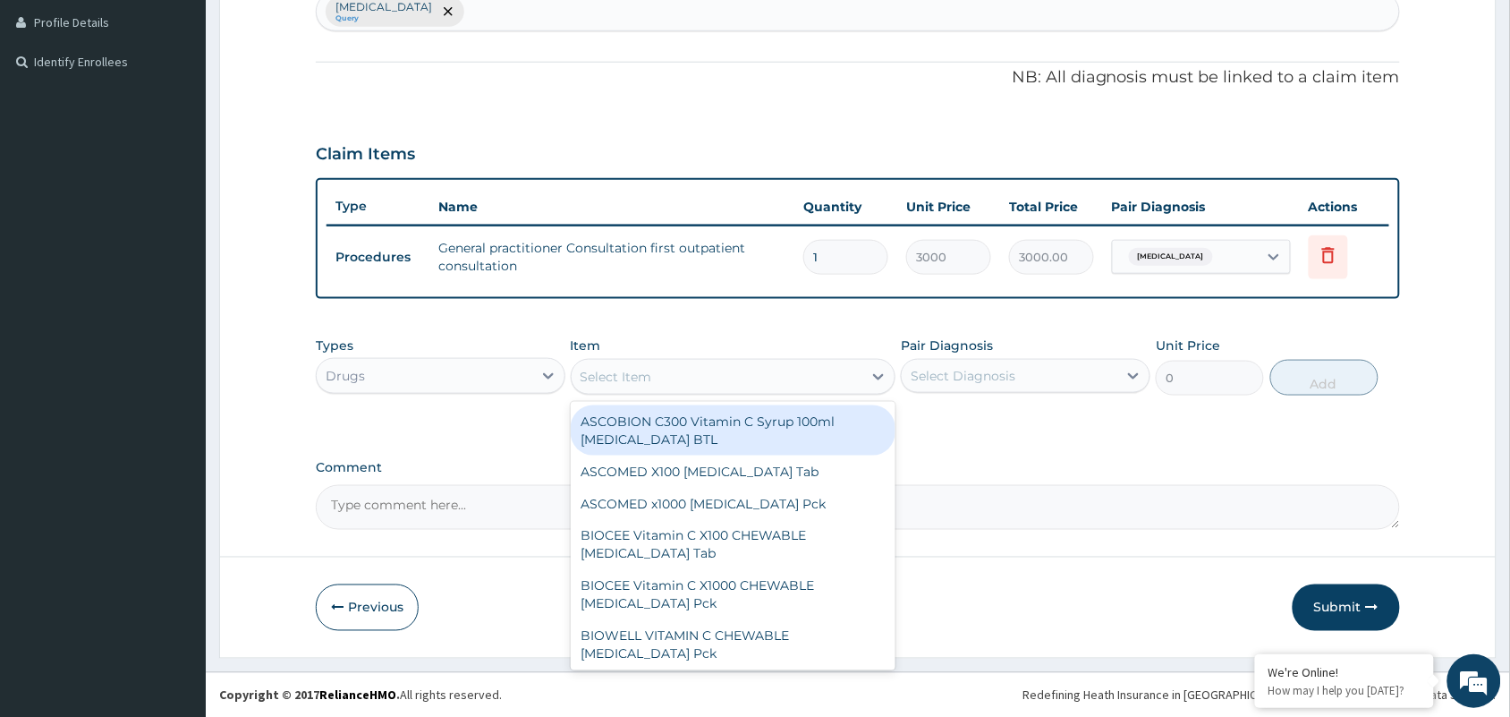
click at [721, 368] on div "Select Item" at bounding box center [718, 376] width 292 height 29
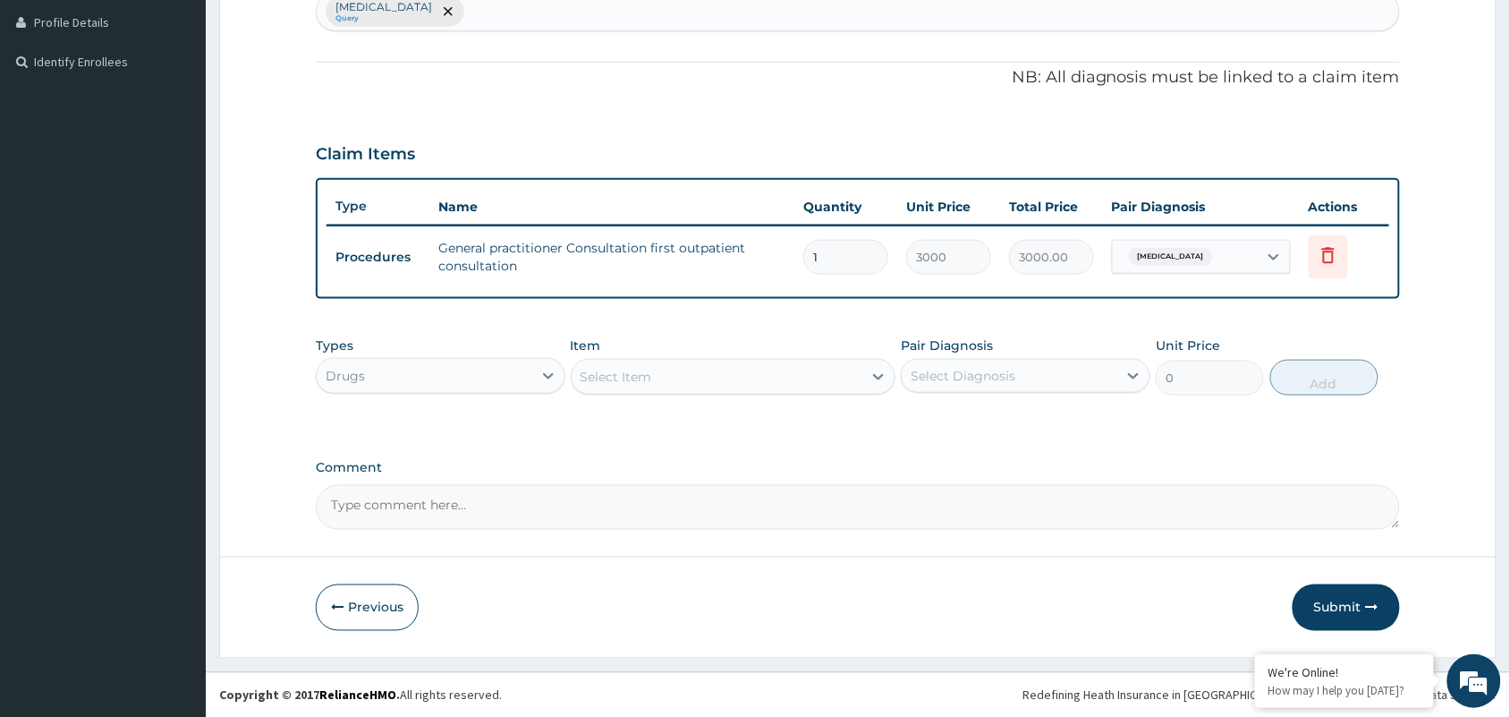
click at [721, 368] on div "Select Item" at bounding box center [718, 376] width 292 height 29
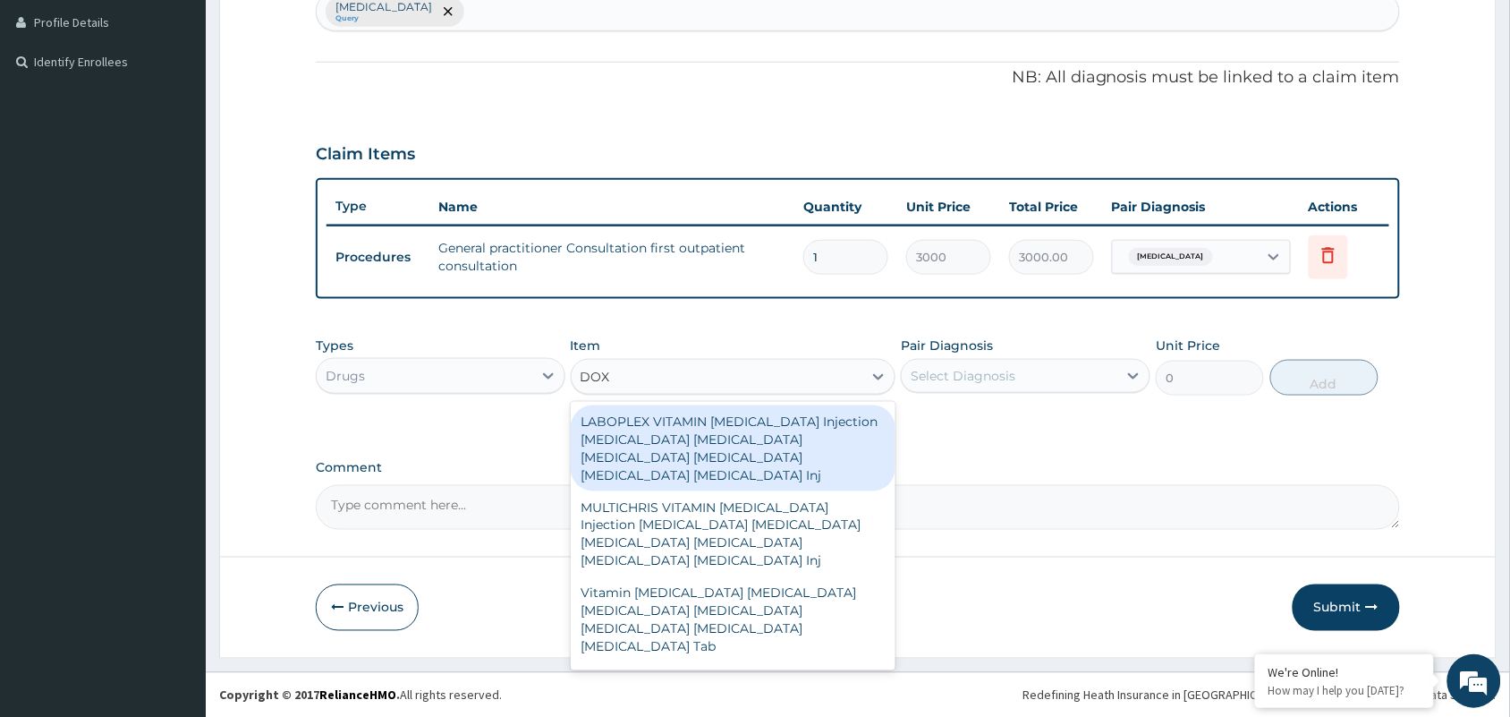
type input "DOXY"
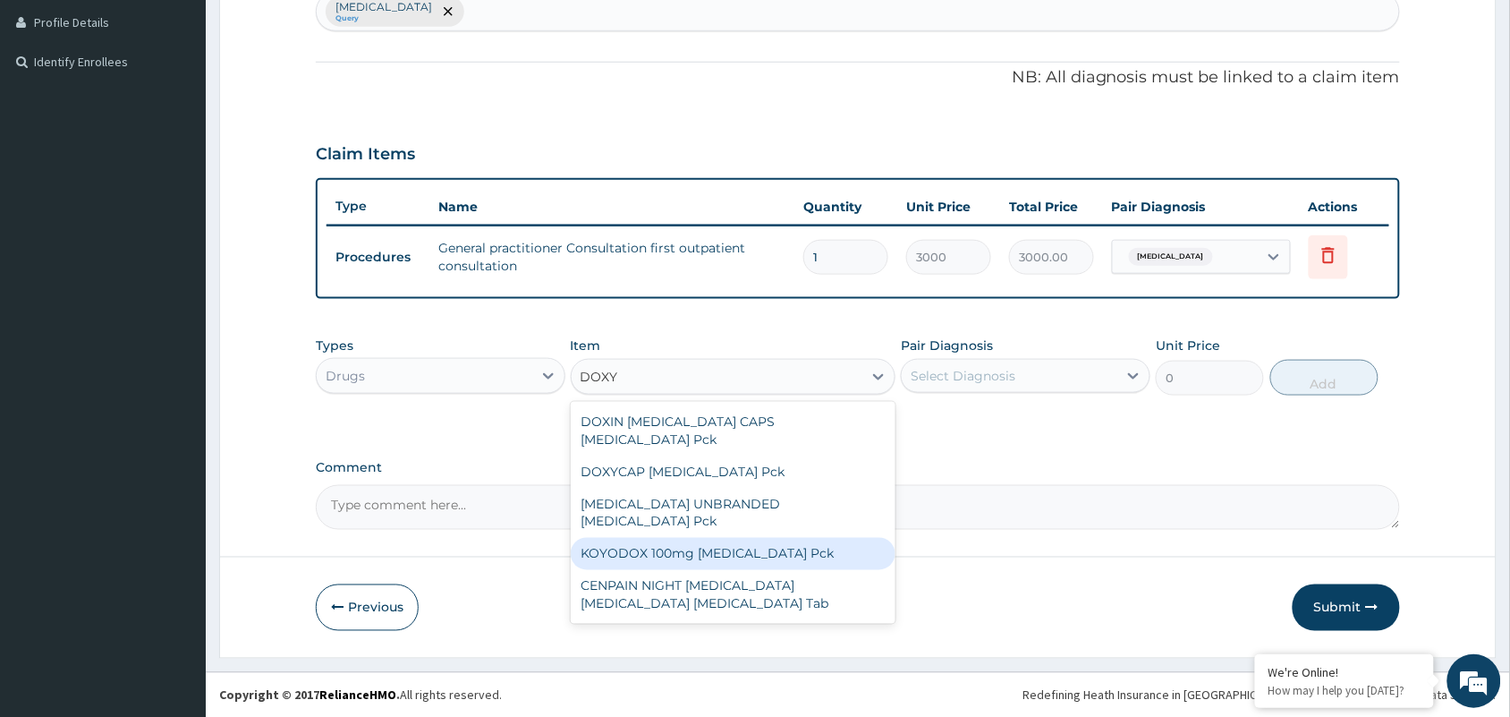
click at [709, 538] on div "KOYODOX 100mg Doxycycline Pck" at bounding box center [734, 554] width 326 height 32
type input "1380"
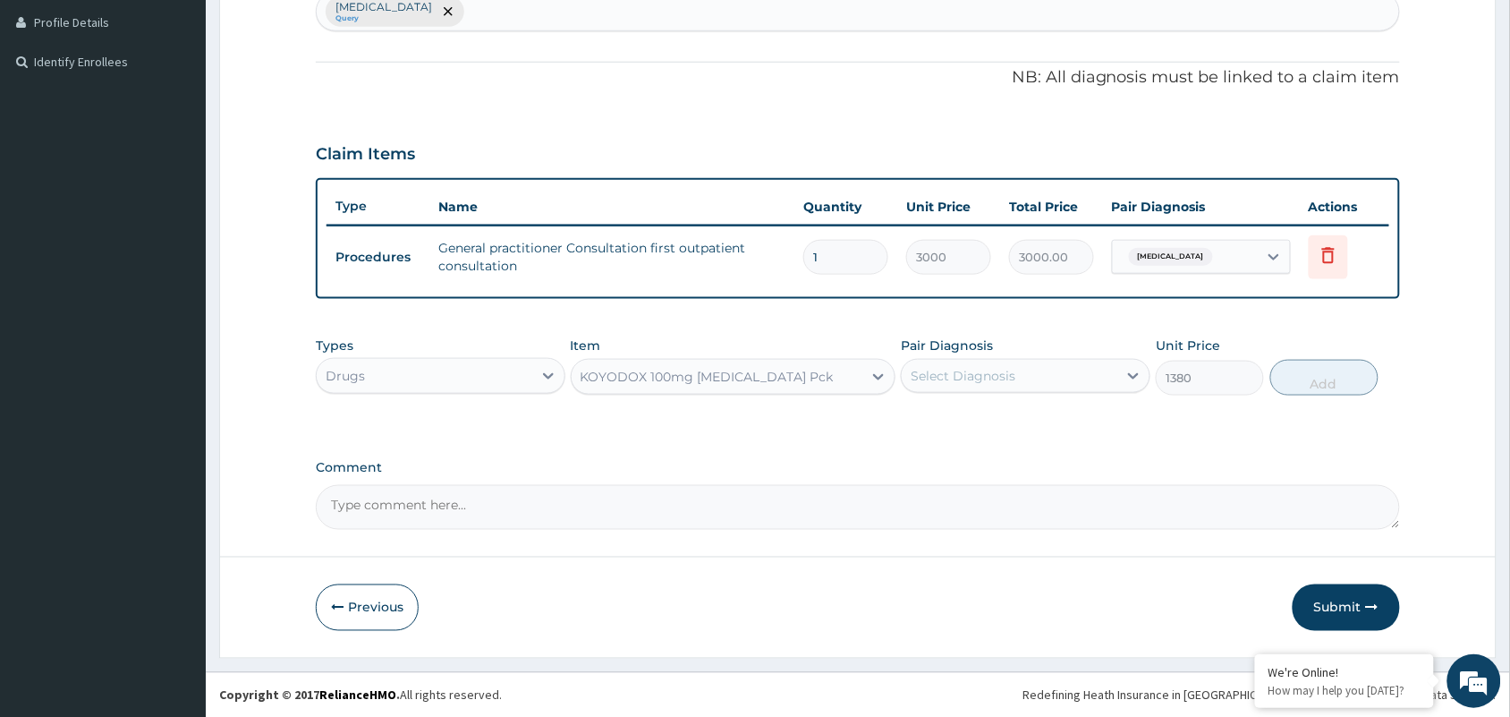
click at [1007, 378] on div "Select Diagnosis" at bounding box center [963, 376] width 105 height 18
click at [1007, 421] on label "Chronic prostatitis" at bounding box center [985, 420] width 111 height 18
checkbox input "true"
click at [1330, 251] on icon at bounding box center [1328, 255] width 13 height 16
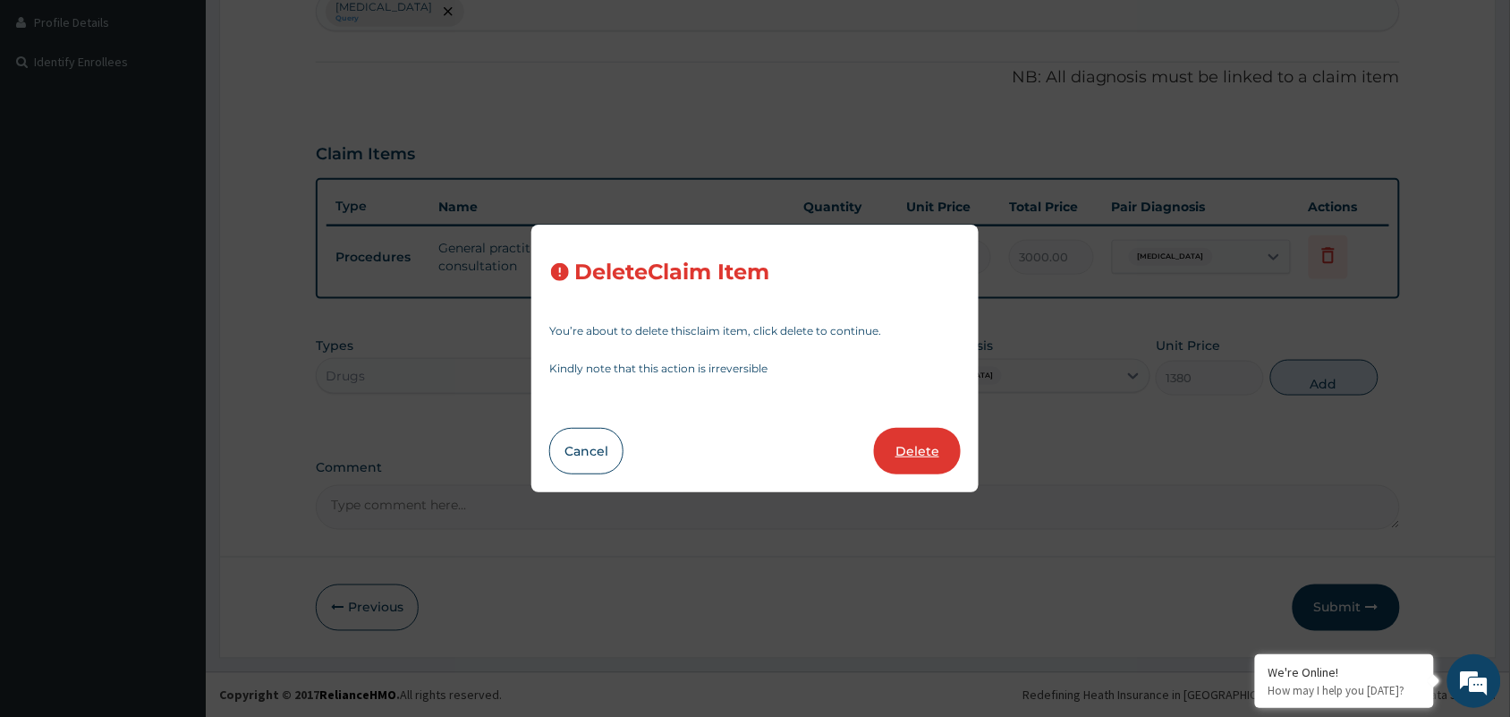
click at [895, 454] on button "Delete" at bounding box center [917, 451] width 87 height 47
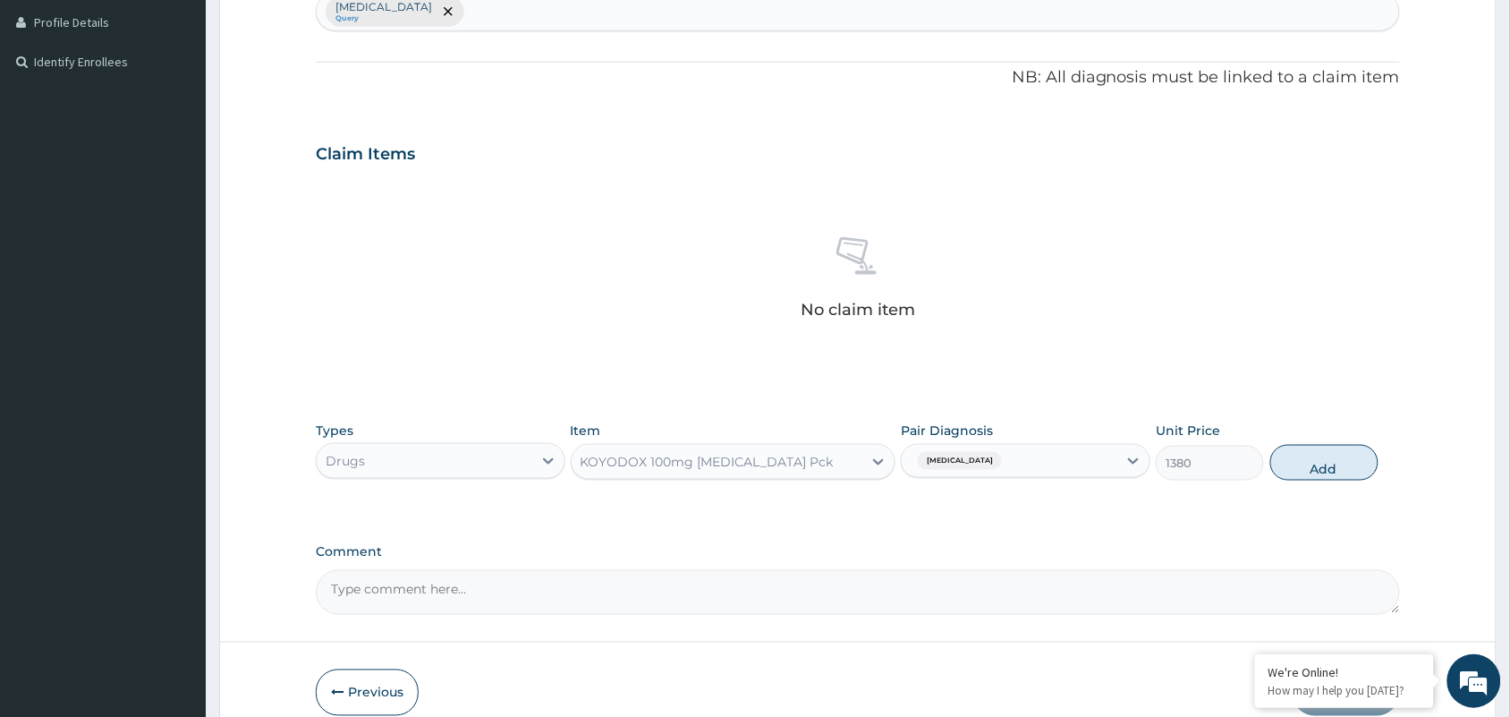
scroll to position [0, 0]
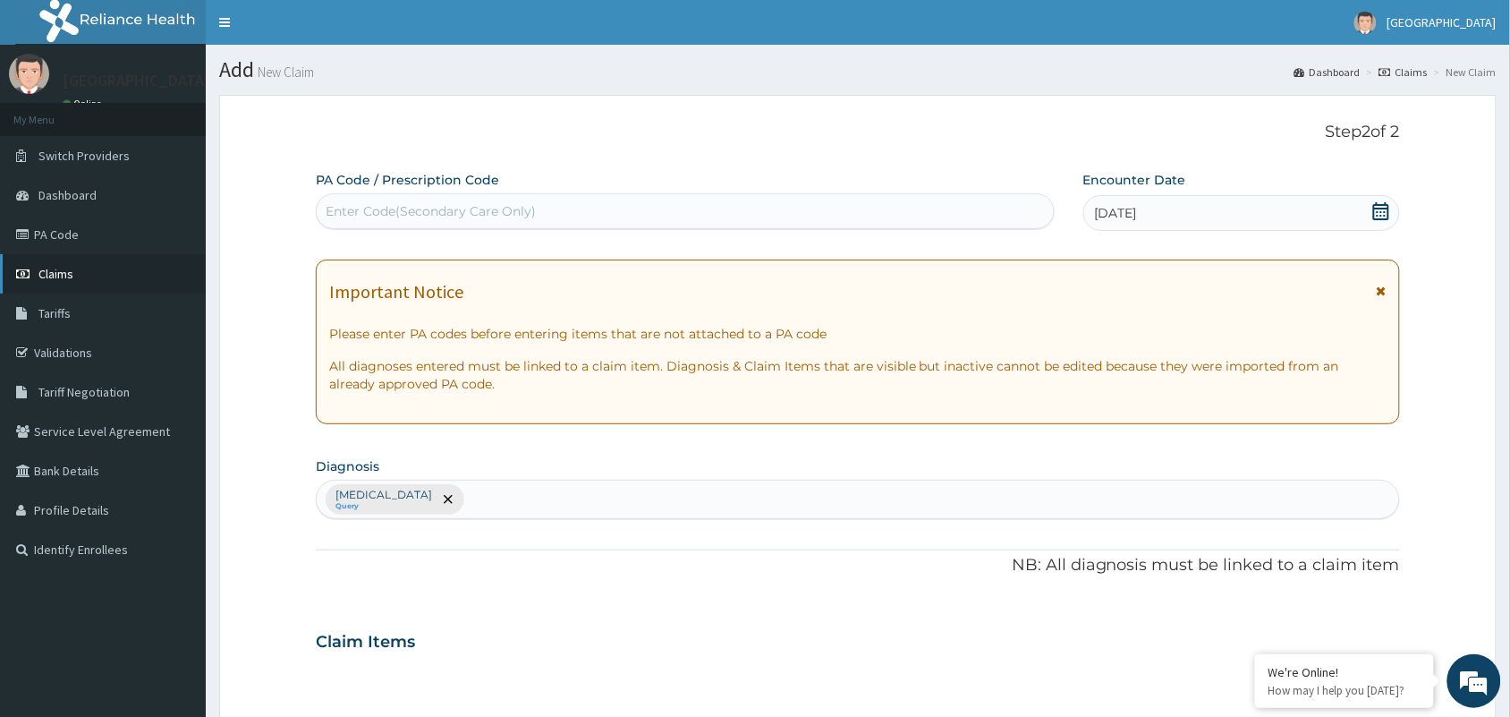
click at [81, 273] on link "Claims" at bounding box center [103, 273] width 206 height 39
